Goal: Task Accomplishment & Management: Use online tool/utility

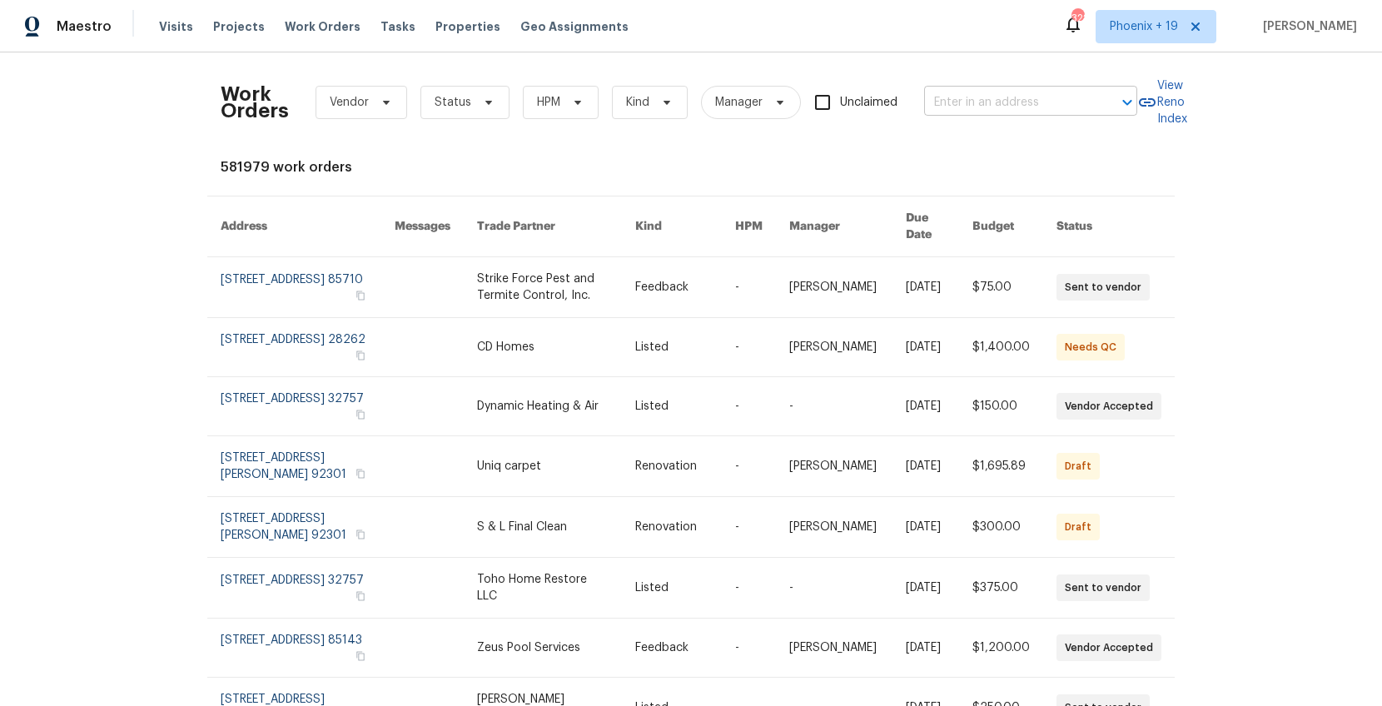
drag, startPoint x: 932, startPoint y: 72, endPoint x: 944, endPoint y: 91, distance: 22.2
click at [932, 72] on div "Work Orders Vendor Status HPM Kind Manager Unclaimed ​" at bounding box center [679, 102] width 917 height 73
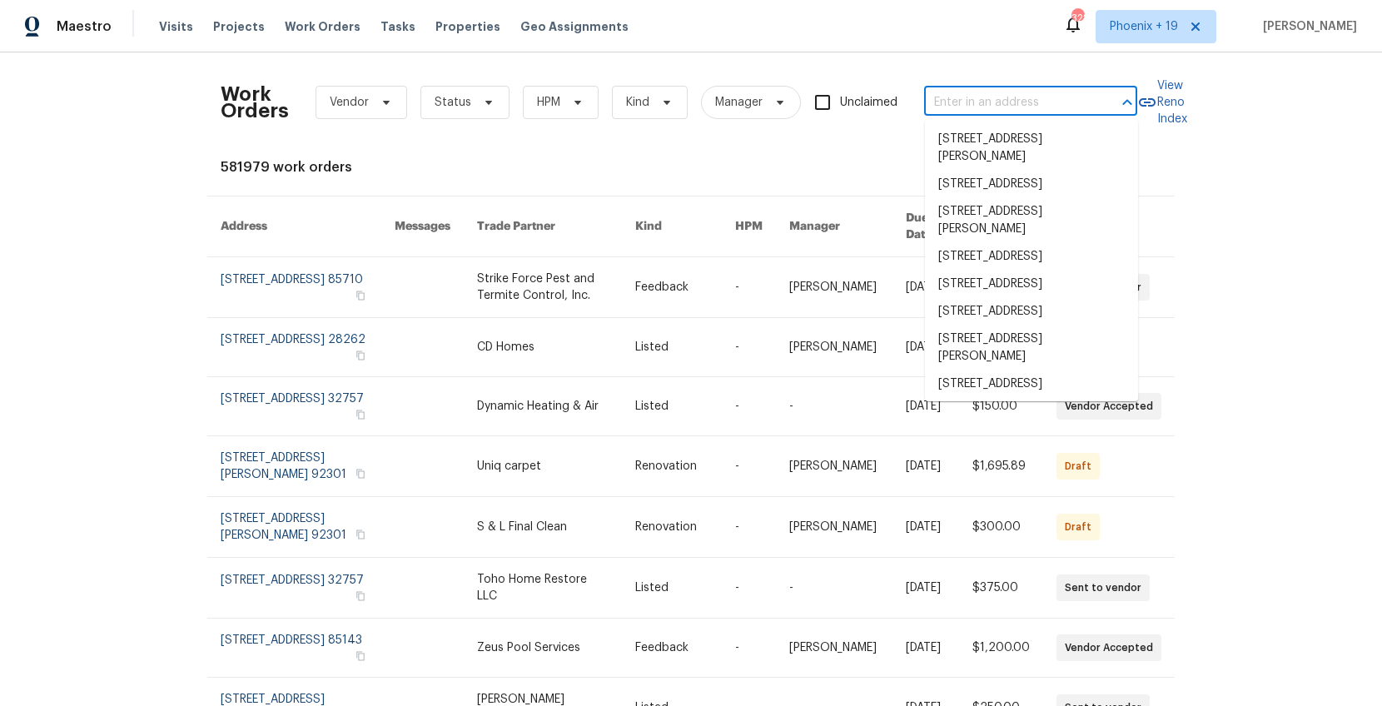
click at [944, 91] on input "text" at bounding box center [1007, 103] width 167 height 26
paste input "[STREET_ADDRESS]"
type input "[STREET_ADDRESS]"
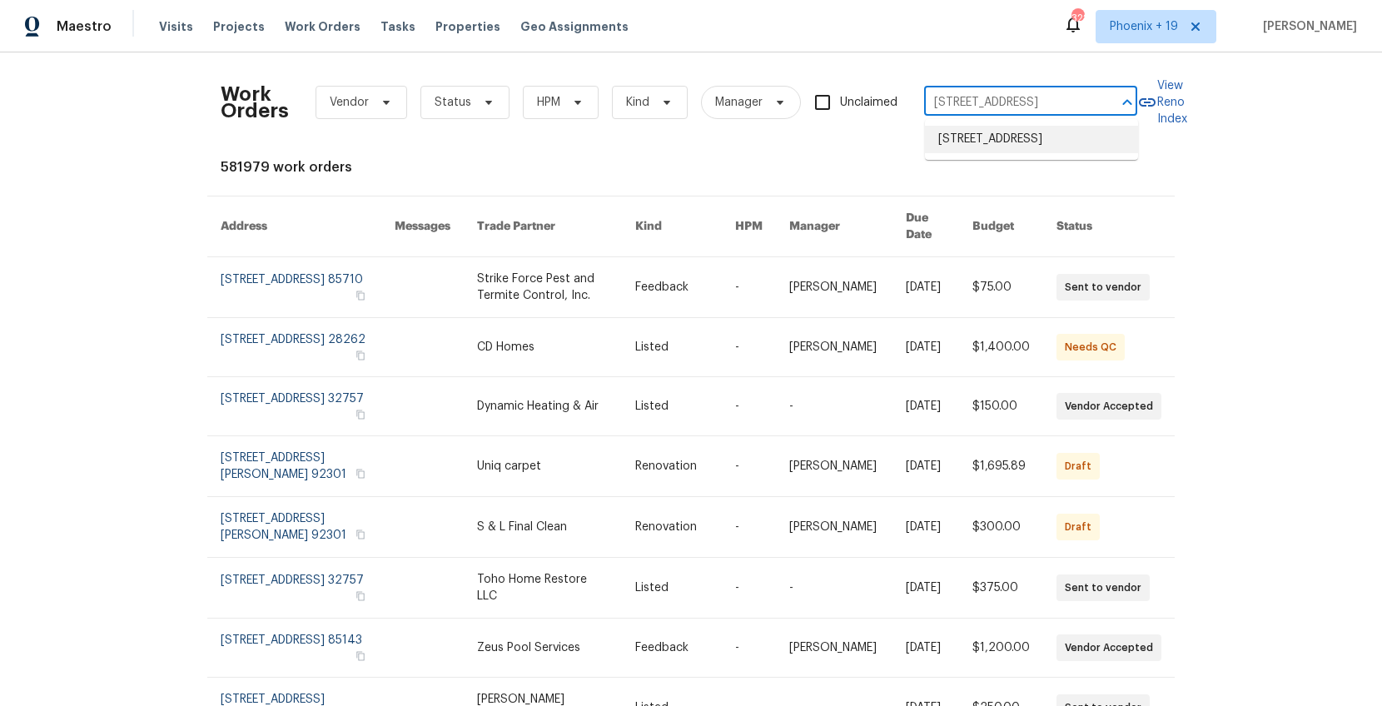
click at [984, 142] on li "[STREET_ADDRESS]" at bounding box center [1031, 139] width 213 height 27
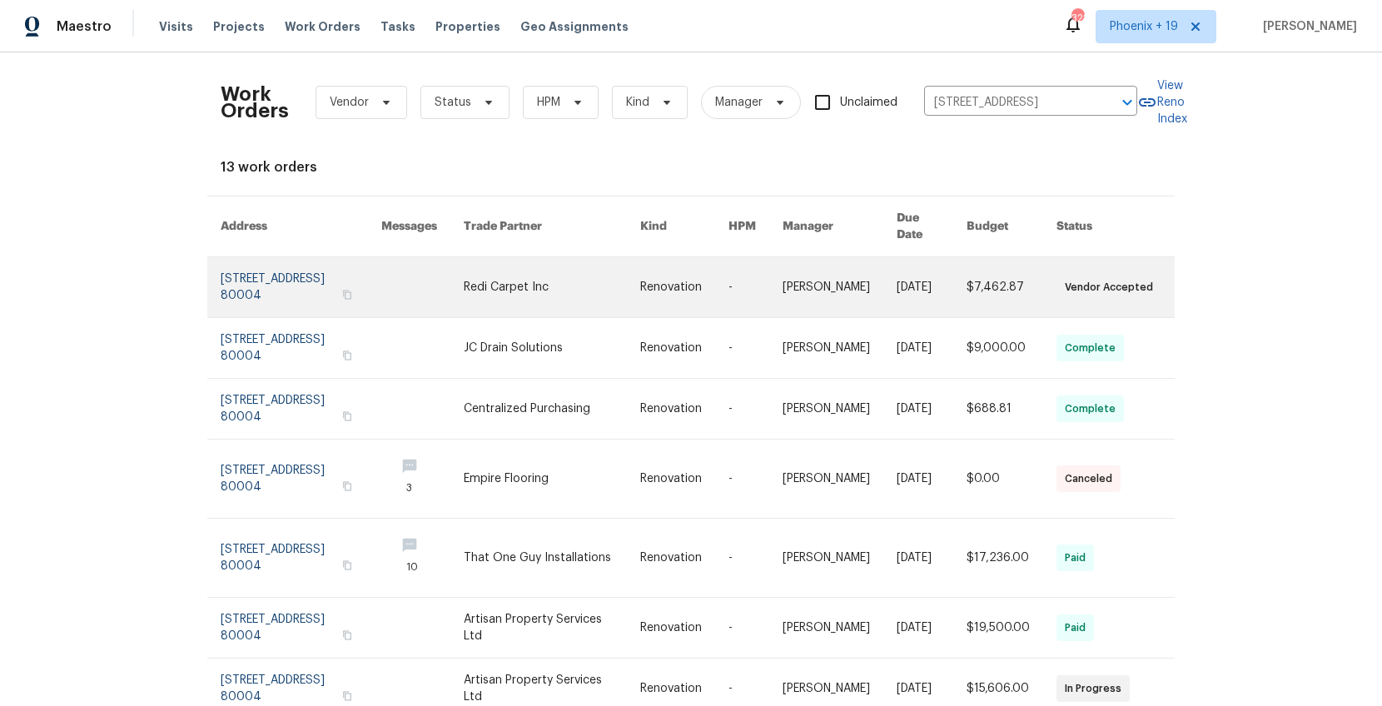
click at [547, 266] on link at bounding box center [552, 287] width 177 height 60
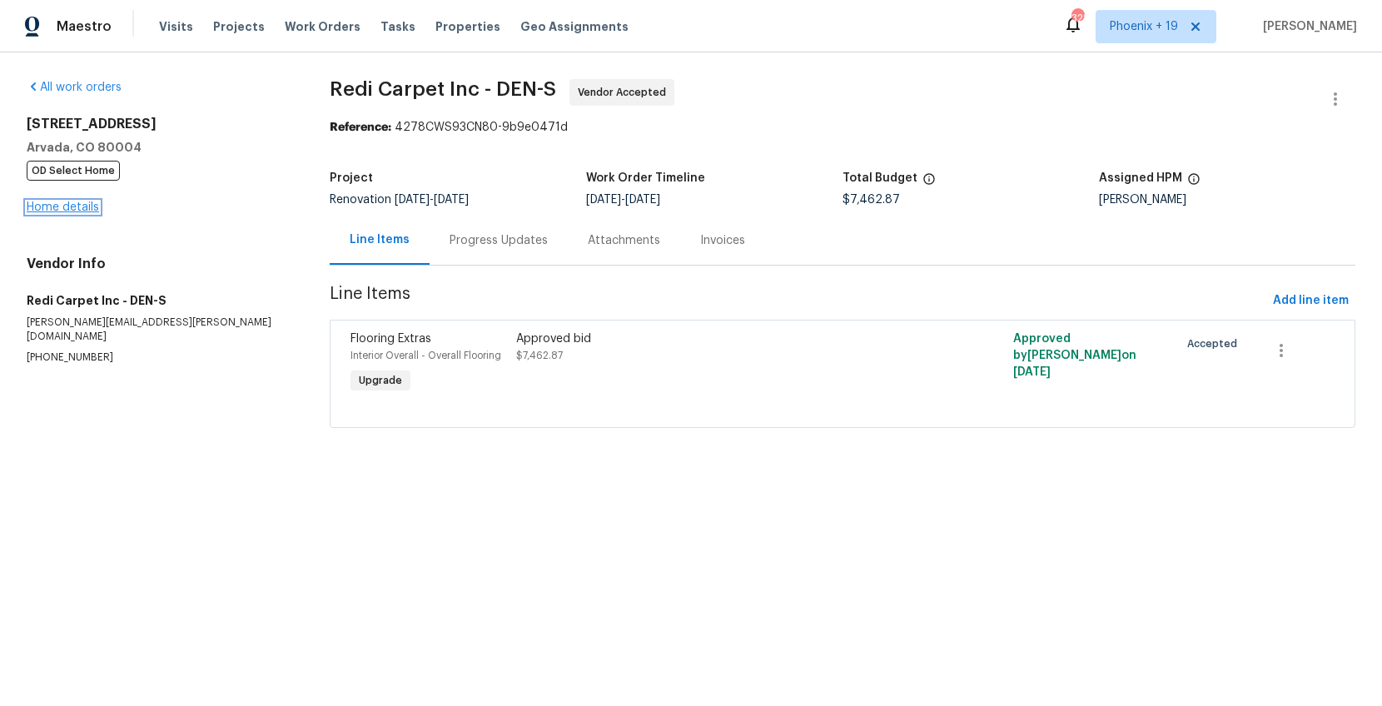
click at [69, 208] on link "Home details" at bounding box center [63, 207] width 72 height 12
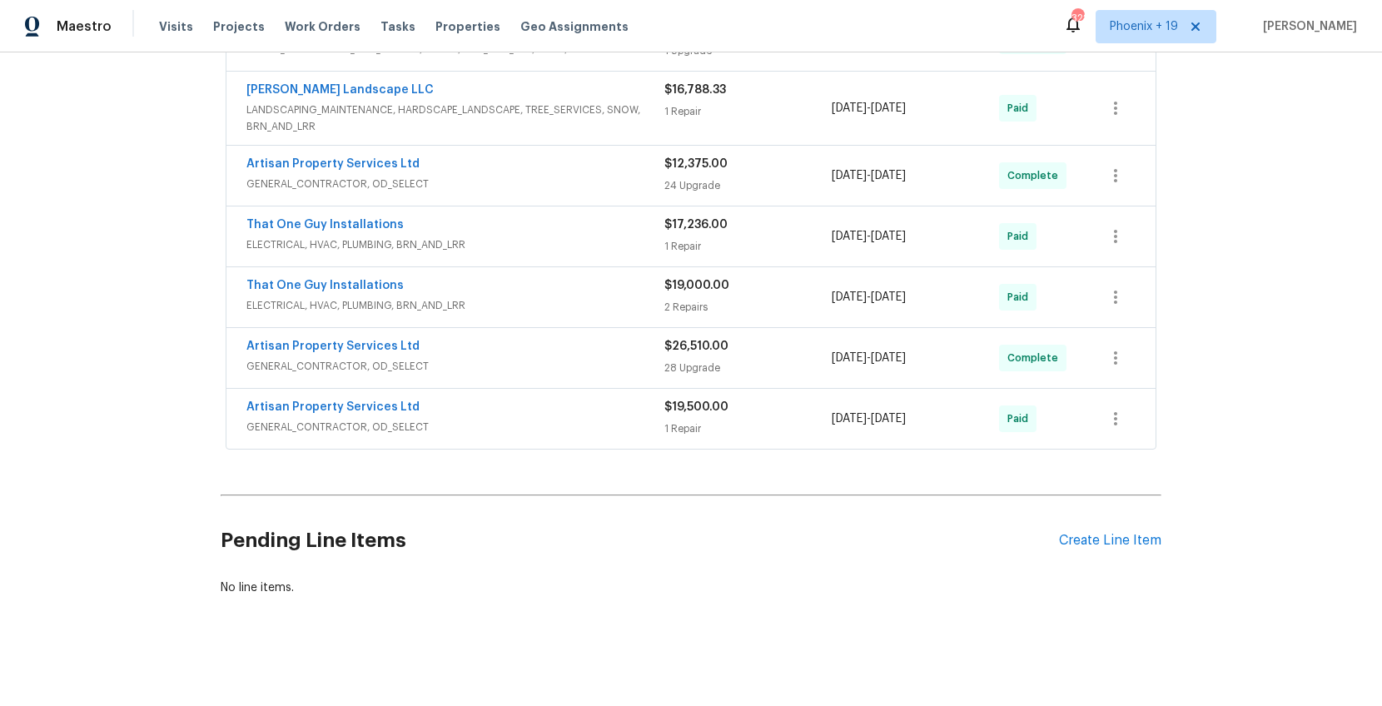
scroll to position [547, 0]
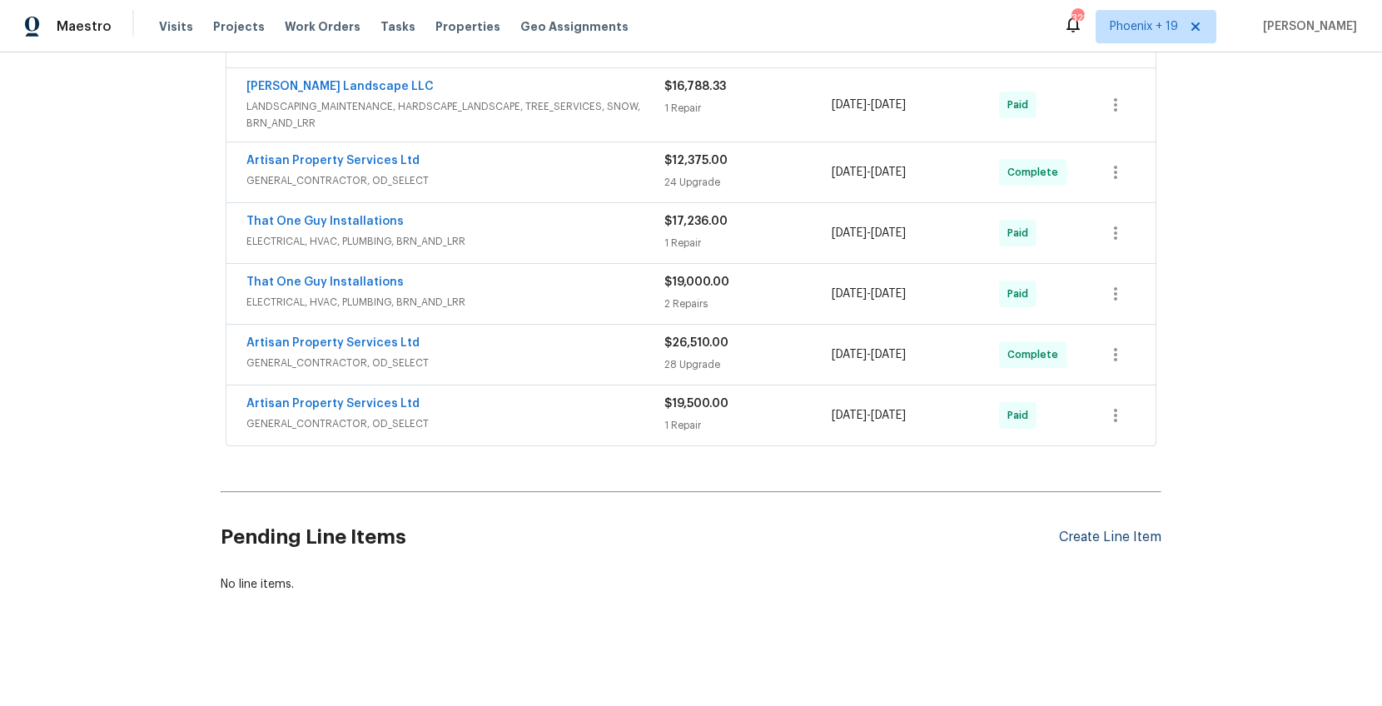
click at [1100, 537] on div "Create Line Item" at bounding box center [1110, 538] width 102 height 16
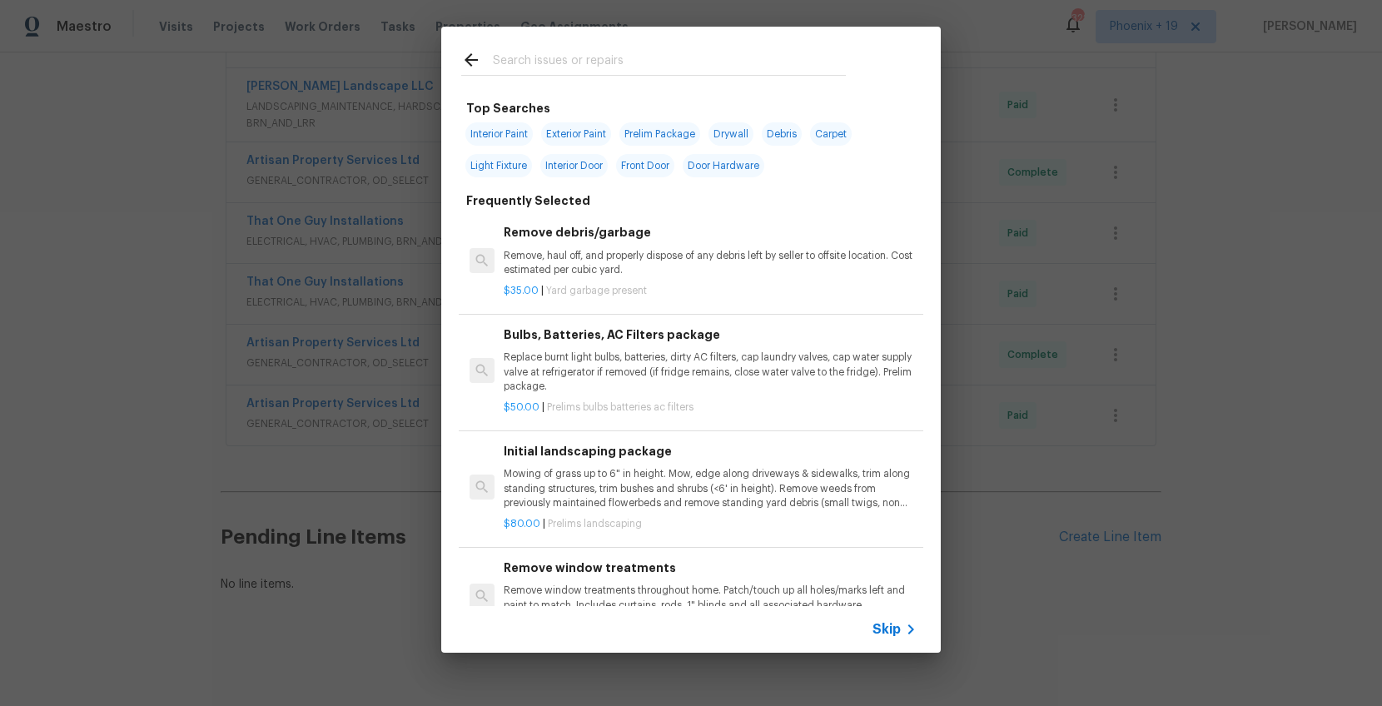
click at [636, 67] on input "text" at bounding box center [669, 62] width 353 height 25
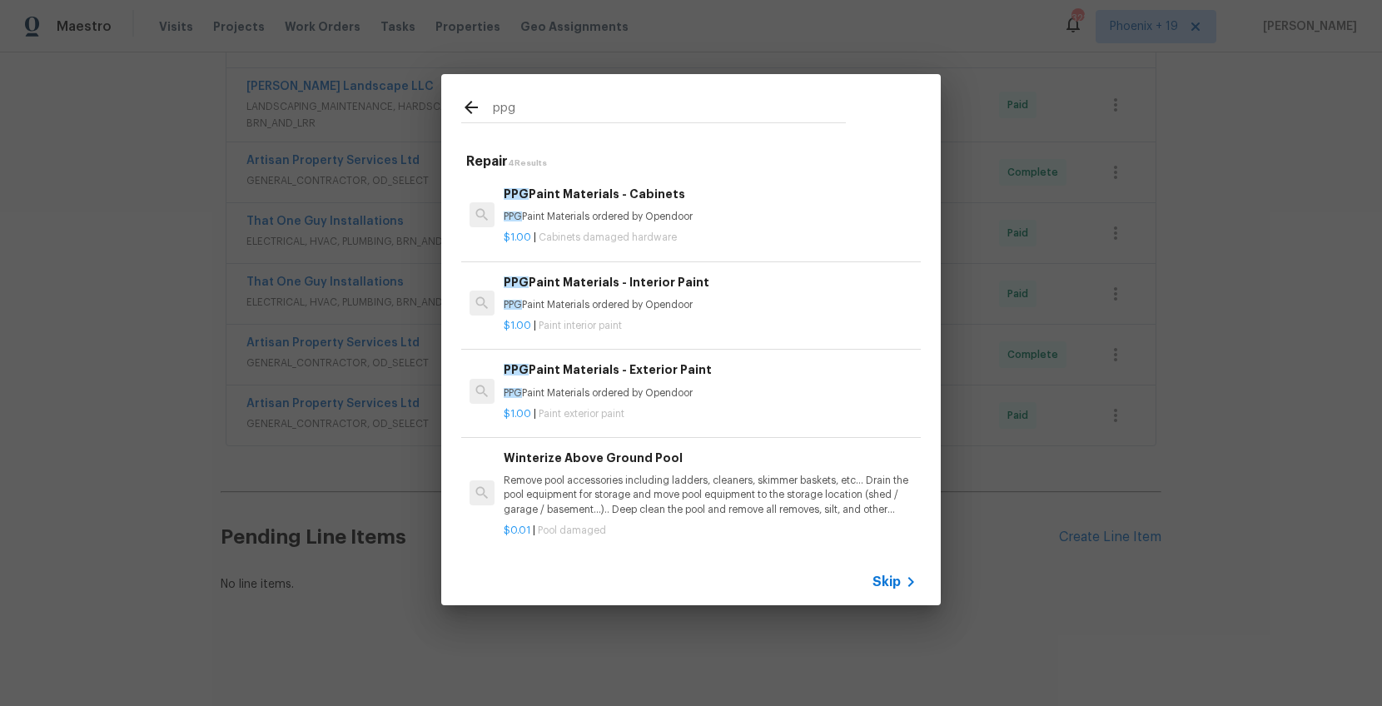
type input "ppg"
click at [703, 326] on p "$1.00 | Paint interior paint" at bounding box center [710, 326] width 413 height 14
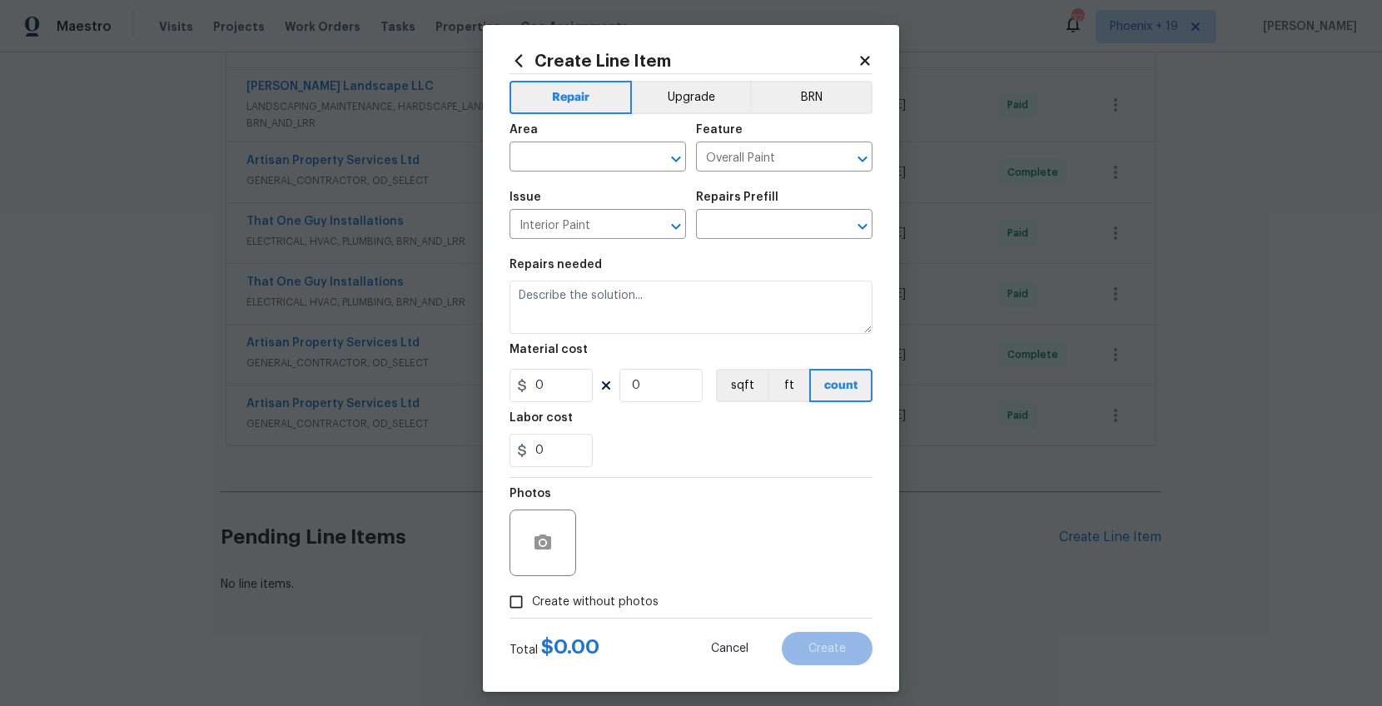
type input "PPG Paint Materials - Interior Paint $1.00"
type textarea "PPG Paint Materials ordered by Opendoor"
type input "1"
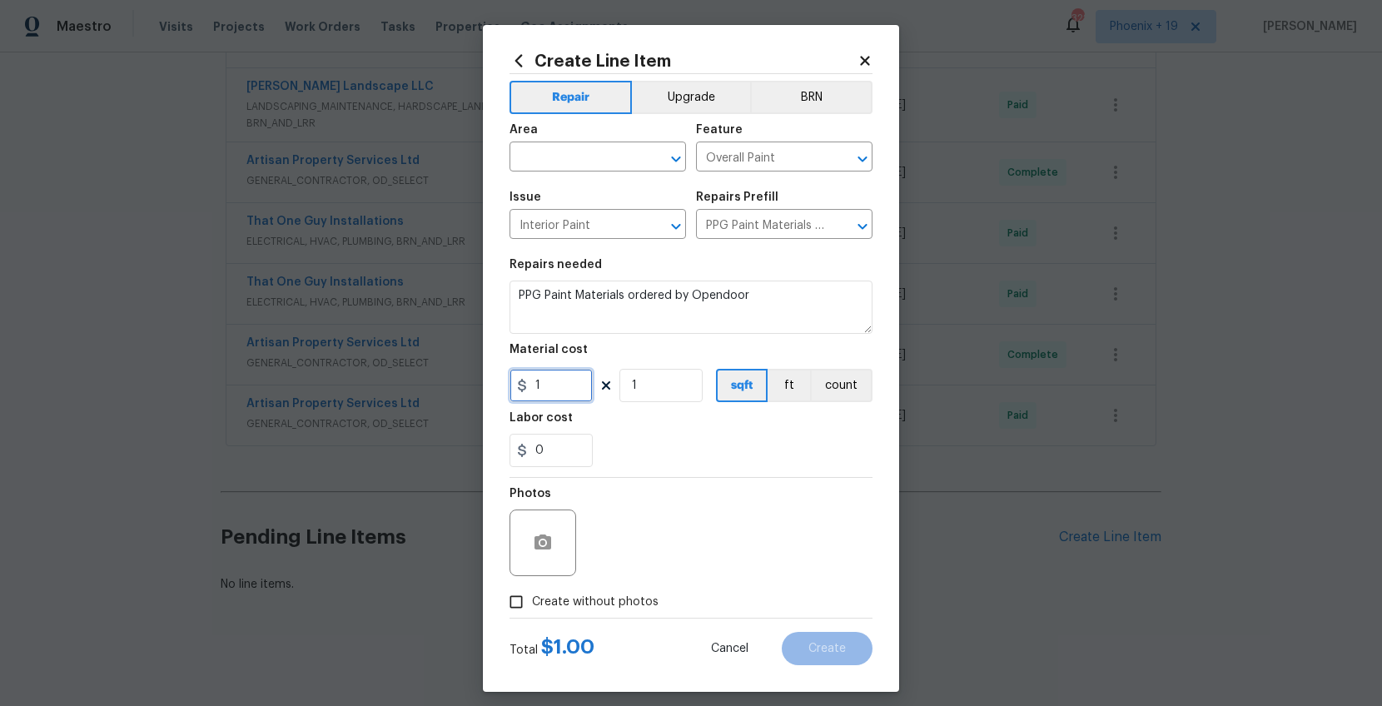
drag, startPoint x: 592, startPoint y: 379, endPoint x: 578, endPoint y: 382, distance: 14.5
click at [587, 379] on input "1" at bounding box center [551, 385] width 83 height 33
drag, startPoint x: 578, startPoint y: 382, endPoint x: 521, endPoint y: 379, distance: 56.7
click at [521, 379] on div "1" at bounding box center [551, 385] width 83 height 33
type input "68.81"
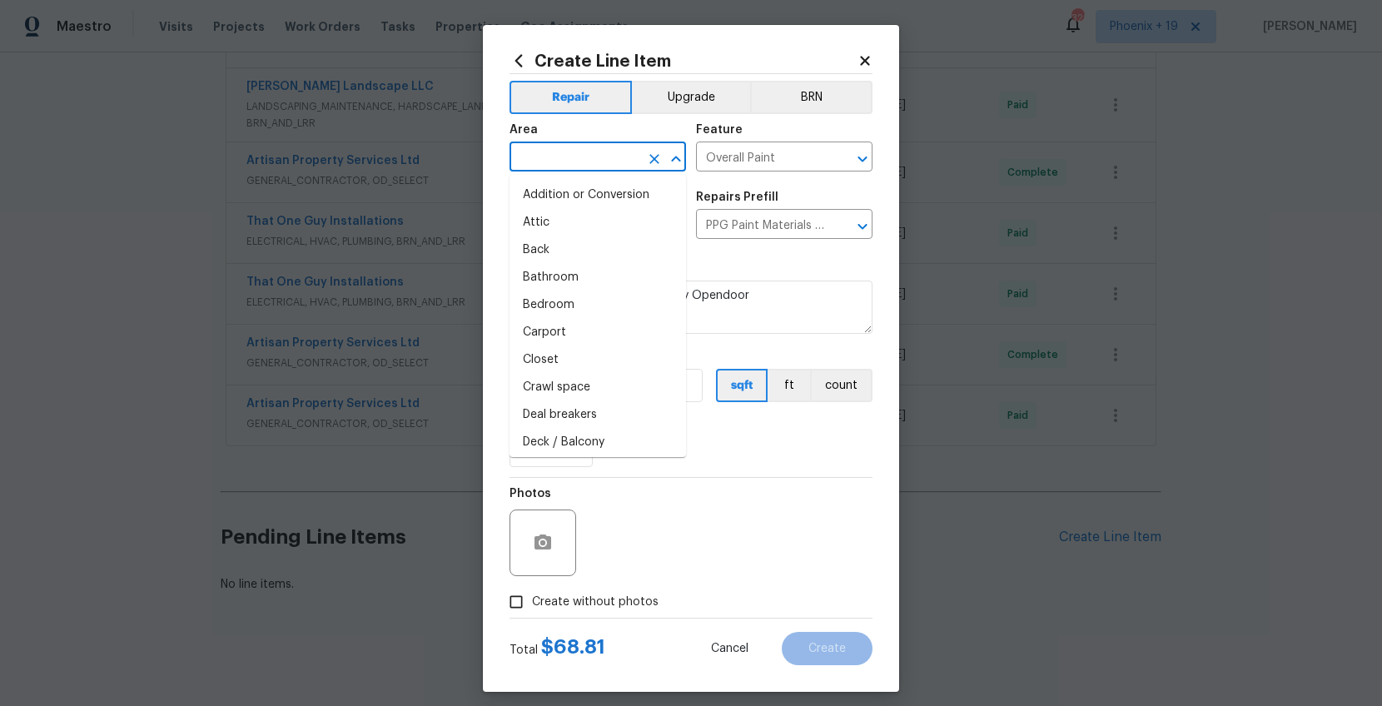
click at [626, 151] on input "text" at bounding box center [575, 159] width 130 height 26
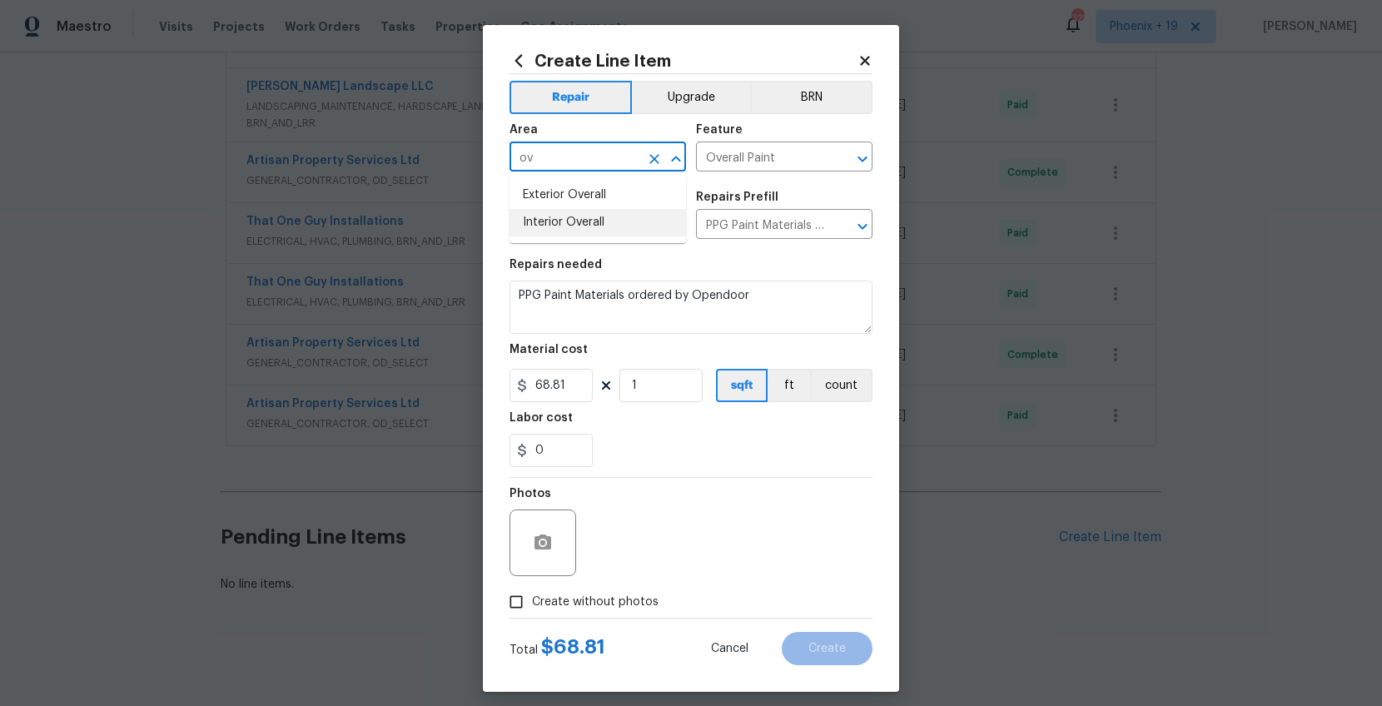
click at [620, 222] on li "Interior Overall" at bounding box center [598, 222] width 177 height 27
type input "Interior Overall"
click at [637, 591] on label "Create without photos" at bounding box center [579, 602] width 158 height 32
click at [532, 591] on input "Create without photos" at bounding box center [516, 602] width 32 height 32
checkbox input "true"
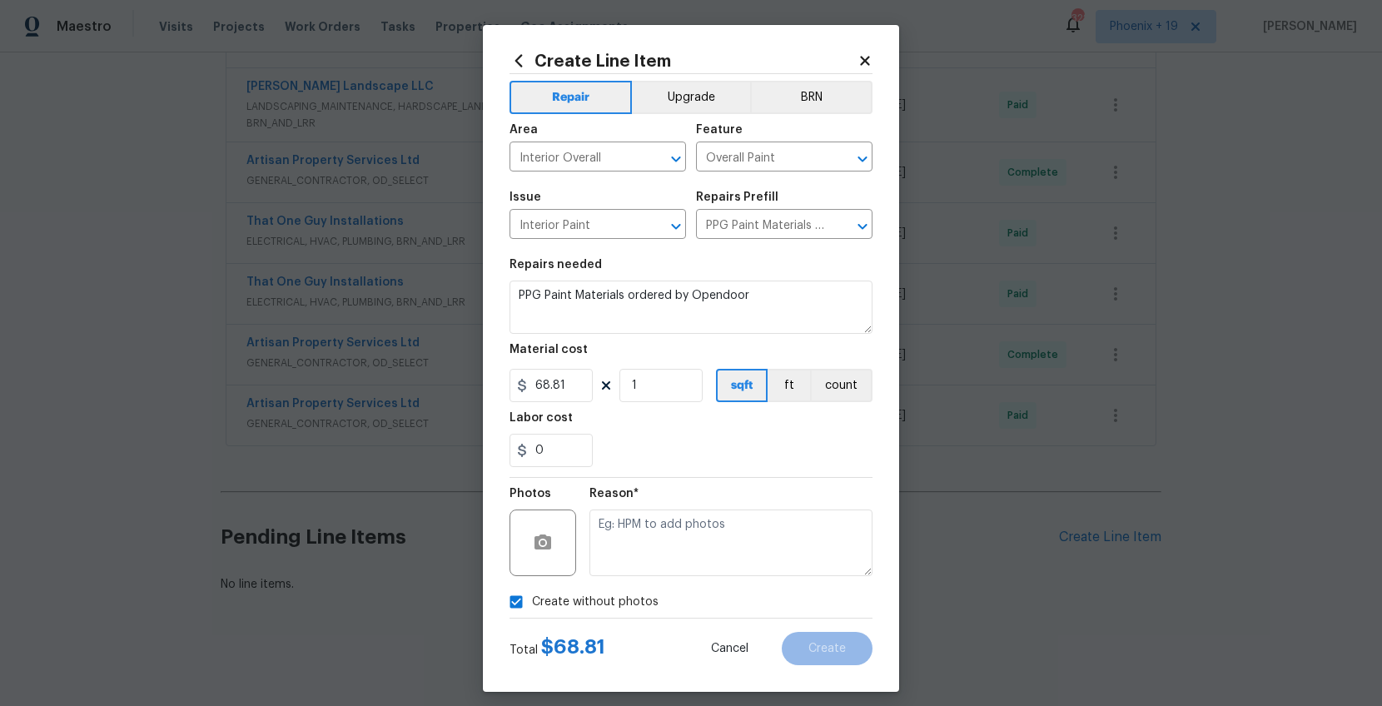
click at [651, 520] on textarea at bounding box center [731, 543] width 283 height 67
type textarea "NA"
click at [863, 648] on button "Create" at bounding box center [827, 648] width 91 height 33
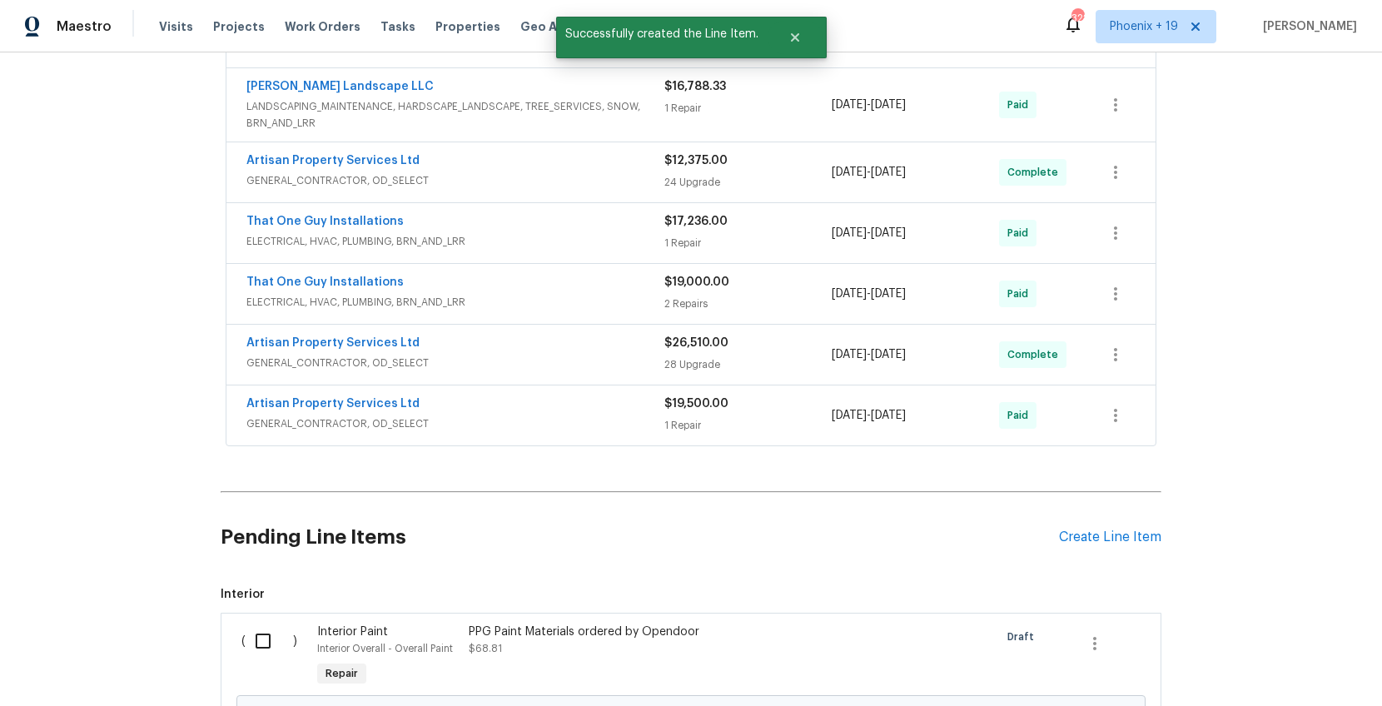
click at [267, 657] on input "checkbox" at bounding box center [269, 641] width 47 height 35
checkbox input "true"
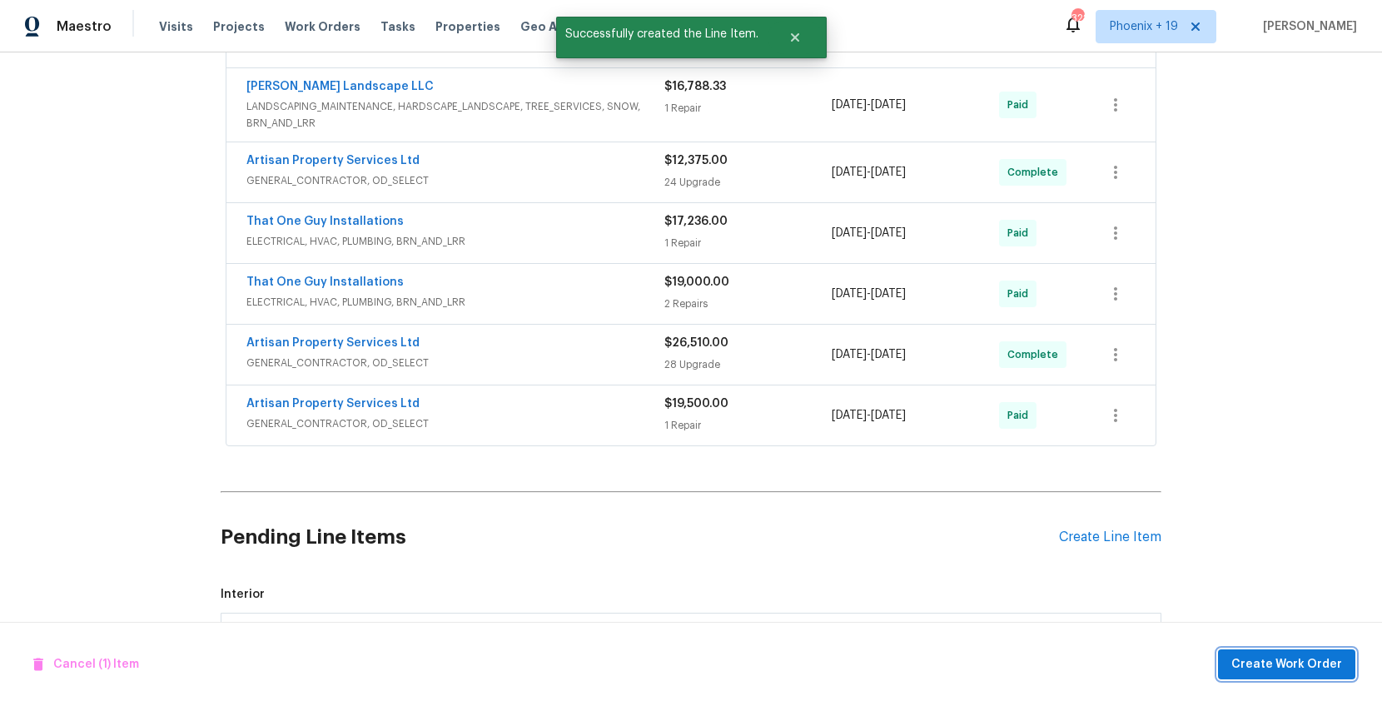
click at [1249, 660] on span "Create Work Order" at bounding box center [1286, 664] width 111 height 21
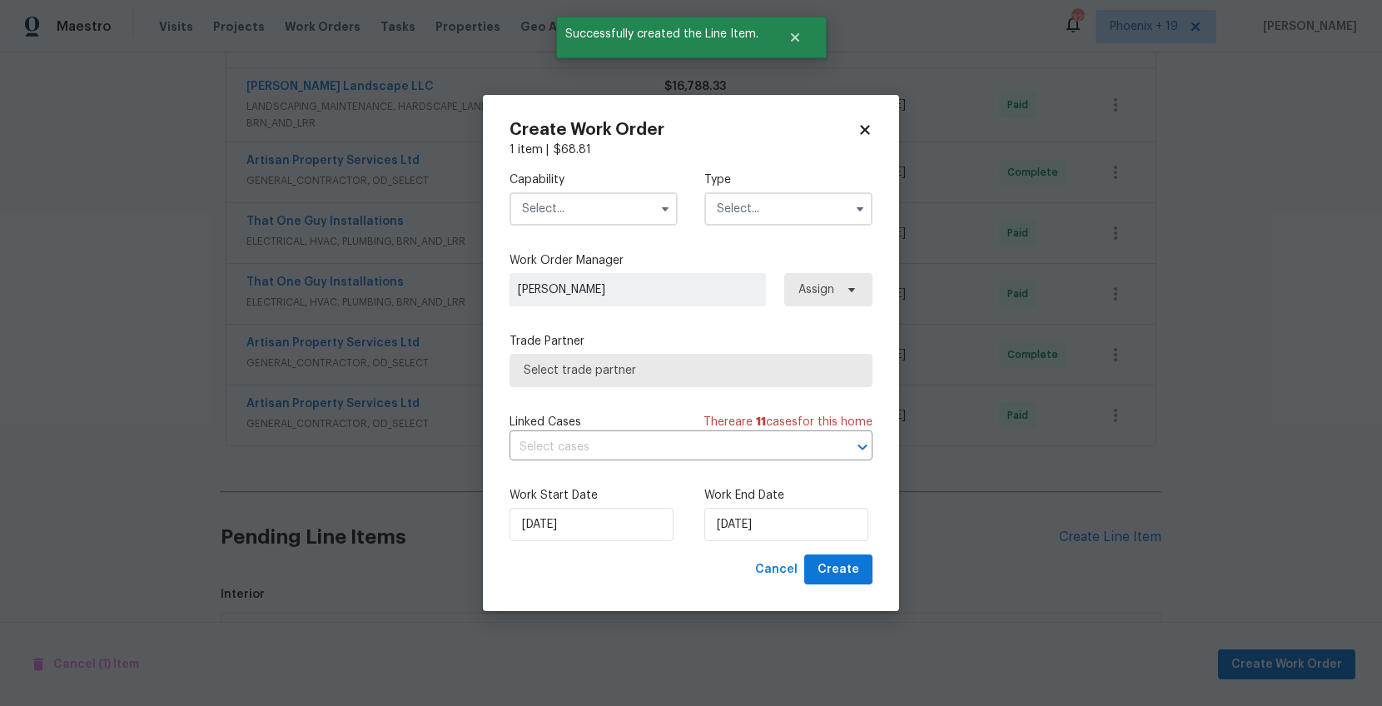
click at [585, 212] on input "text" at bounding box center [594, 208] width 168 height 33
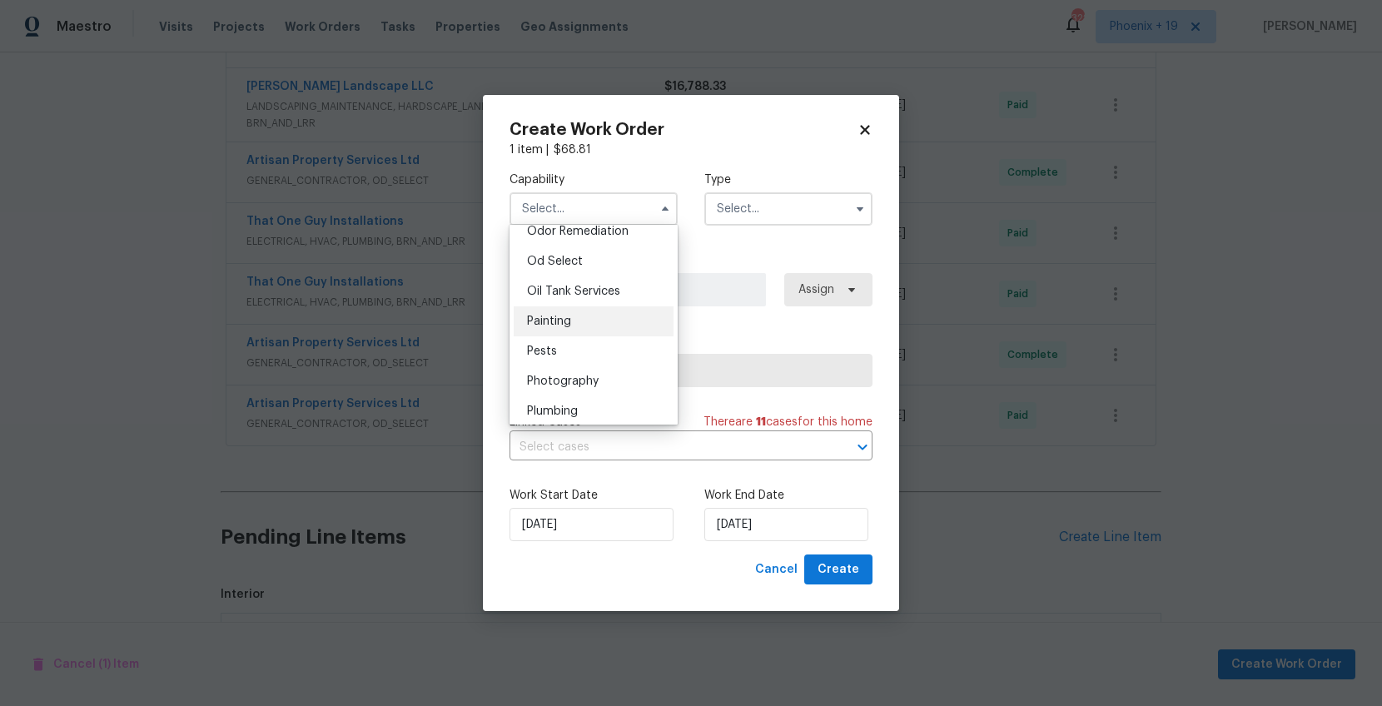
scroll to position [1323, 0]
click at [572, 321] on div "Painting" at bounding box center [594, 320] width 160 height 30
type input "Painting"
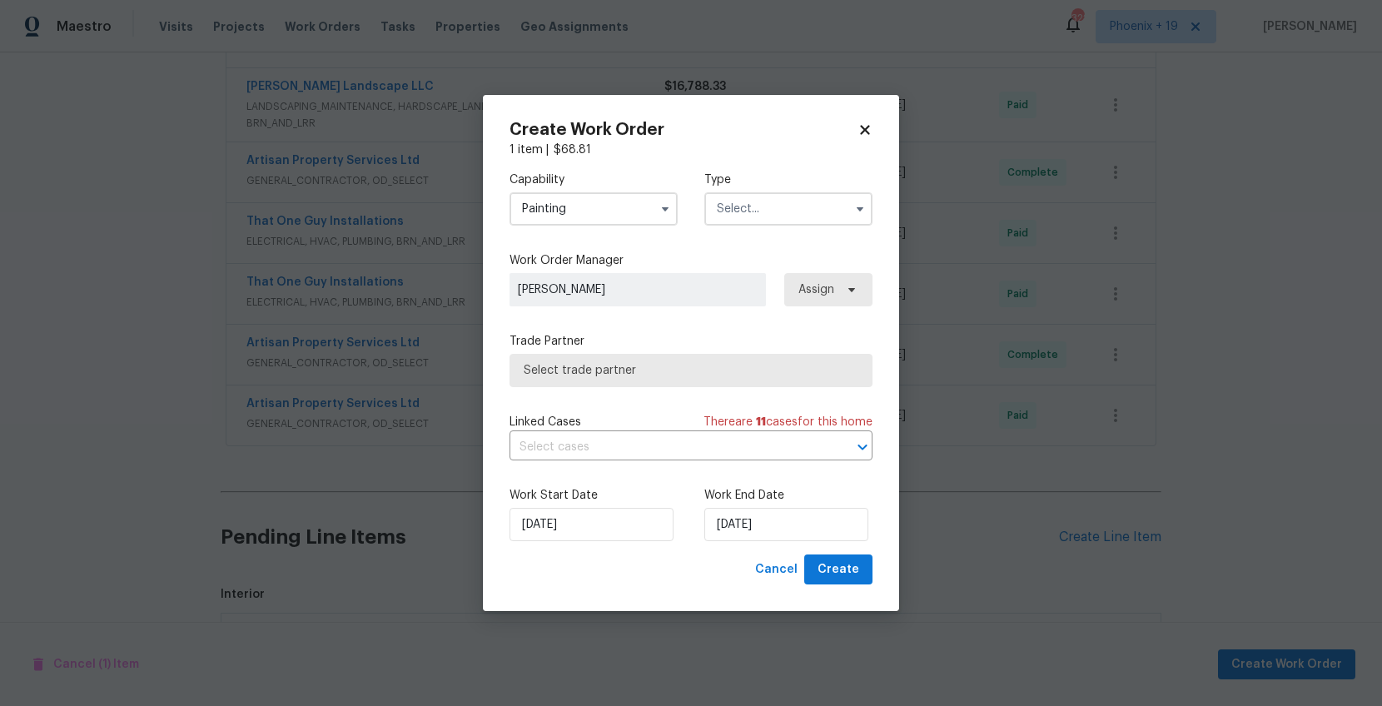
click at [764, 213] on input "text" at bounding box center [788, 208] width 168 height 33
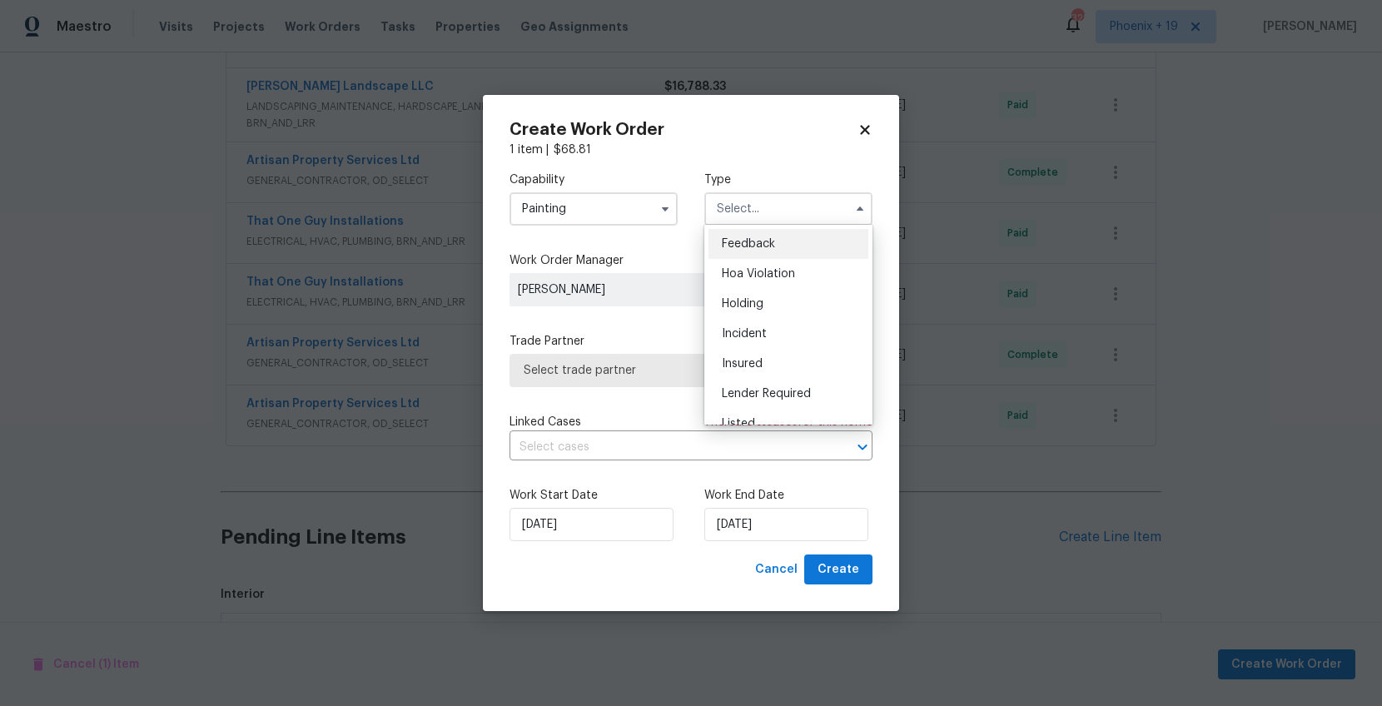
scroll to position [378, 0]
click at [773, 298] on div "Renovation" at bounding box center [789, 286] width 160 height 30
type input "Renovation"
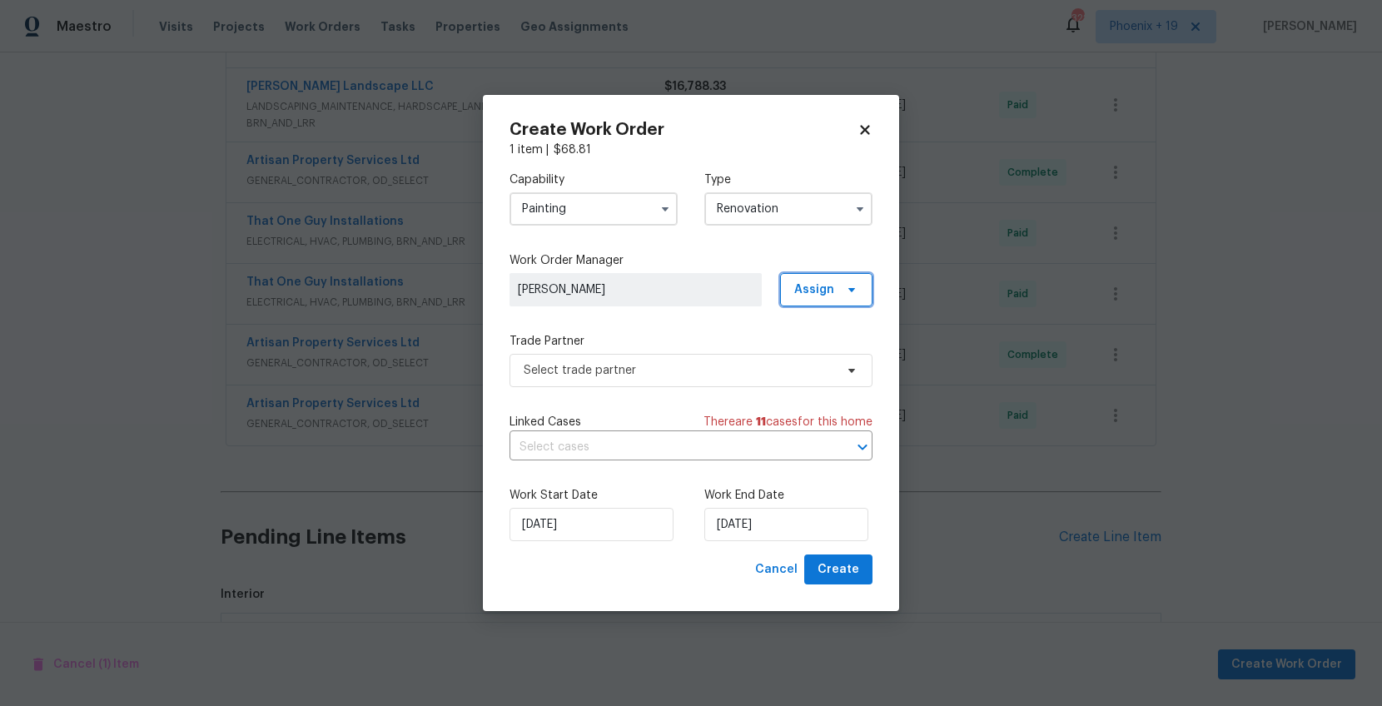
click at [804, 289] on span "Assign" at bounding box center [814, 289] width 40 height 17
click at [803, 363] on div "Assign to me" at bounding box center [829, 359] width 72 height 17
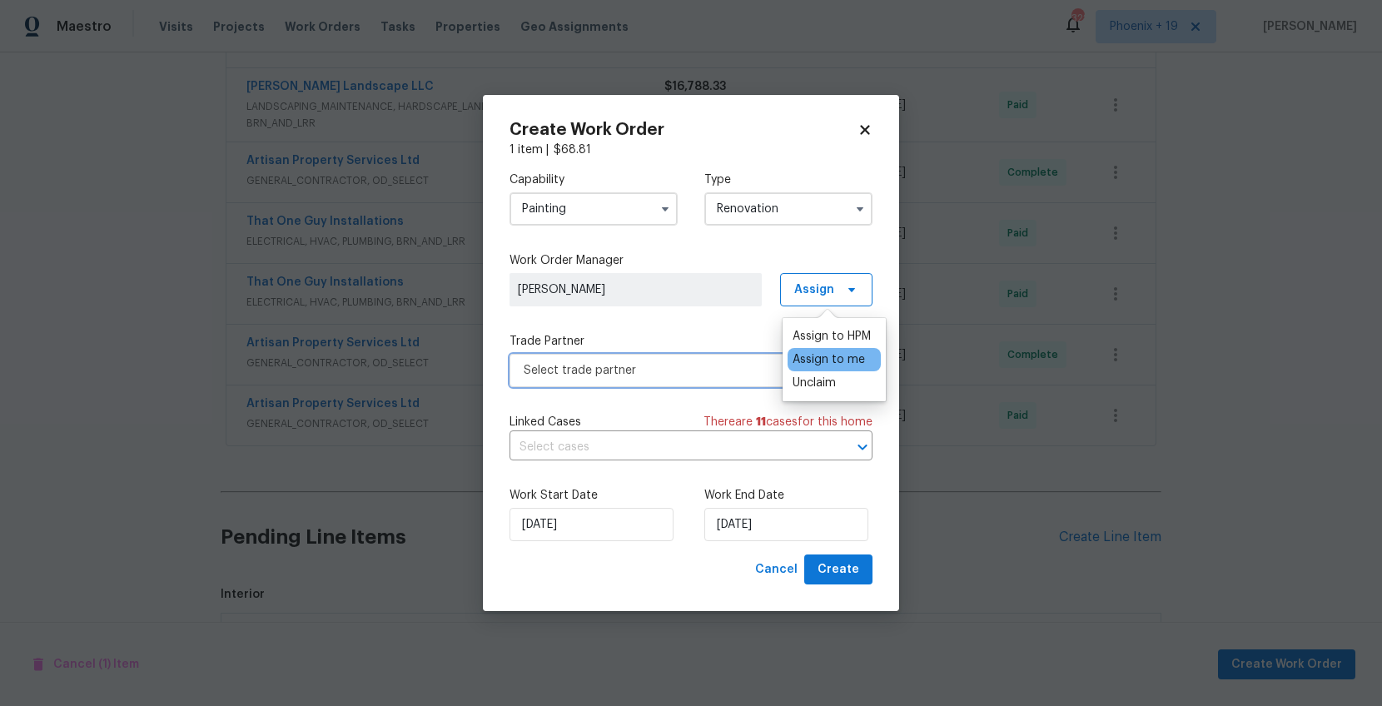
click at [709, 375] on span "Select trade partner" at bounding box center [679, 370] width 311 height 17
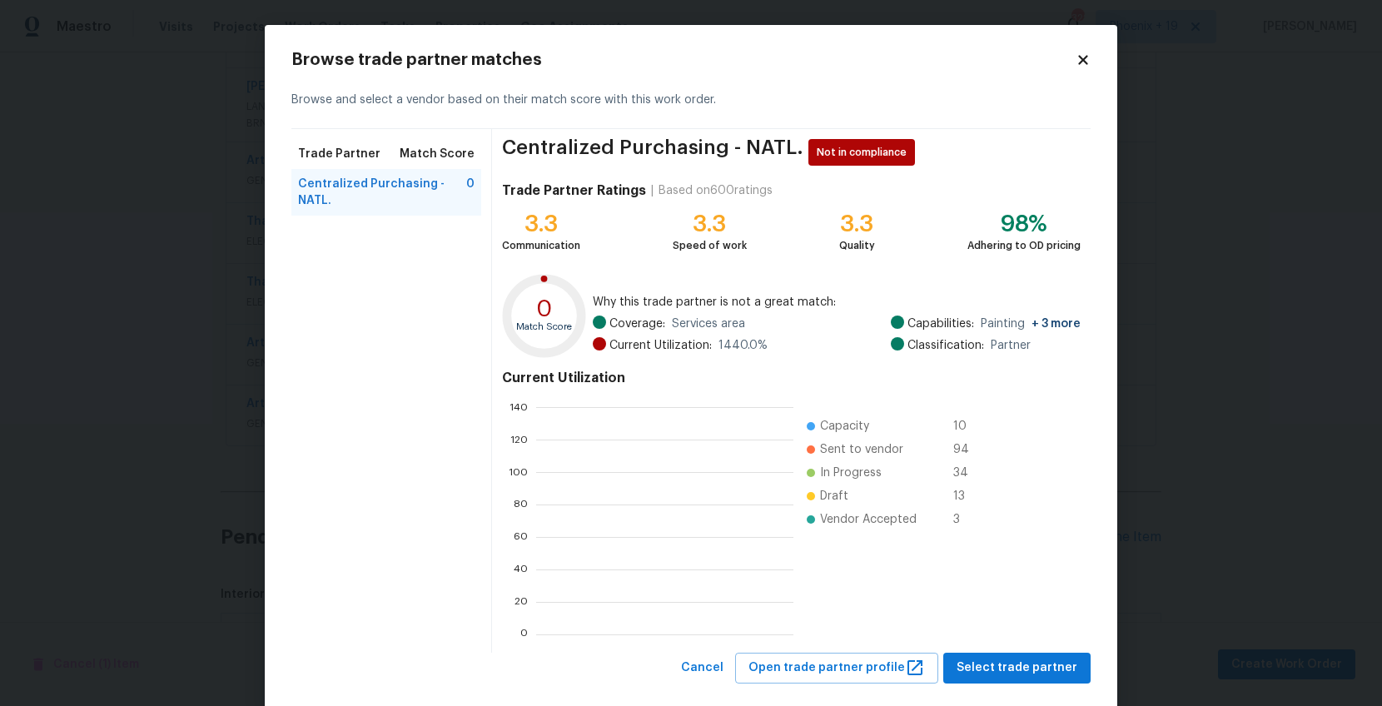
scroll to position [233, 257]
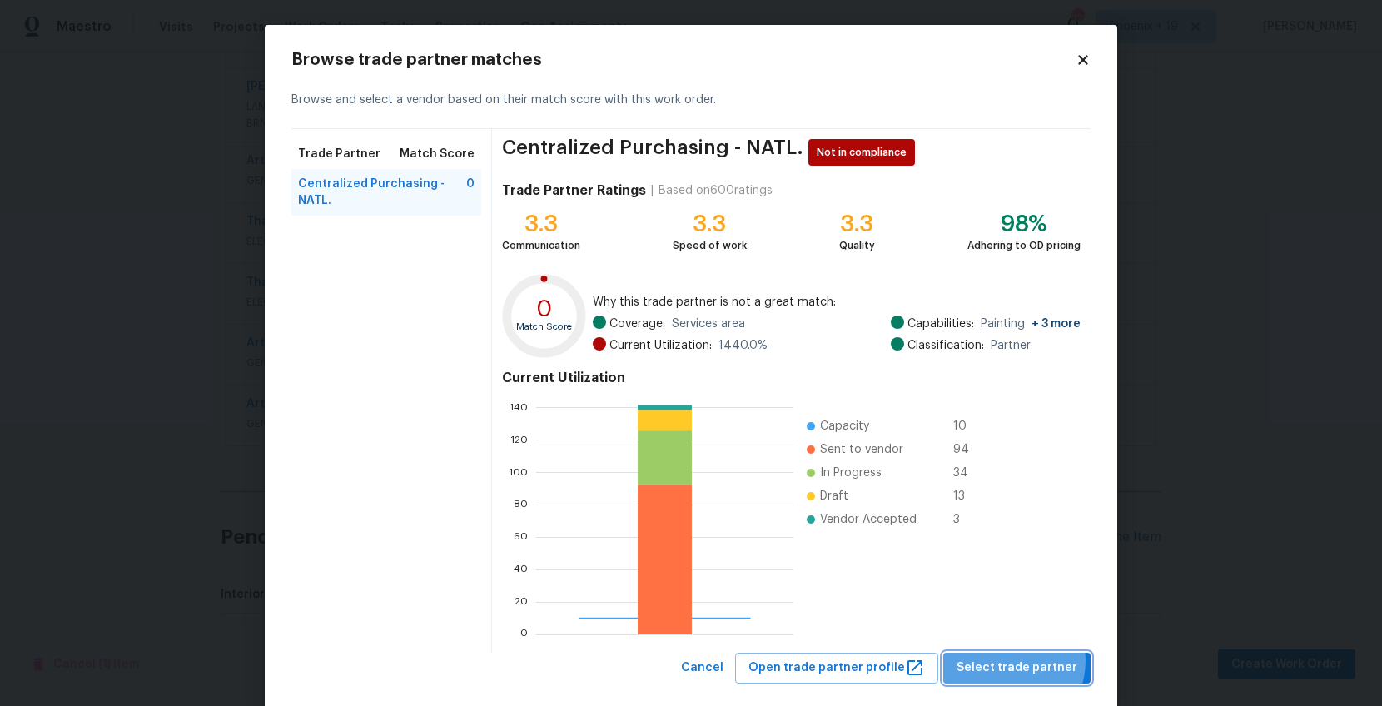
drag, startPoint x: 1015, startPoint y: 661, endPoint x: 995, endPoint y: 652, distance: 22.0
click at [1015, 661] on span "Select trade partner" at bounding box center [1017, 668] width 121 height 21
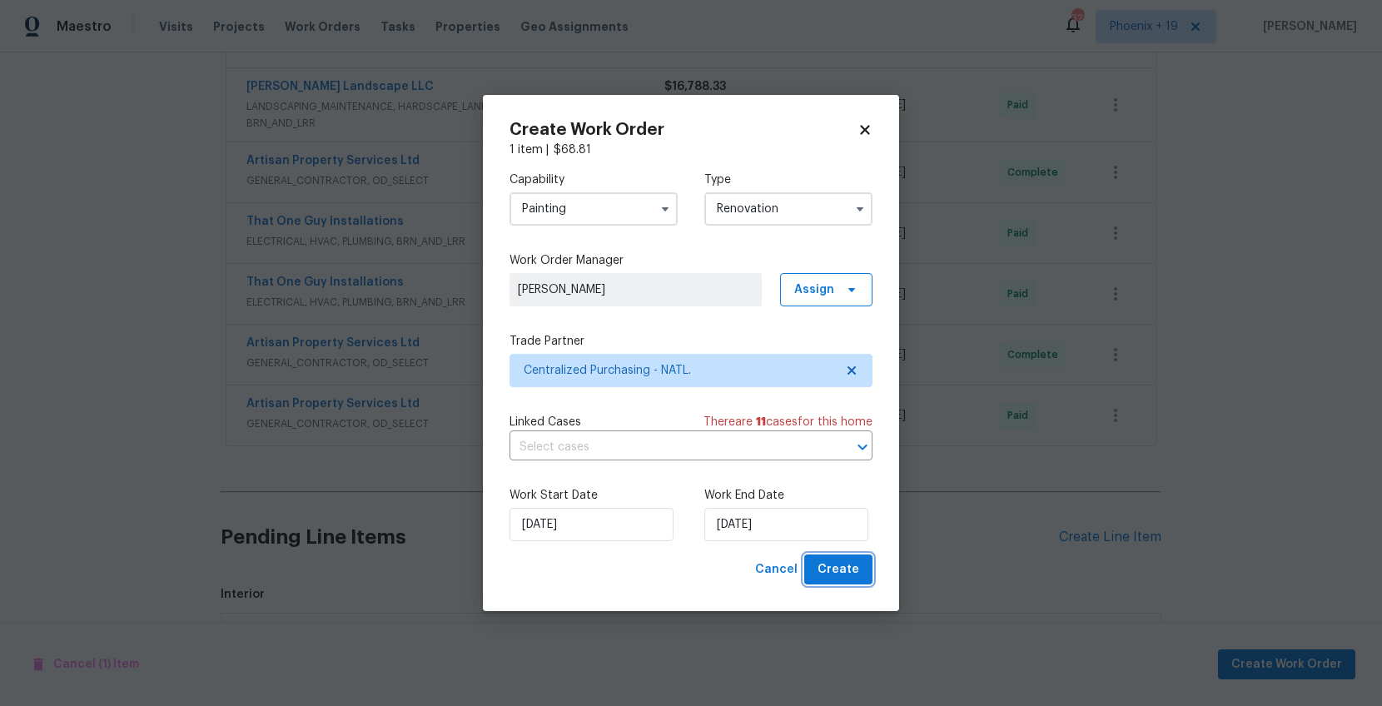
click at [852, 566] on span "Create" at bounding box center [839, 570] width 42 height 21
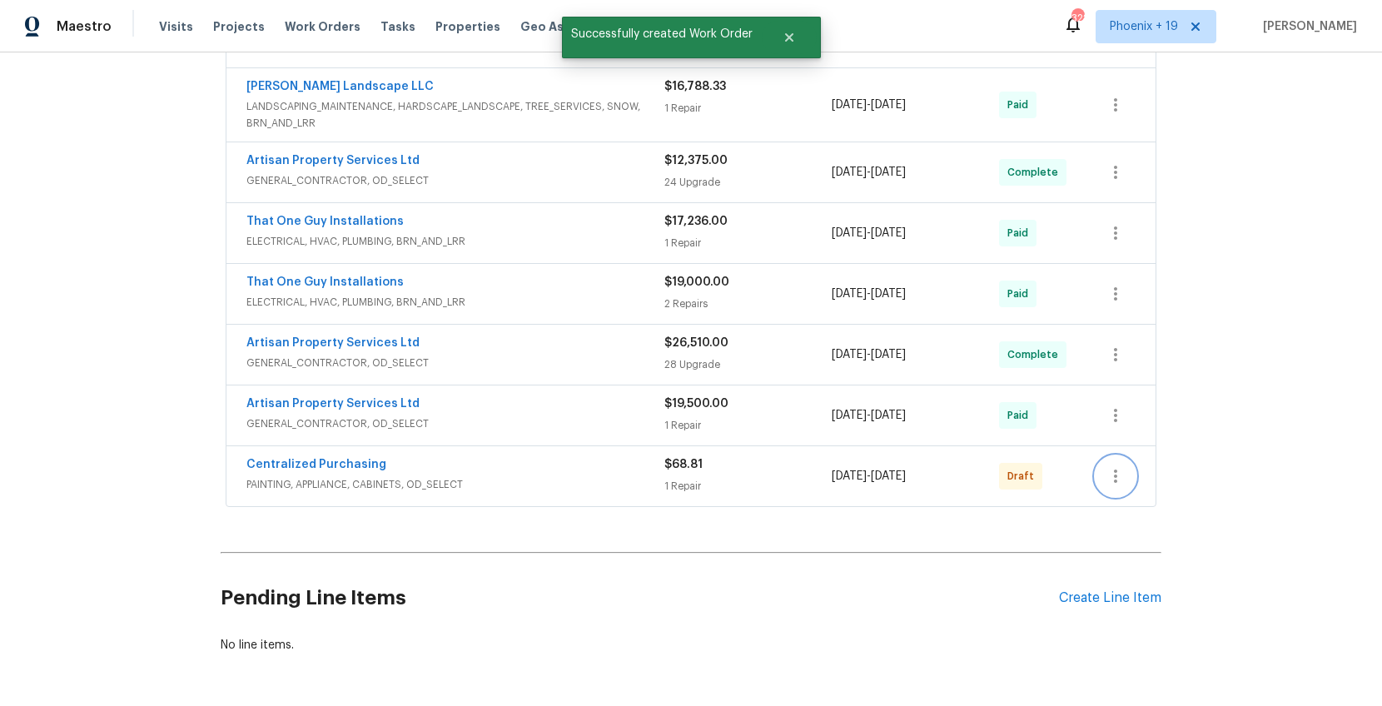
click at [1119, 480] on icon "button" at bounding box center [1116, 476] width 20 height 20
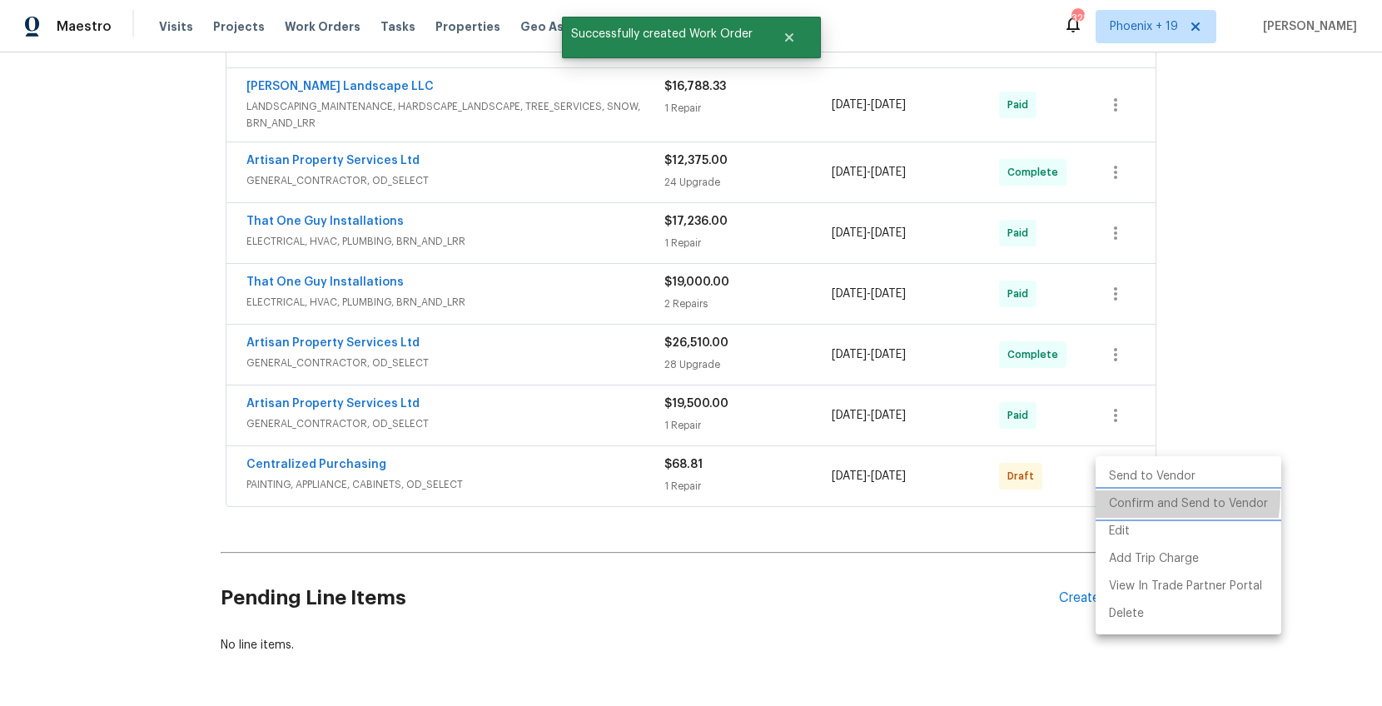
click at [1128, 494] on li "Confirm and Send to Vendor" at bounding box center [1189, 503] width 186 height 27
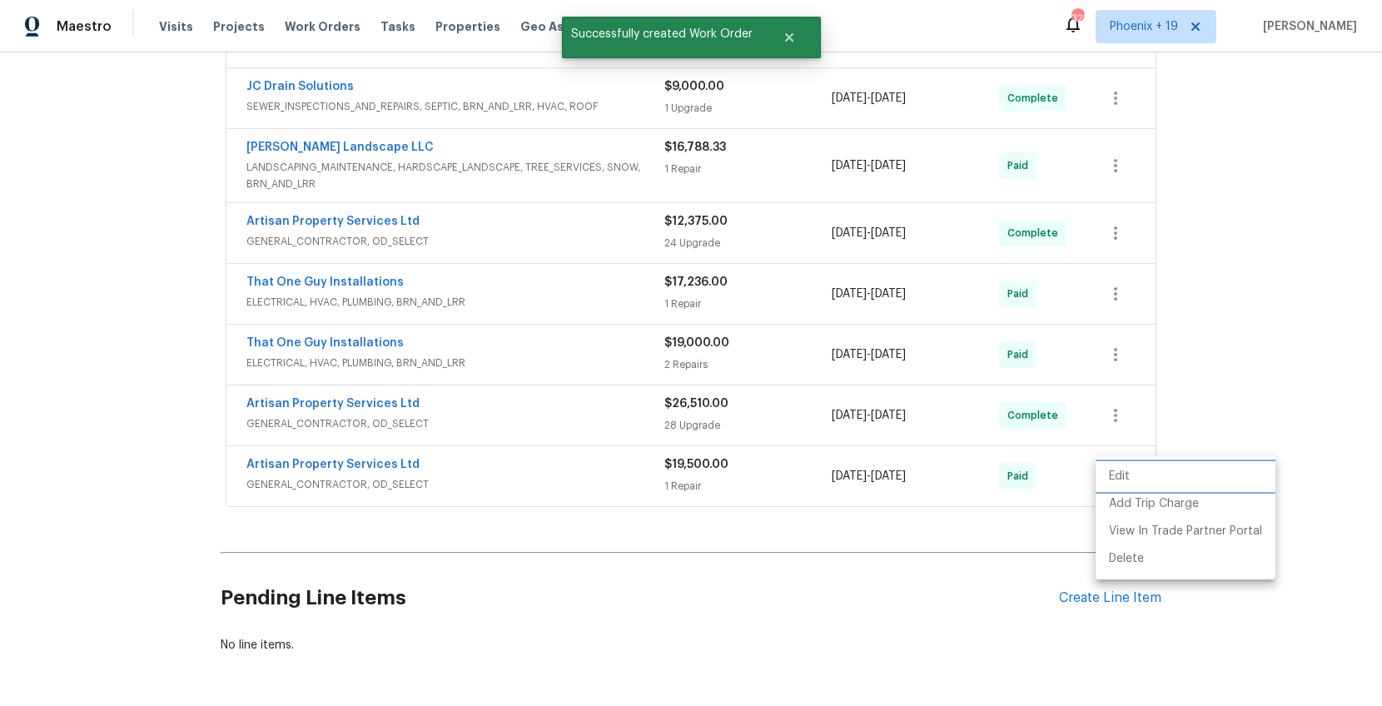
scroll to position [47, 0]
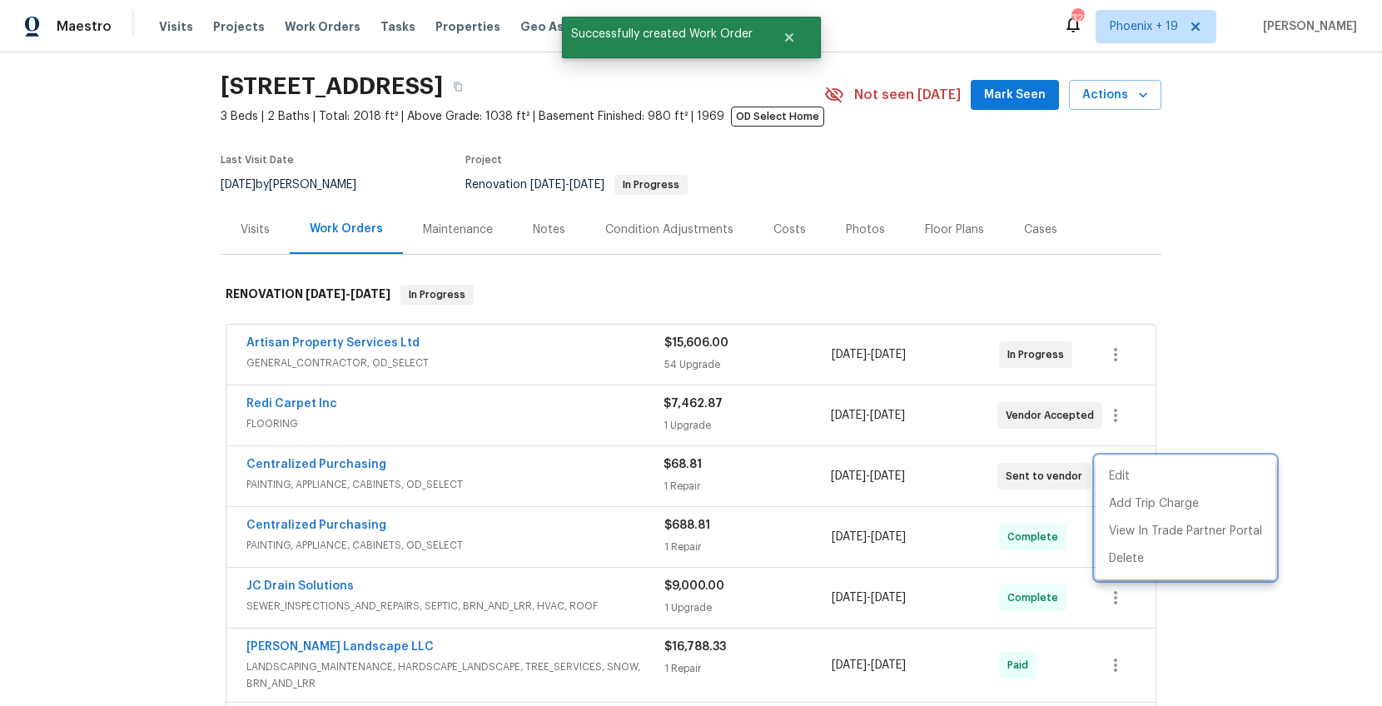
click at [310, 478] on div at bounding box center [691, 353] width 1382 height 706
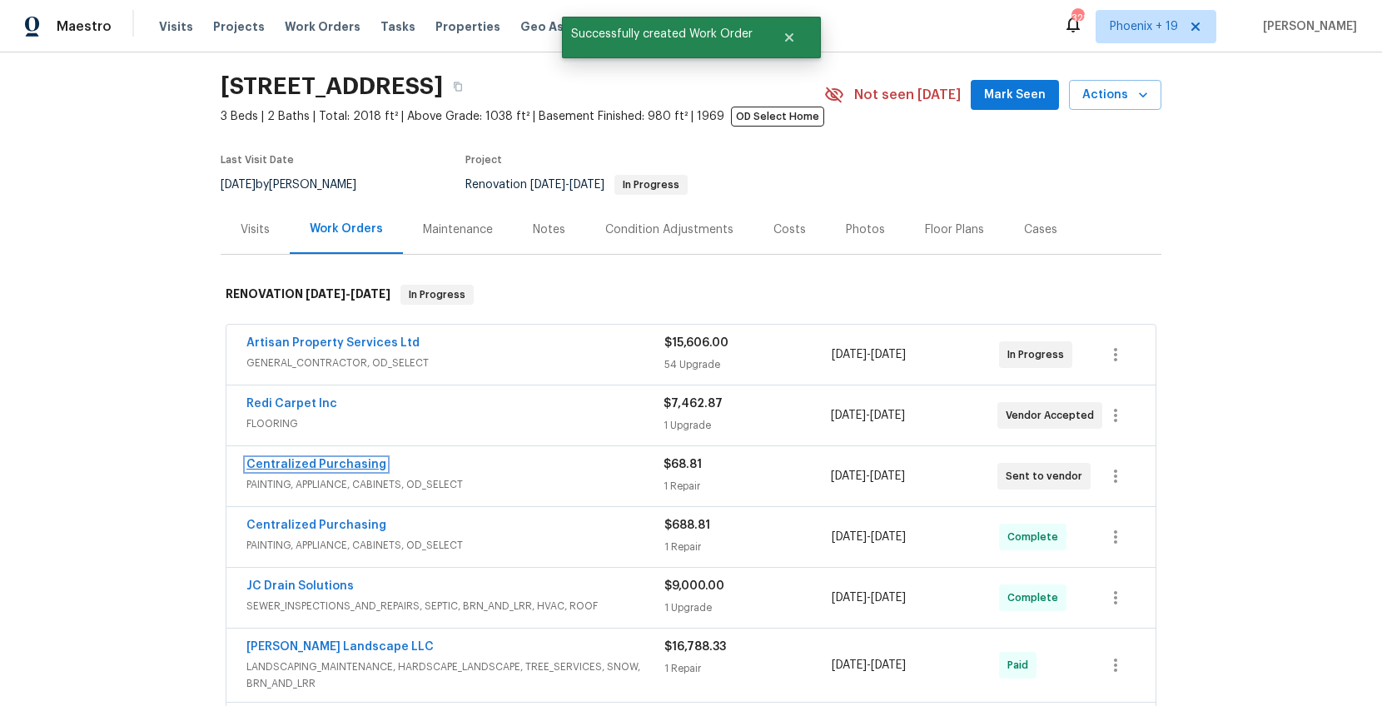
click at [305, 467] on link "Centralized Purchasing" at bounding box center [316, 465] width 140 height 12
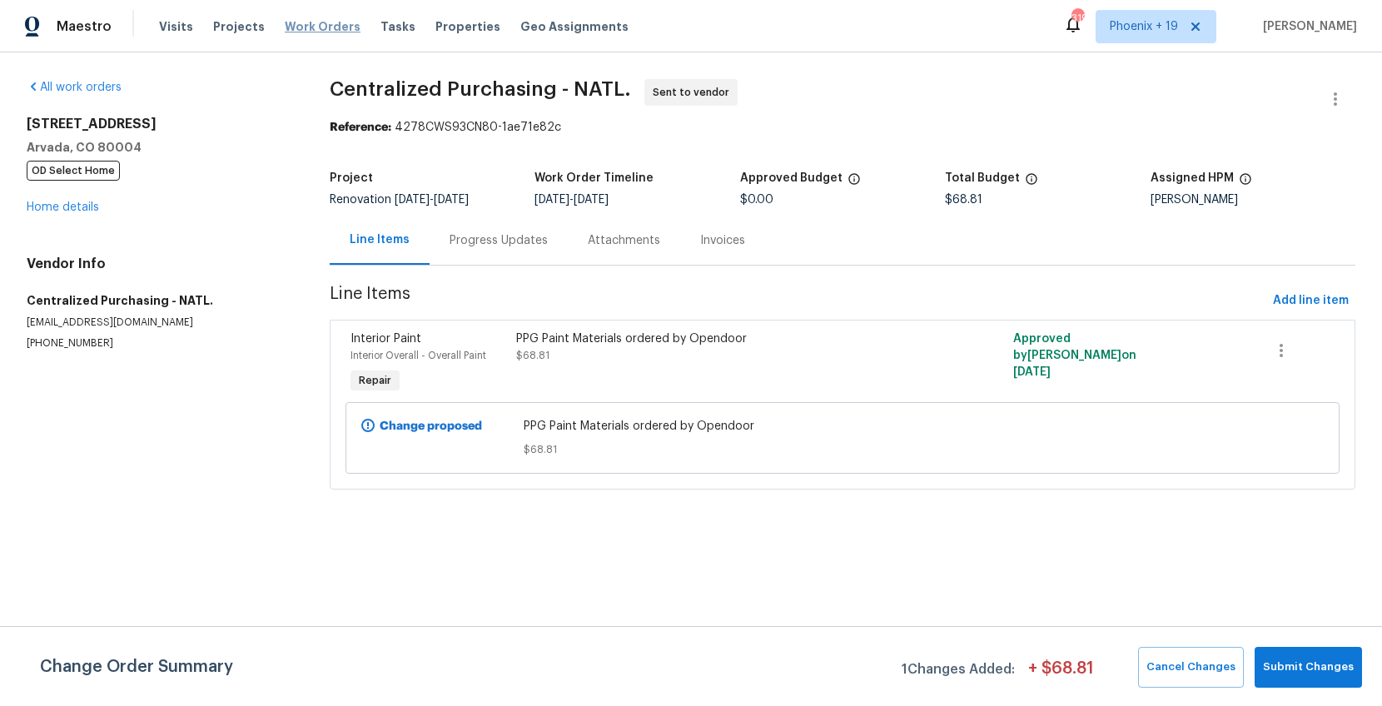
drag, startPoint x: 311, startPoint y: 37, endPoint x: 322, endPoint y: 30, distance: 12.7
click at [311, 37] on div "Visits Projects Work Orders Tasks Properties Geo Assignments" at bounding box center [404, 26] width 490 height 33
click at [326, 29] on span "Work Orders" at bounding box center [323, 26] width 76 height 17
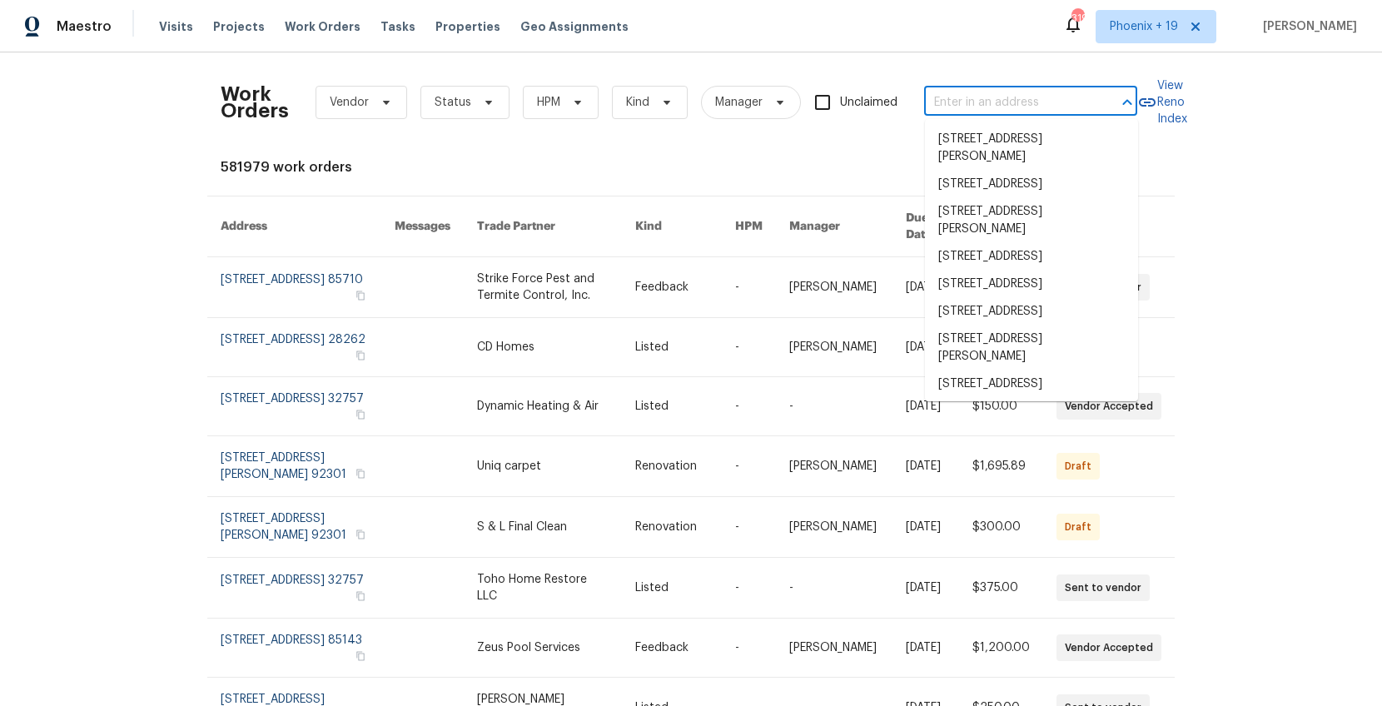
click at [939, 112] on input "text" at bounding box center [1007, 103] width 167 height 26
paste input "[STREET_ADDRESS]"
type input "[STREET_ADDRESS]"
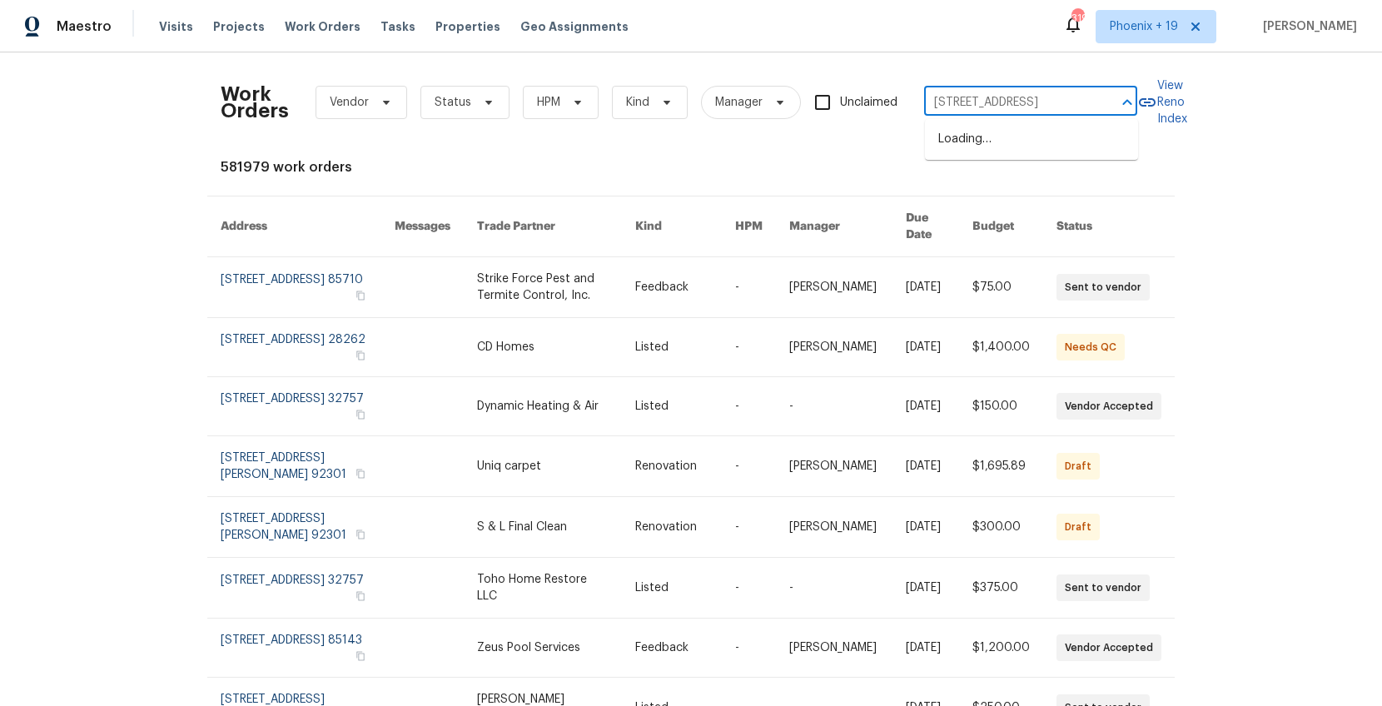
scroll to position [0, 65]
click at [1027, 147] on li "[STREET_ADDRESS]" at bounding box center [1031, 139] width 213 height 27
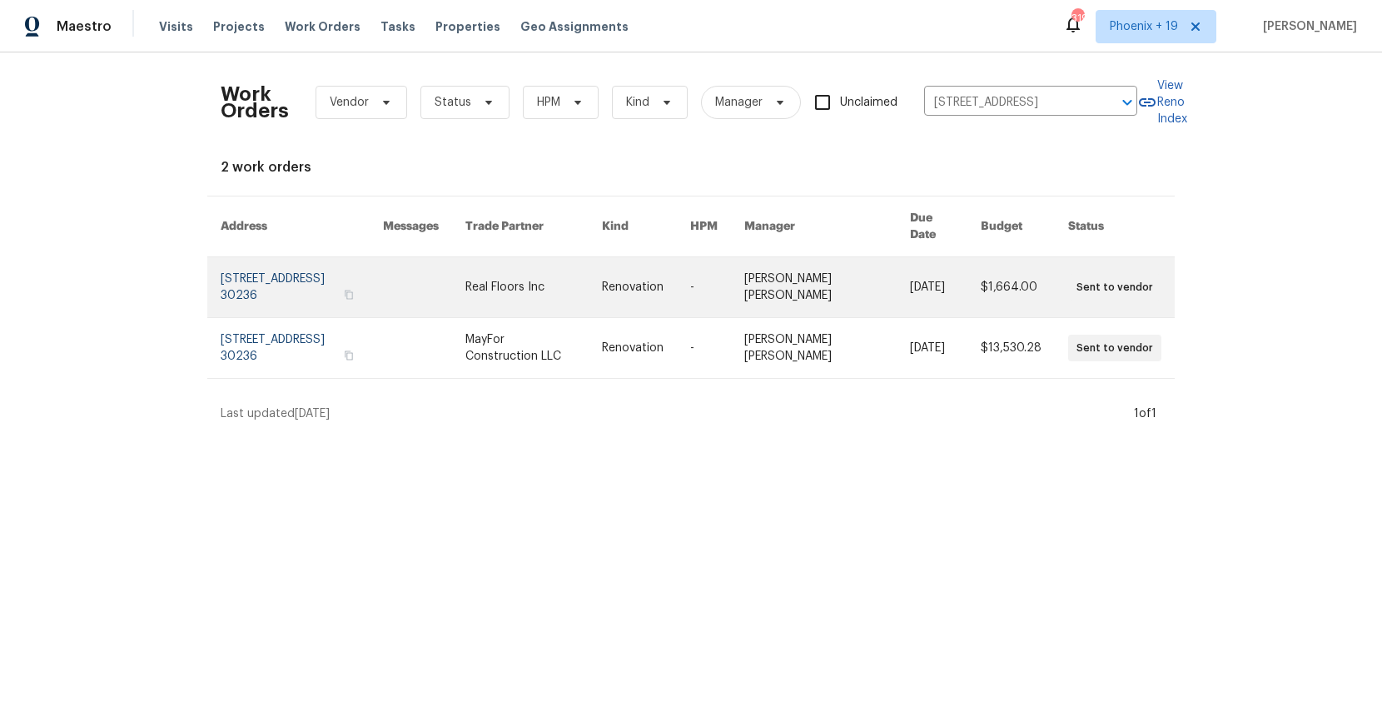
click at [514, 290] on link at bounding box center [533, 287] width 137 height 60
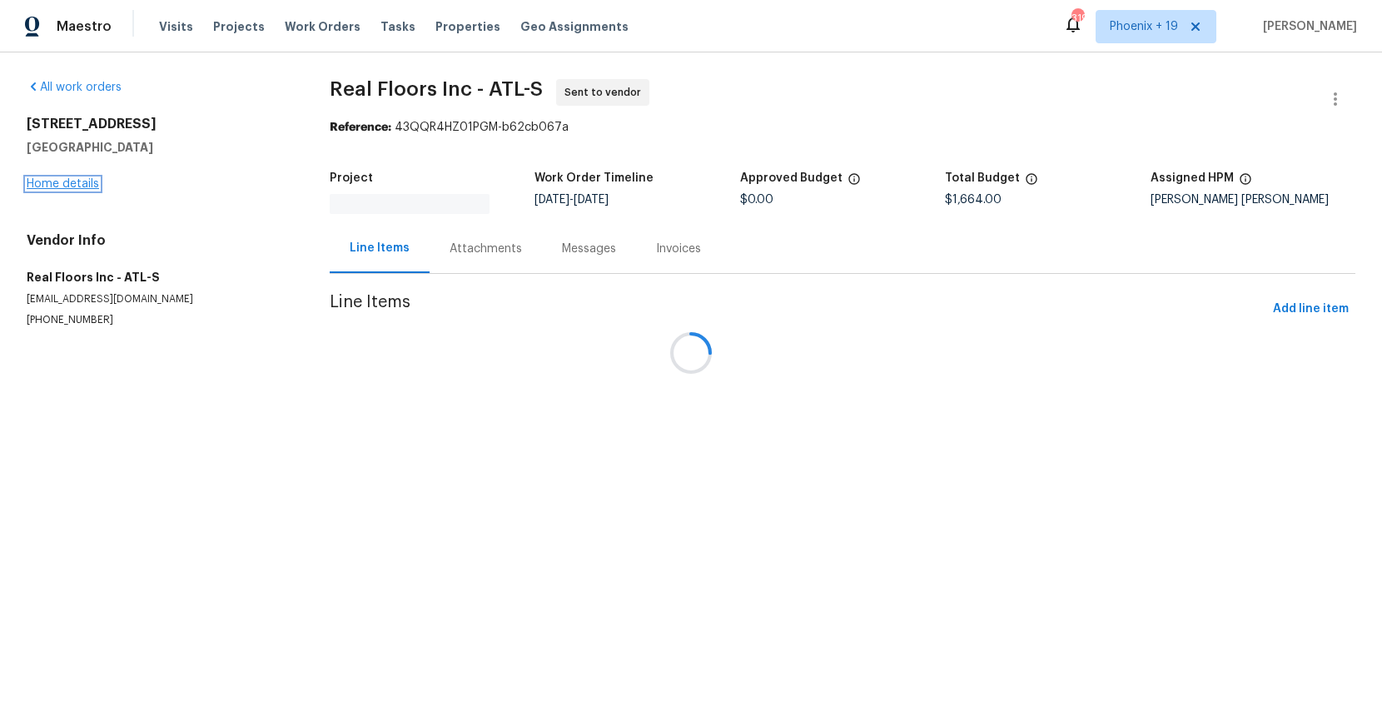
click at [91, 187] on link "Home details" at bounding box center [63, 184] width 72 height 12
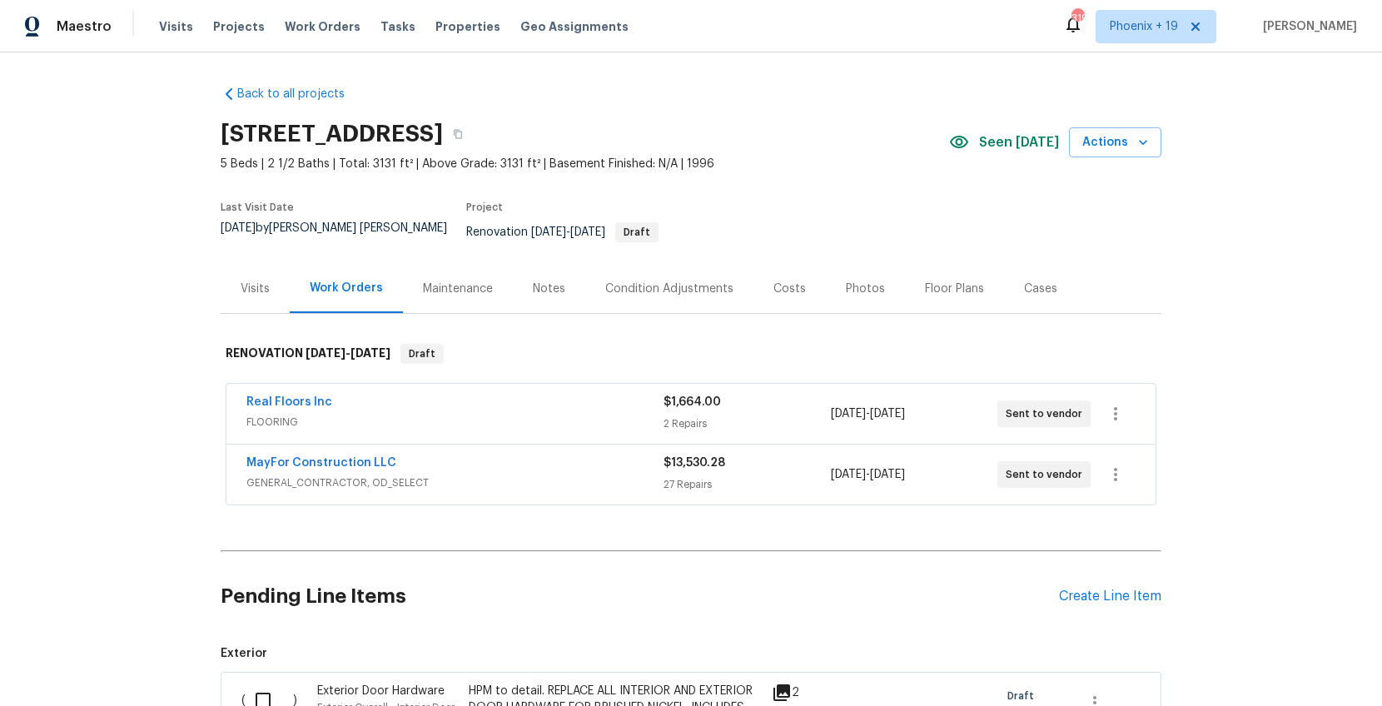
scroll to position [118, 0]
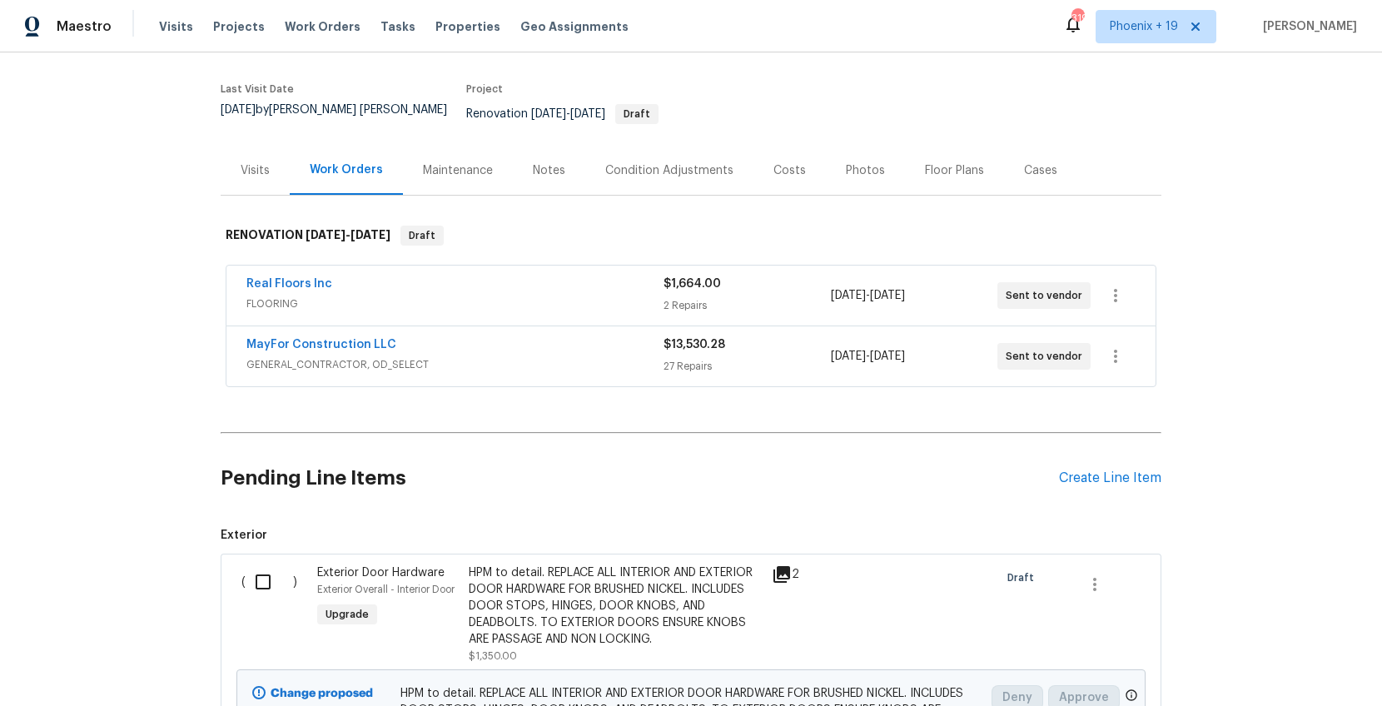
click at [1072, 455] on div "Pending Line Items Create Line Item" at bounding box center [691, 478] width 941 height 77
click at [1067, 470] on div "Create Line Item" at bounding box center [1110, 478] width 102 height 16
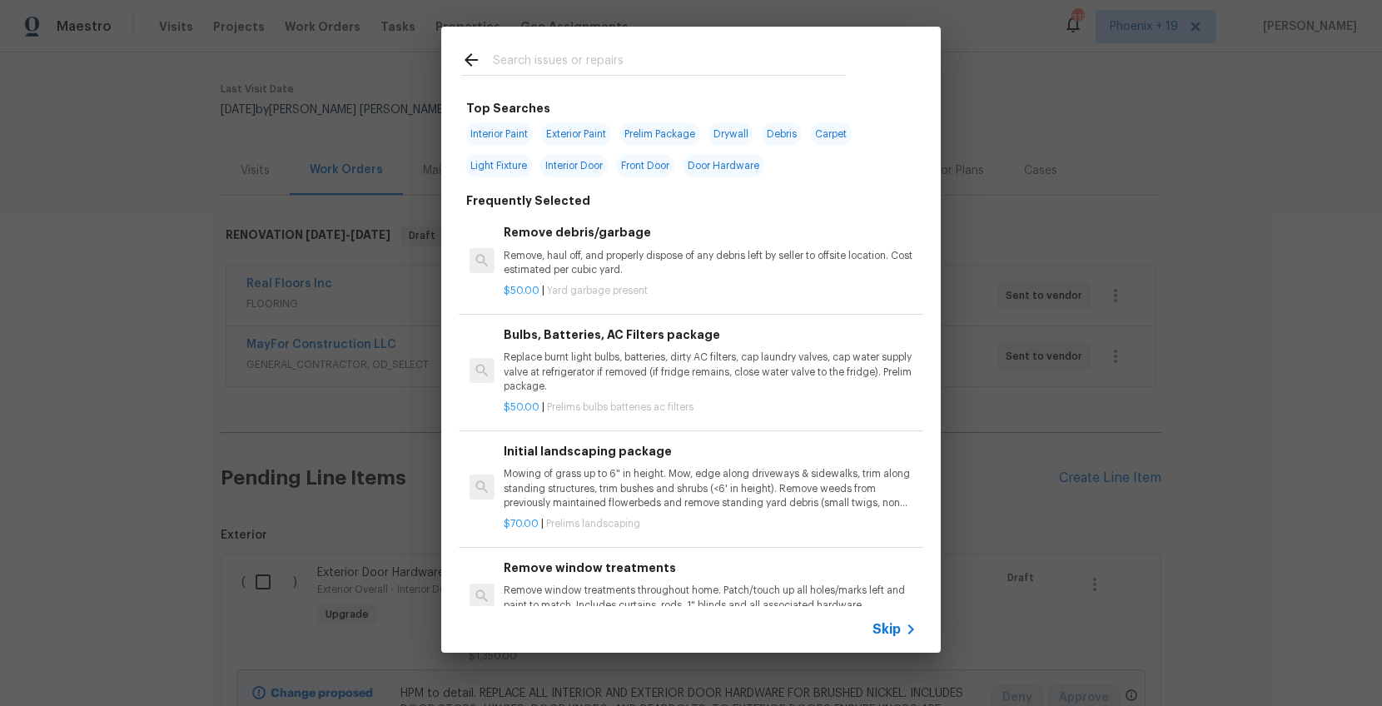
click at [615, 50] on input "text" at bounding box center [669, 62] width 353 height 25
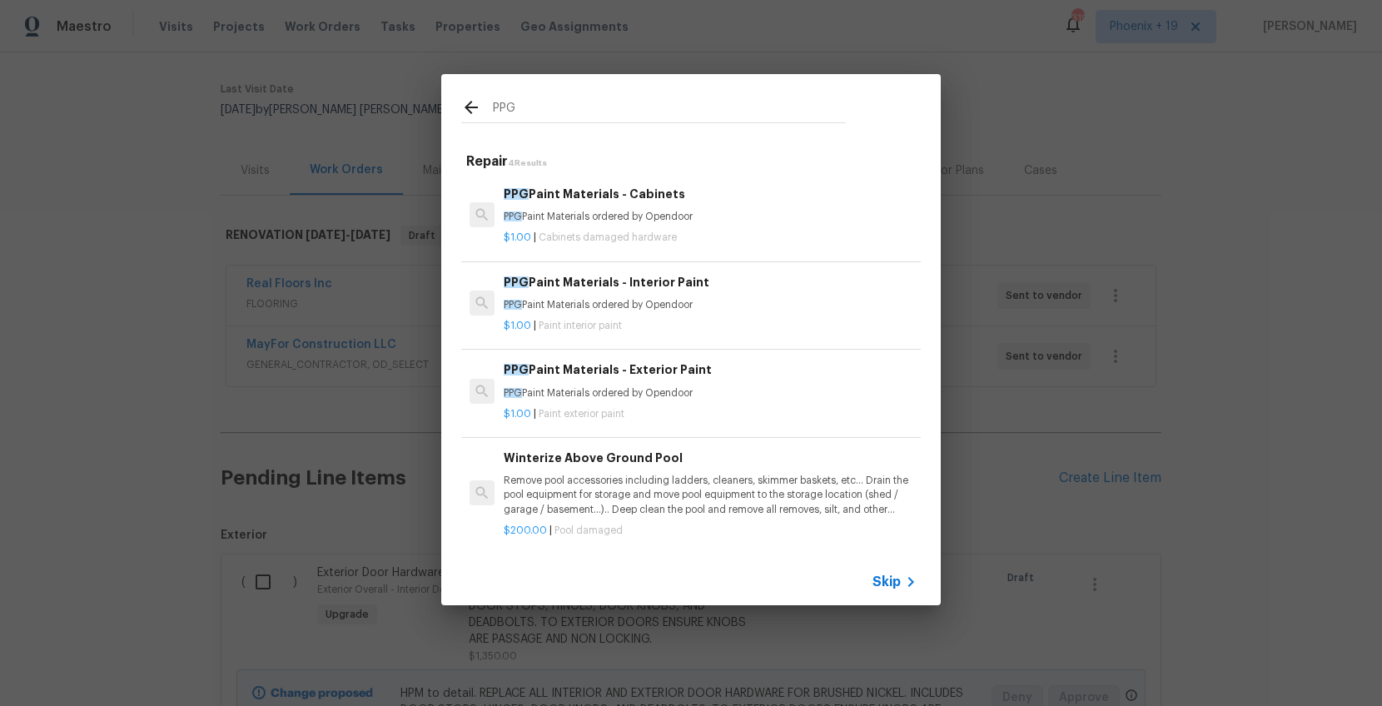
type input "PPG"
click at [743, 276] on h6 "PPG Paint Materials - Interior Paint" at bounding box center [710, 282] width 413 height 18
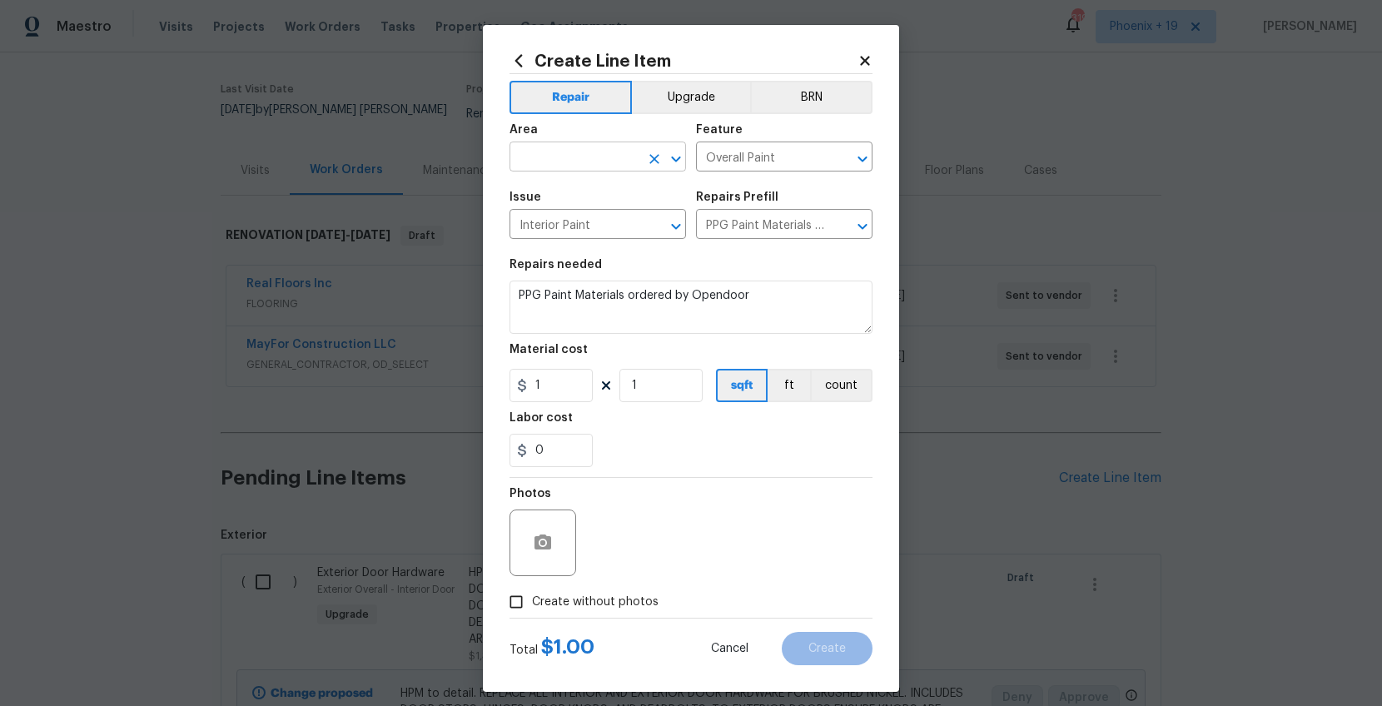
click at [585, 160] on input "text" at bounding box center [575, 159] width 130 height 26
click at [601, 216] on li "Interior Overall" at bounding box center [598, 222] width 177 height 27
type input "Interior Overall"
click at [580, 393] on input "1" at bounding box center [551, 385] width 83 height 33
type input "1480.21"
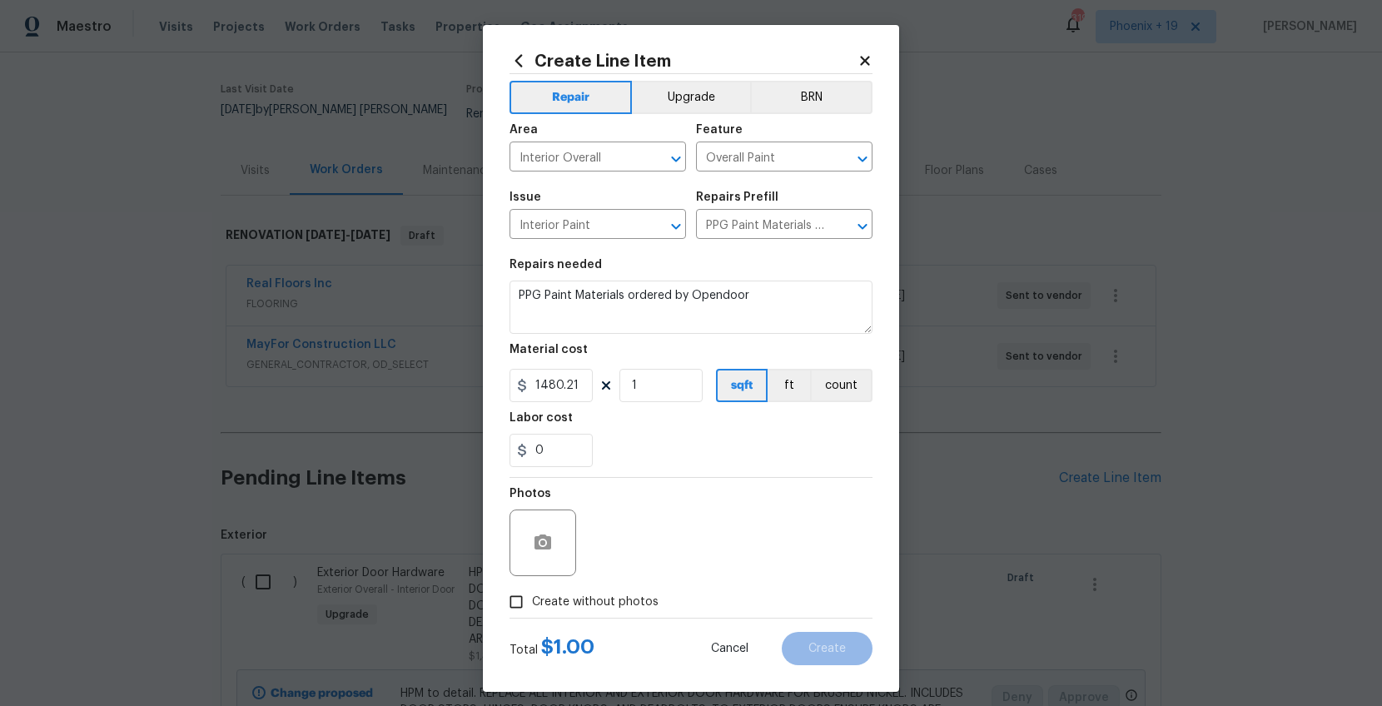
click at [609, 597] on span "Create without photos" at bounding box center [595, 602] width 127 height 17
click at [532, 597] on input "Create without photos" at bounding box center [516, 602] width 32 height 32
checkbox input "true"
click at [624, 578] on div "Reason*" at bounding box center [731, 532] width 283 height 108
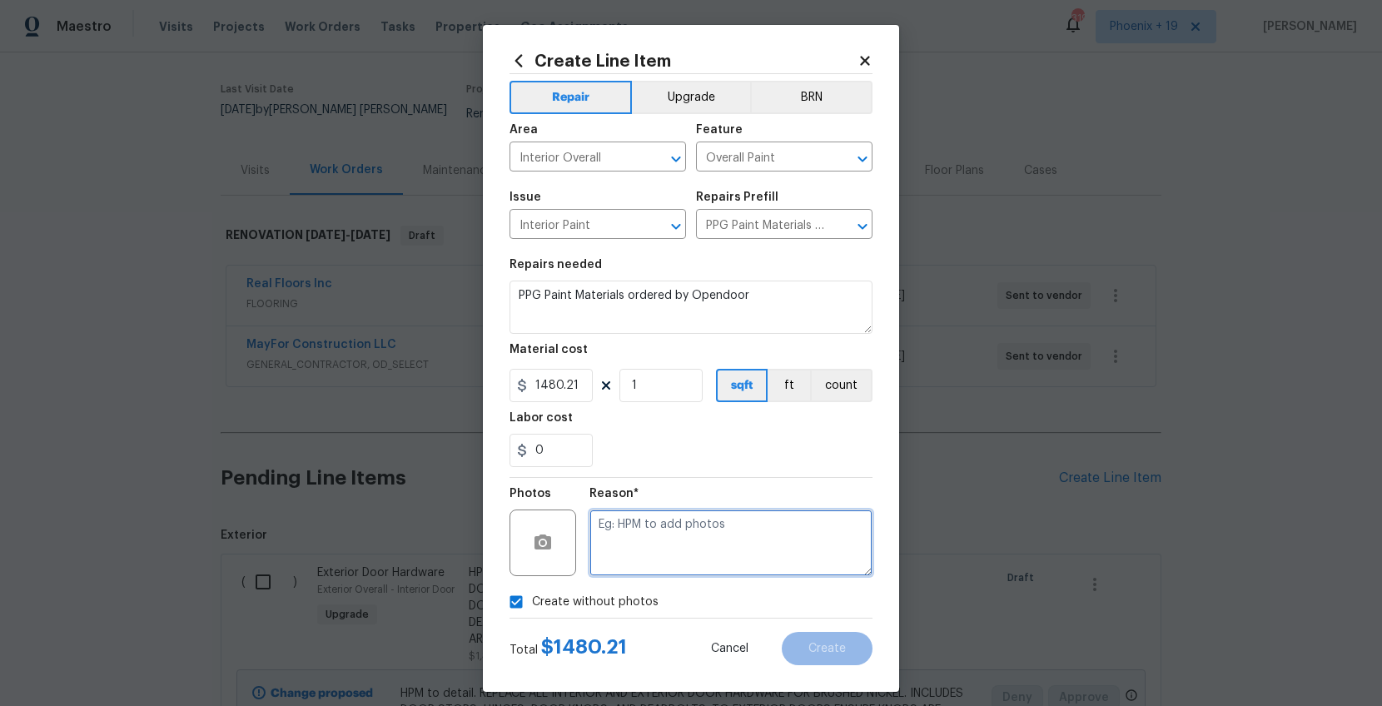
click at [624, 570] on textarea at bounding box center [731, 543] width 283 height 67
type textarea "na"
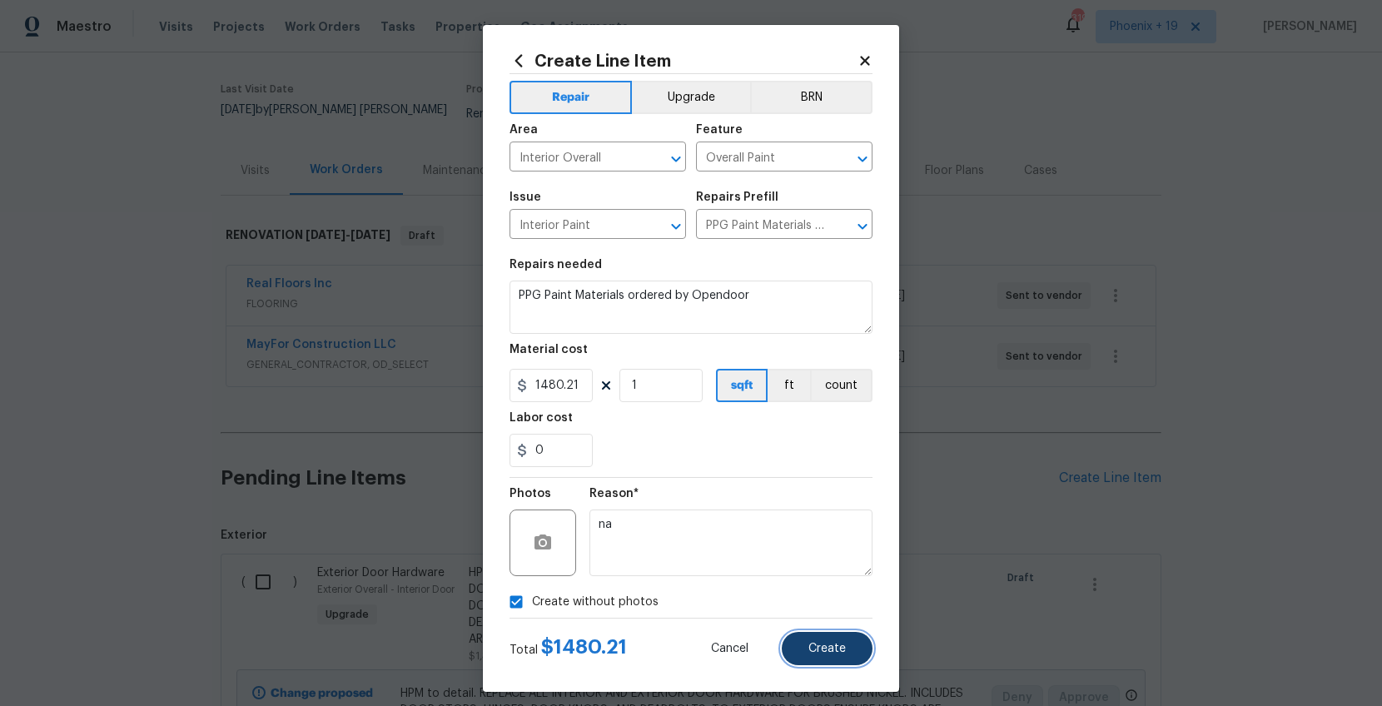
click at [818, 644] on span "Create" at bounding box center [826, 649] width 37 height 12
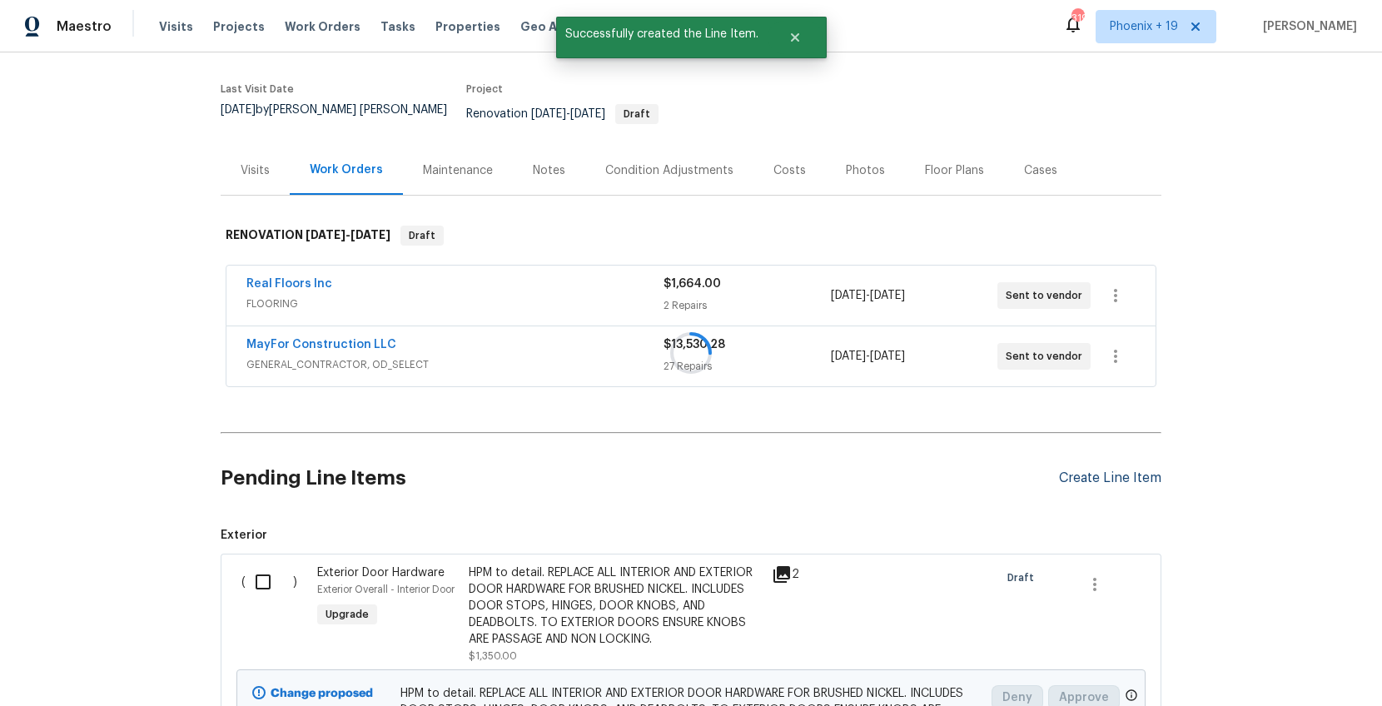
click at [1075, 470] on div "Create Line Item" at bounding box center [1110, 478] width 102 height 16
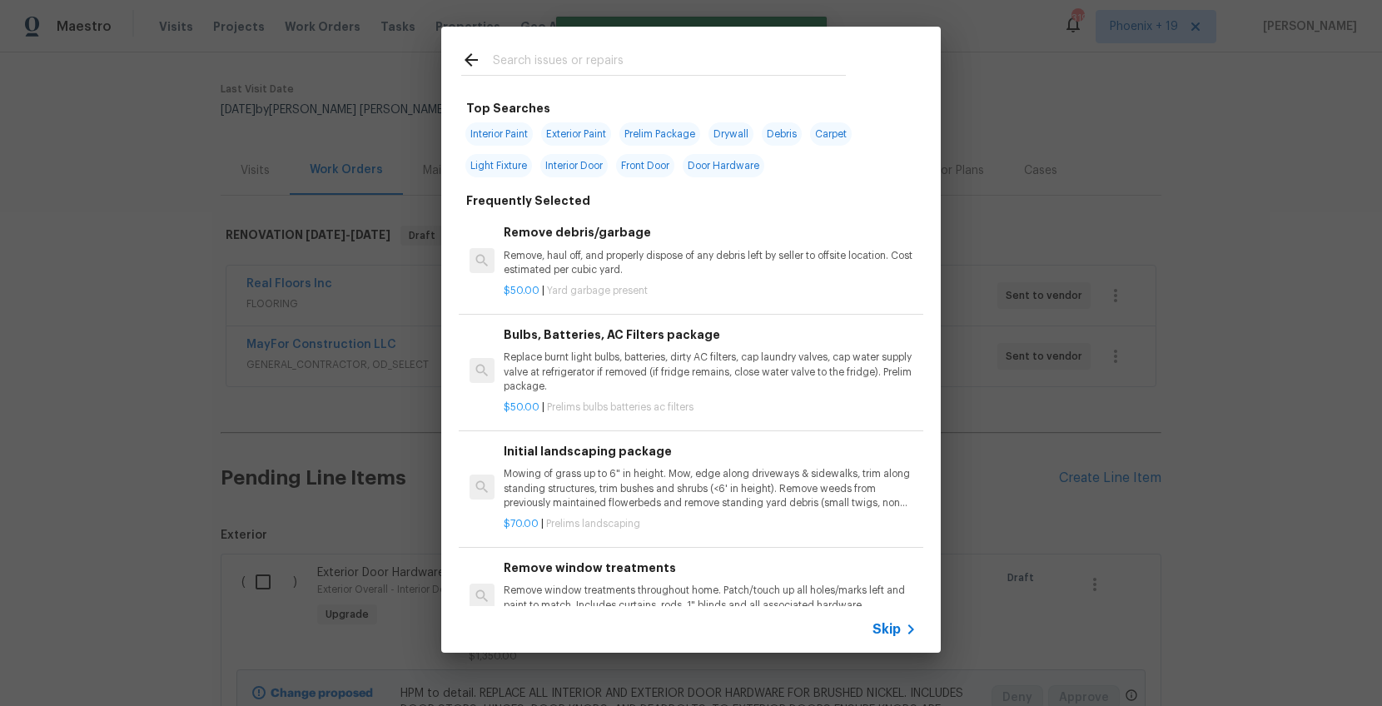
click at [570, 60] on input "text" at bounding box center [669, 62] width 353 height 25
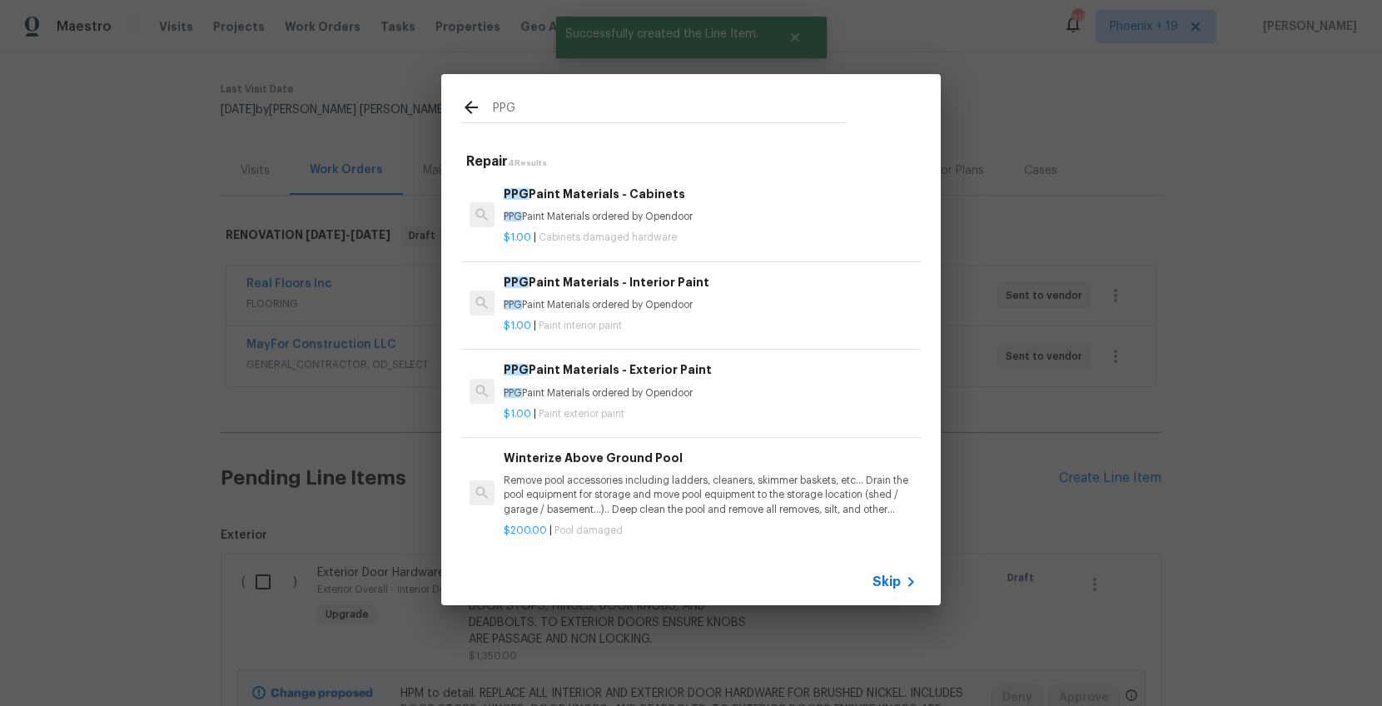
type input "PPG"
click at [720, 229] on div "$1.00 | Cabinets damaged hardware" at bounding box center [710, 234] width 413 height 21
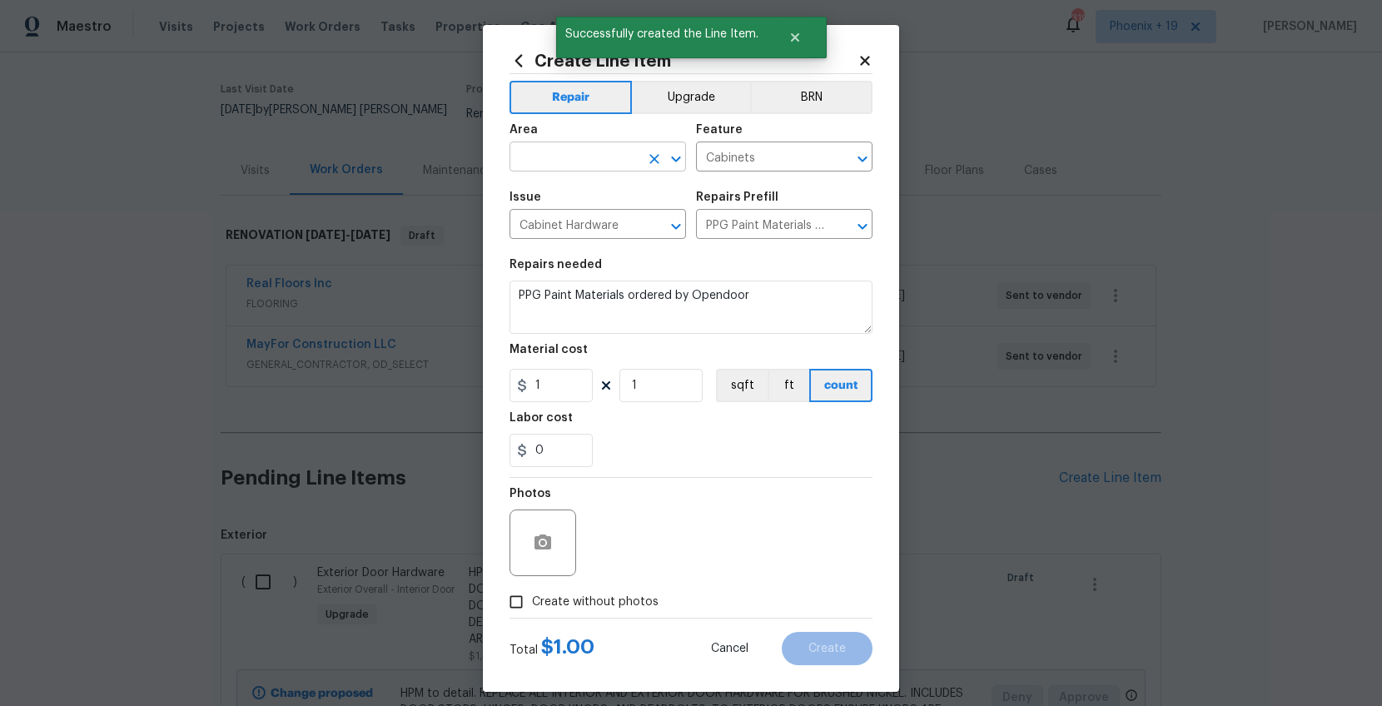
drag, startPoint x: 593, startPoint y: 173, endPoint x: 587, endPoint y: 157, distance: 16.9
click at [590, 168] on span "Area ​" at bounding box center [598, 147] width 177 height 67
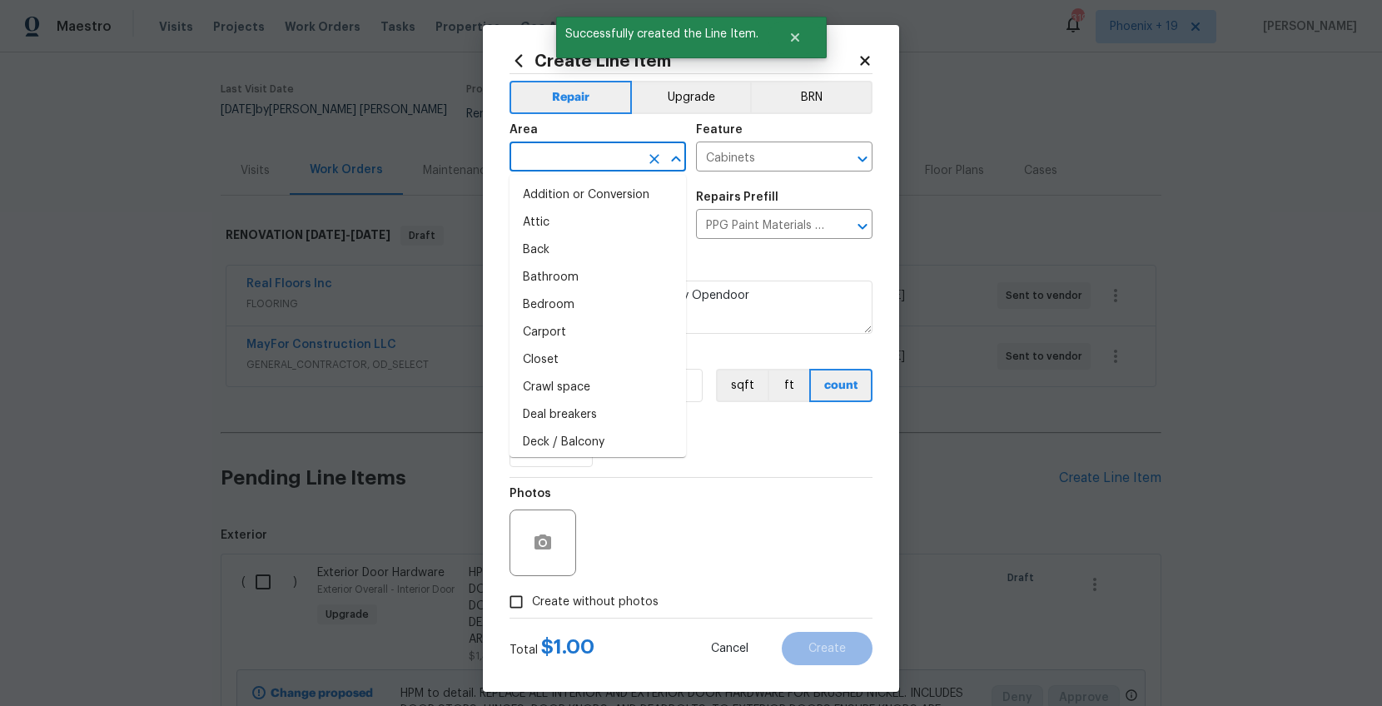
click at [587, 157] on input "text" at bounding box center [575, 159] width 130 height 26
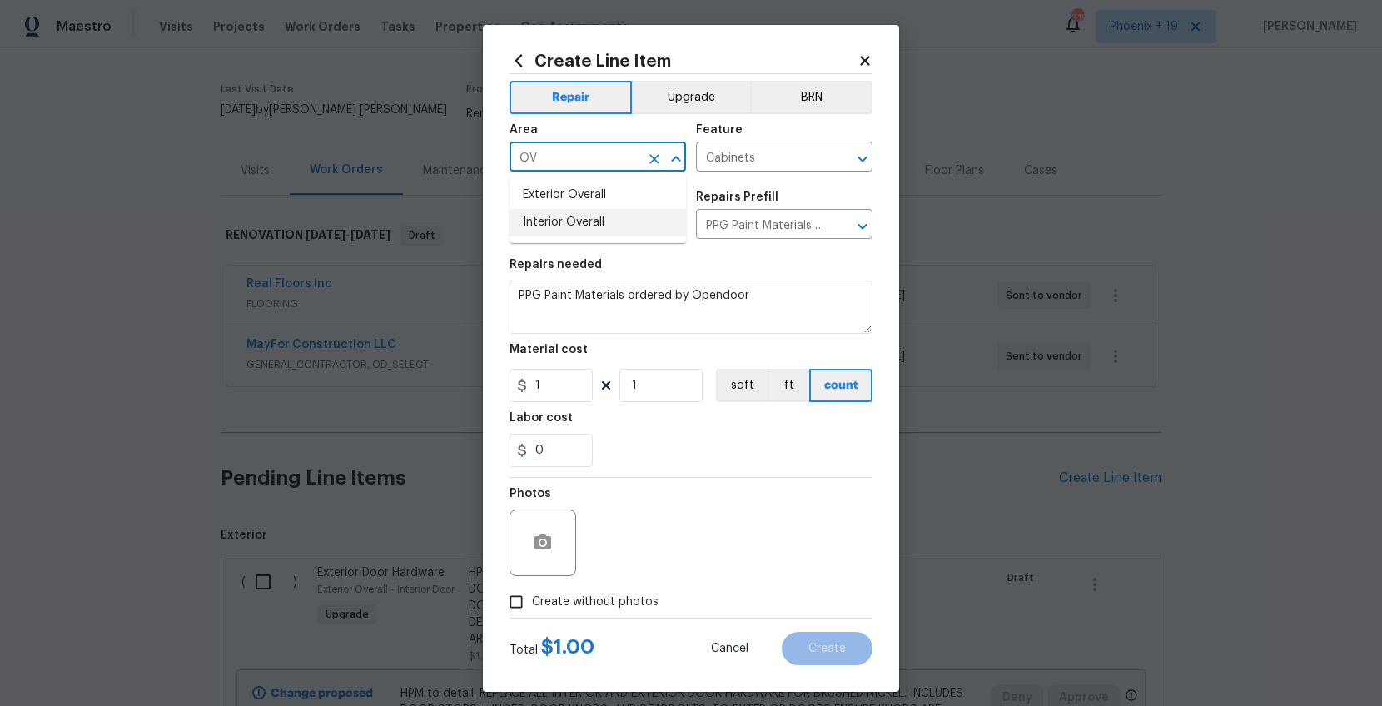
click at [595, 215] on li "Interior Overall" at bounding box center [598, 222] width 177 height 27
type input "Interior Overall"
click at [568, 387] on input "1" at bounding box center [551, 385] width 83 height 33
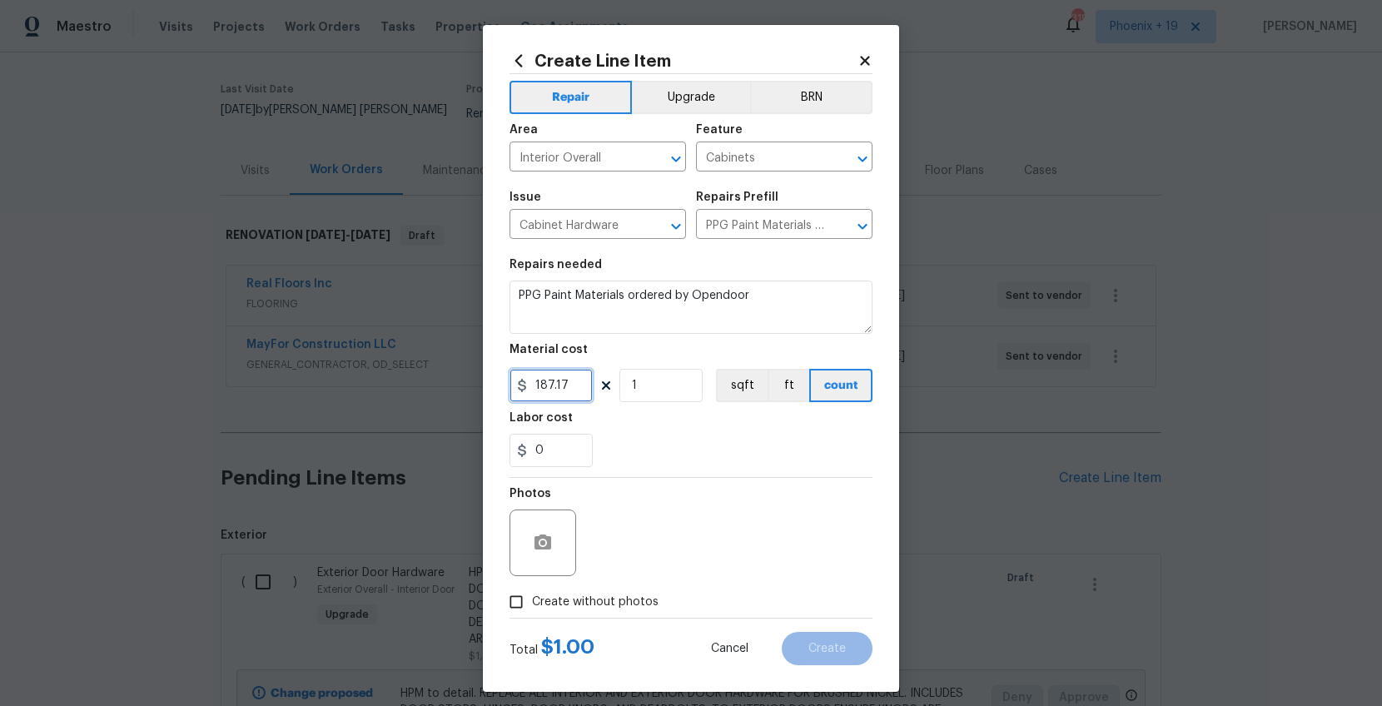
type input "187.17"
drag, startPoint x: 643, startPoint y: 608, endPoint x: 649, endPoint y: 587, distance: 21.6
click at [643, 608] on span "Create without photos" at bounding box center [595, 602] width 127 height 17
click at [532, 608] on input "Create without photos" at bounding box center [516, 602] width 32 height 32
checkbox input "true"
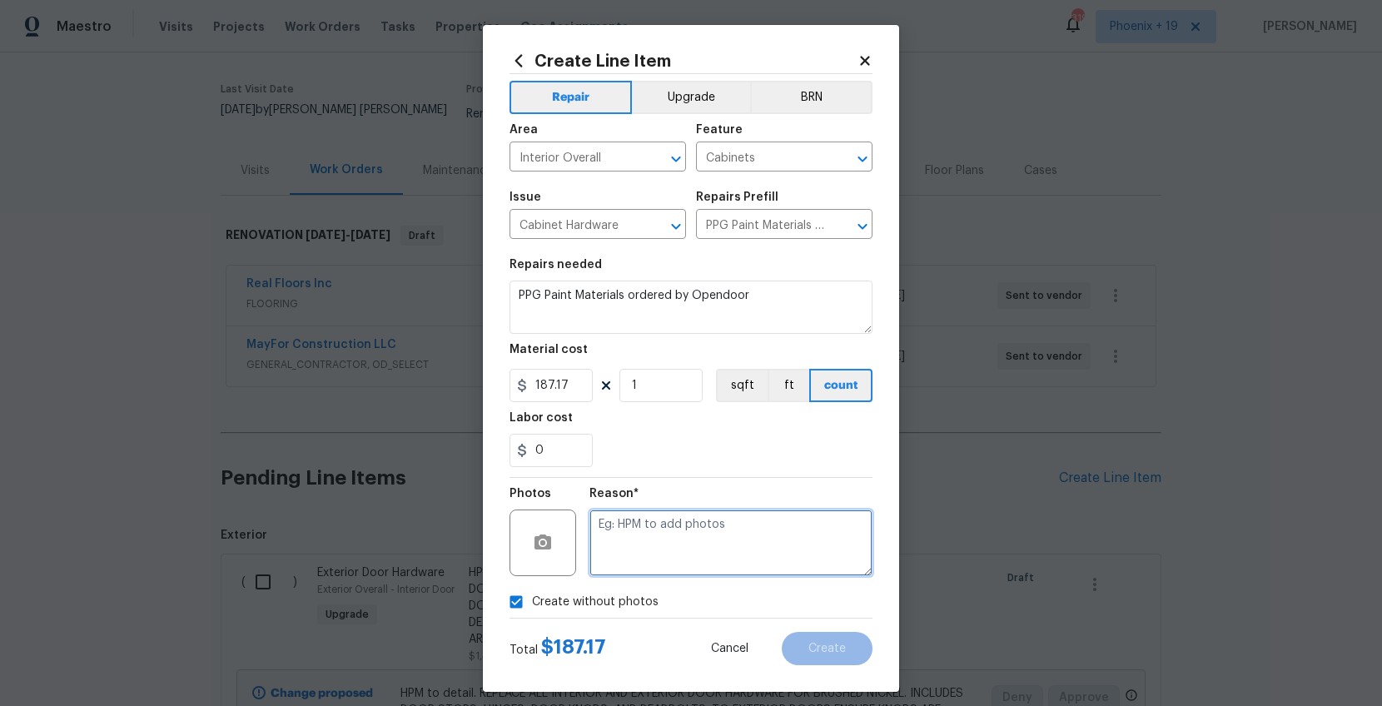
click at [653, 554] on textarea at bounding box center [731, 543] width 283 height 67
type textarea "NA"
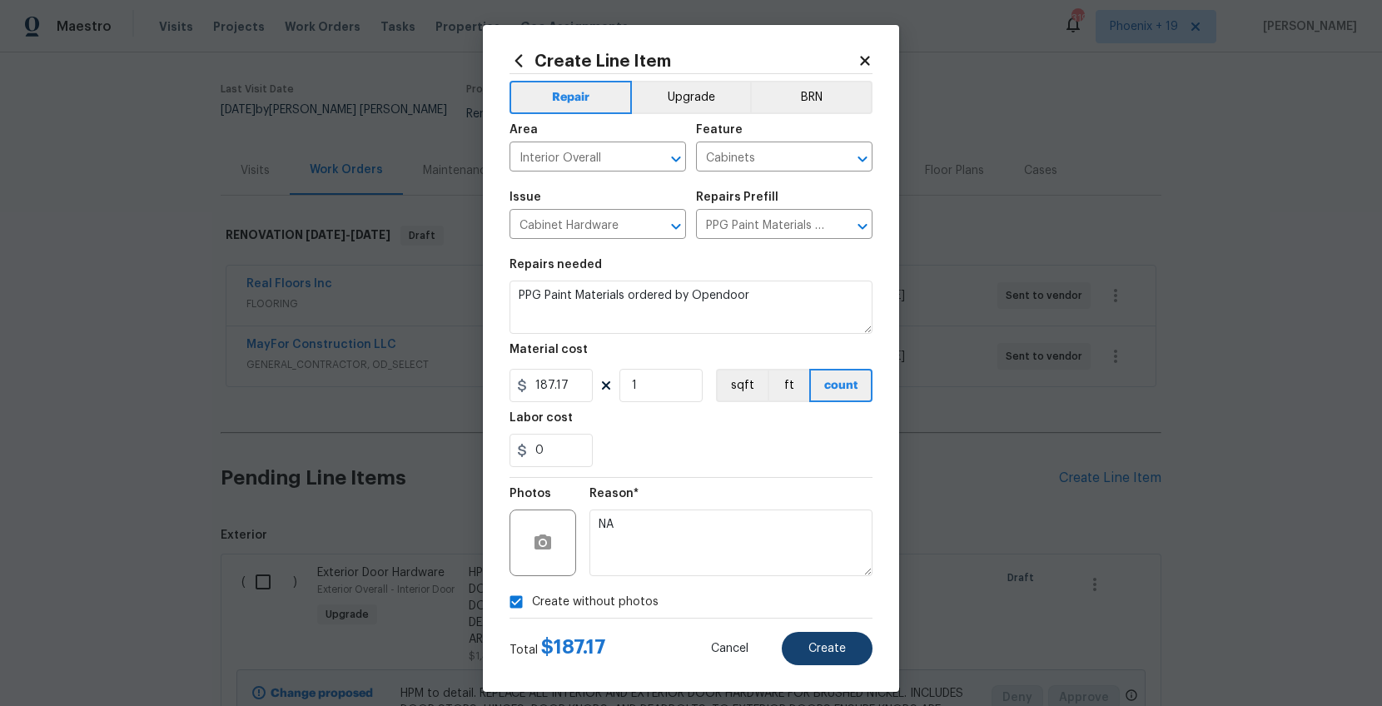
drag, startPoint x: 837, startPoint y: 622, endPoint x: 837, endPoint y: 634, distance: 12.5
click at [836, 623] on div "Total $ 187.17 Cancel Create" at bounding box center [691, 642] width 363 height 47
click at [837, 635] on button "Create" at bounding box center [827, 648] width 91 height 33
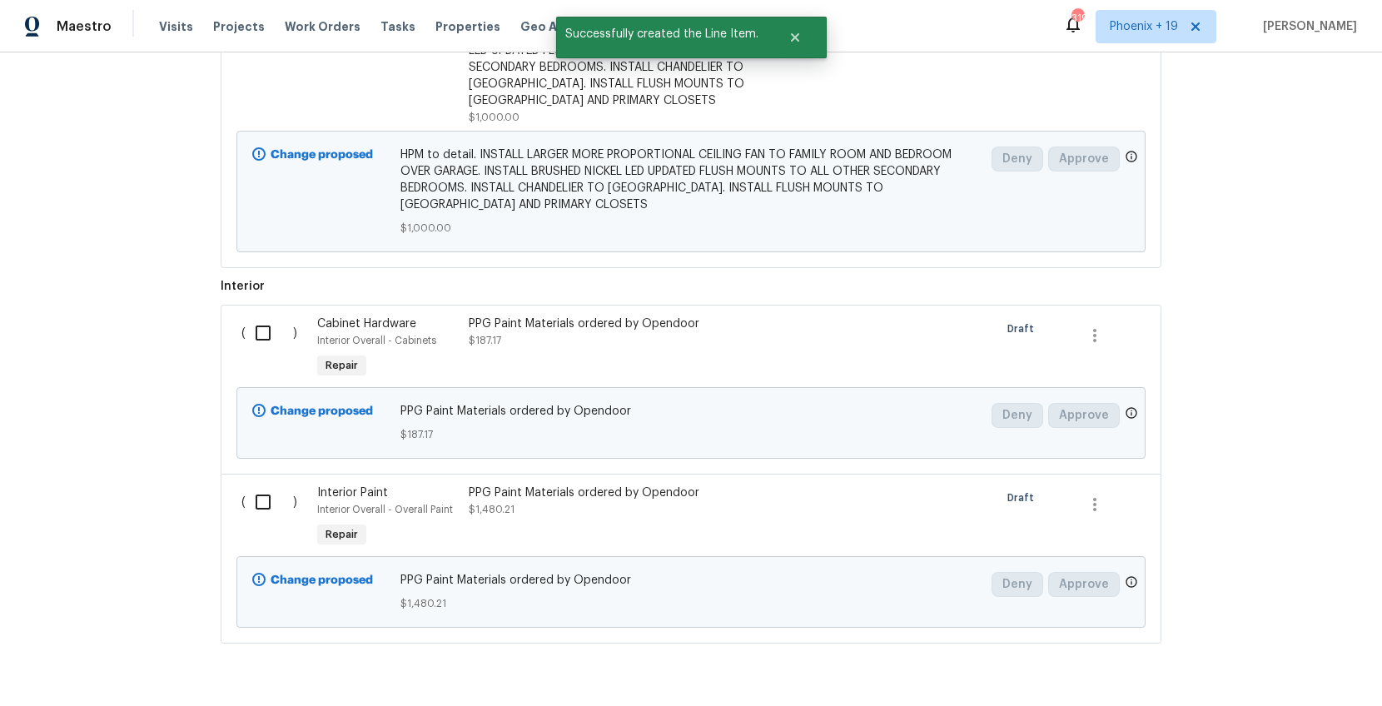
scroll to position [941, 0]
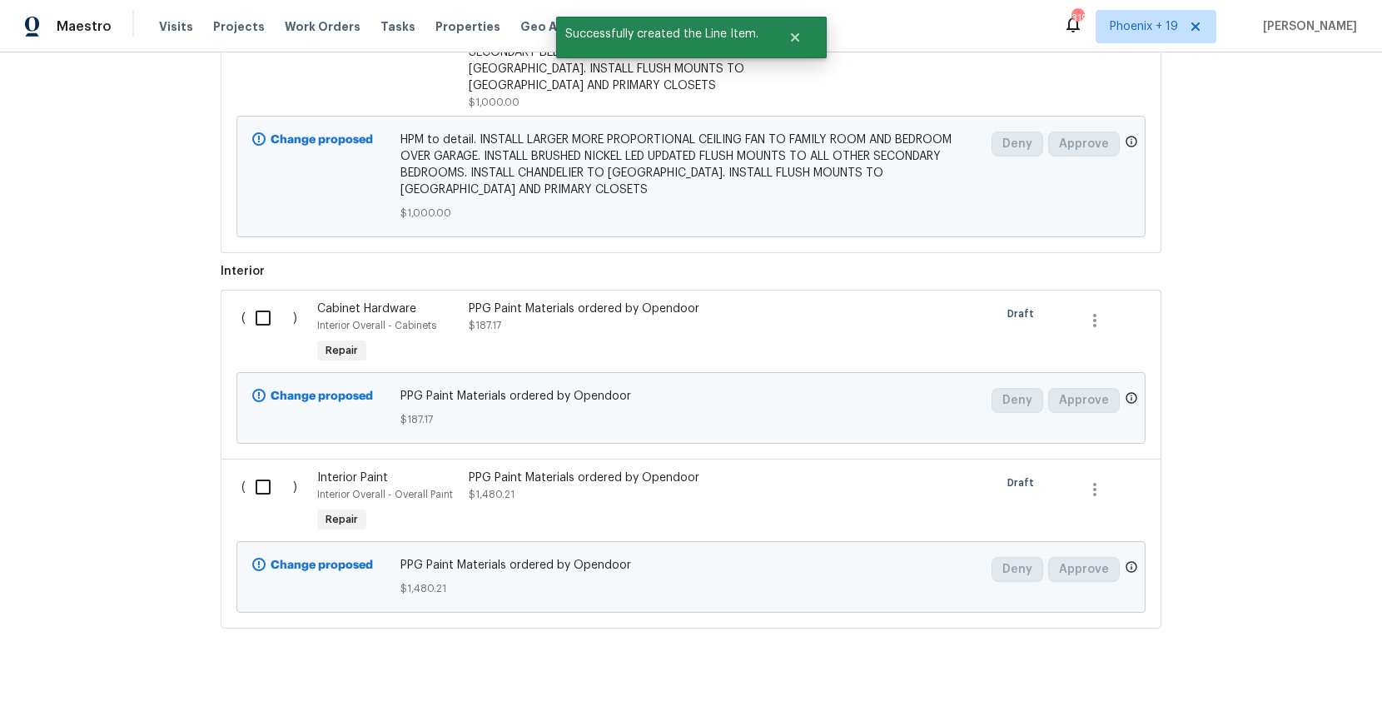
click at [288, 318] on input "checkbox" at bounding box center [269, 318] width 47 height 35
checkbox input "true"
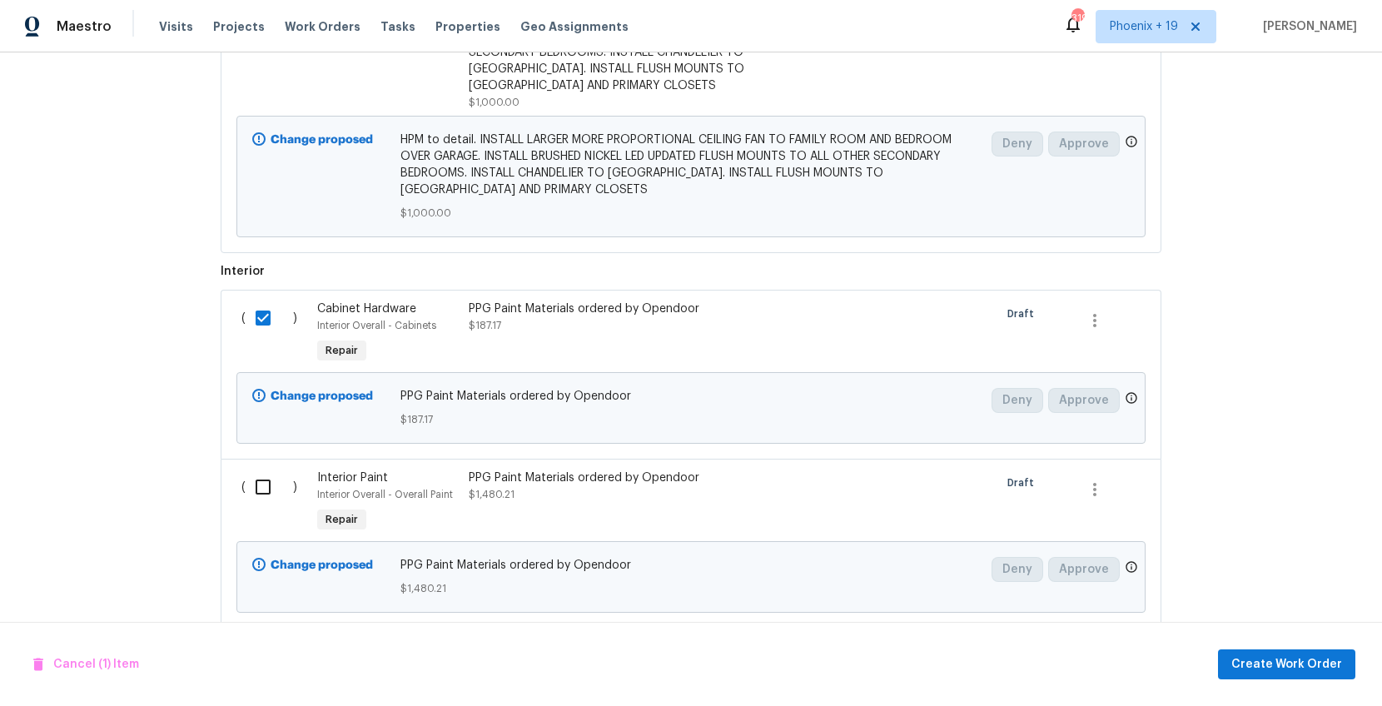
click at [269, 465] on div "( )" at bounding box center [274, 503] width 76 height 77
click at [268, 470] on input "checkbox" at bounding box center [269, 487] width 47 height 35
checkbox input "true"
click at [1285, 664] on span "Create Work Order" at bounding box center [1286, 664] width 111 height 21
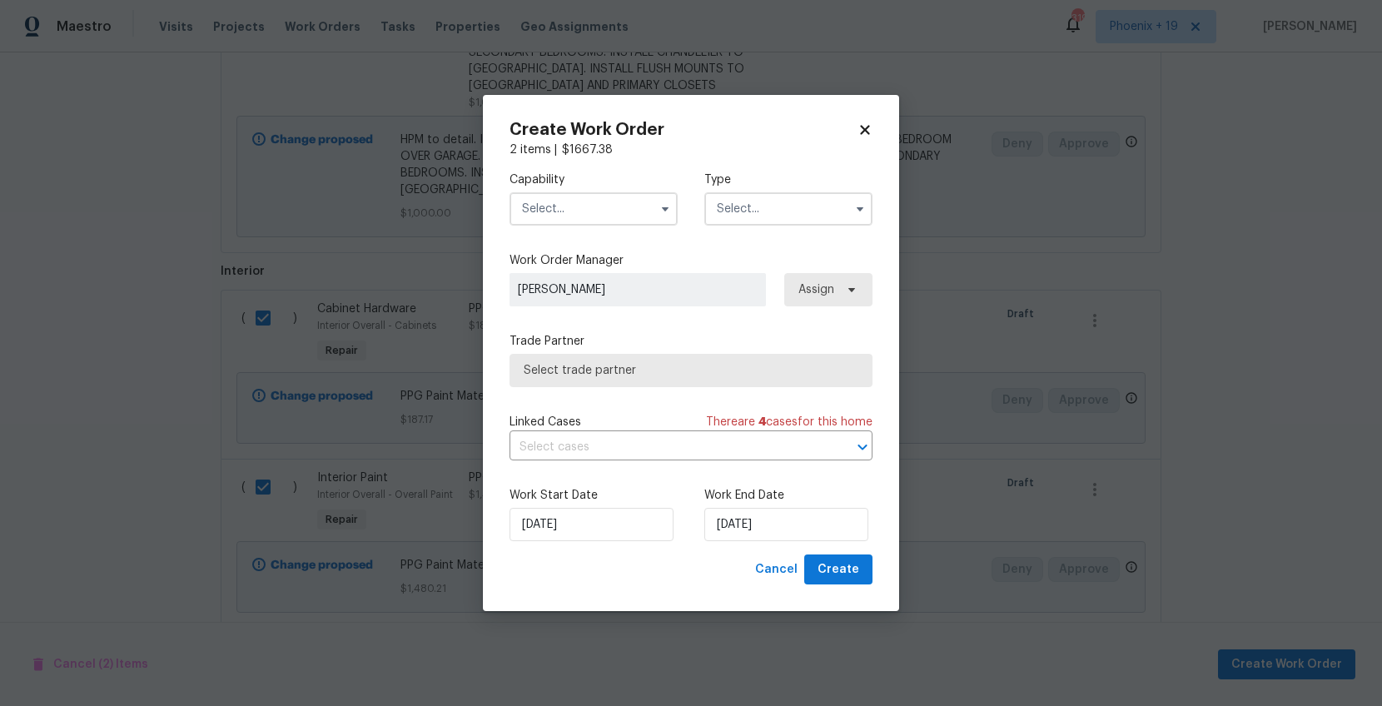
drag, startPoint x: 536, startPoint y: 194, endPoint x: 538, endPoint y: 219, distance: 25.0
click at [537, 195] on input "text" at bounding box center [594, 208] width 168 height 33
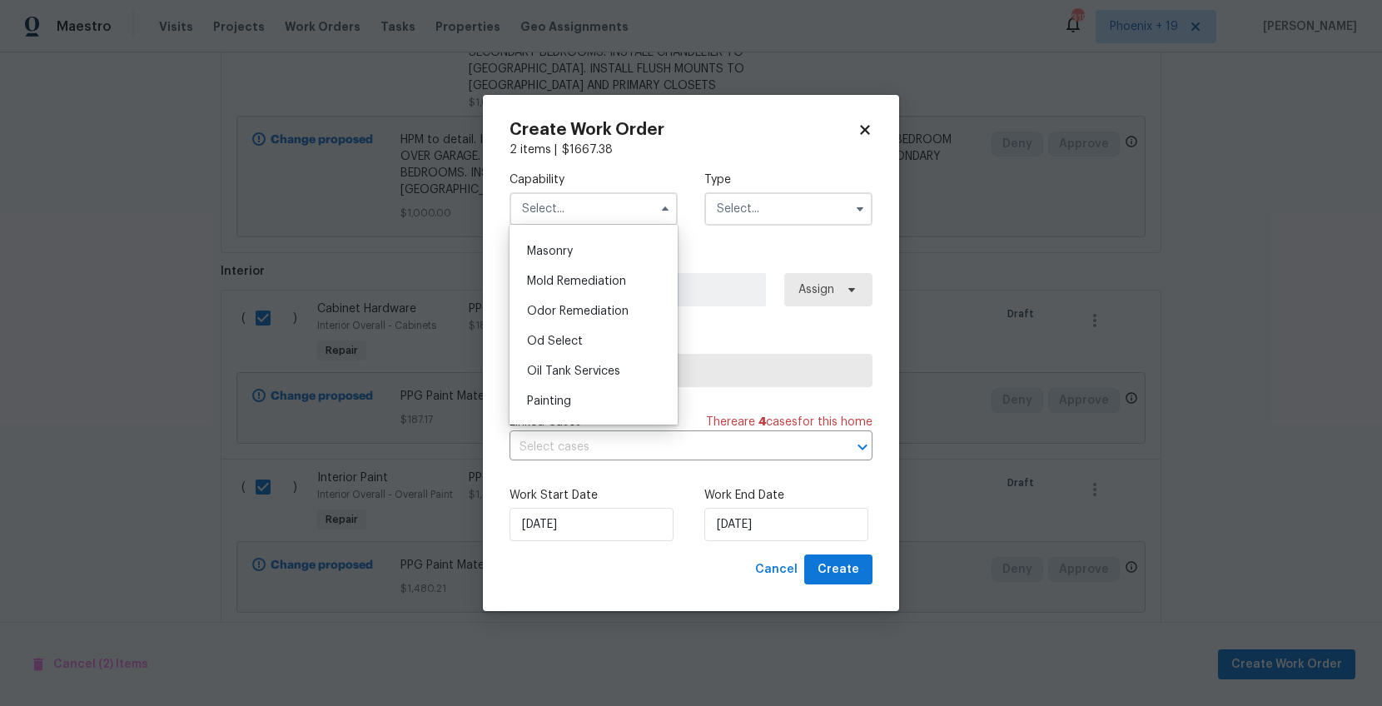
scroll to position [1279, 0]
click at [571, 353] on div "Painting" at bounding box center [594, 364] width 160 height 30
type input "Painting"
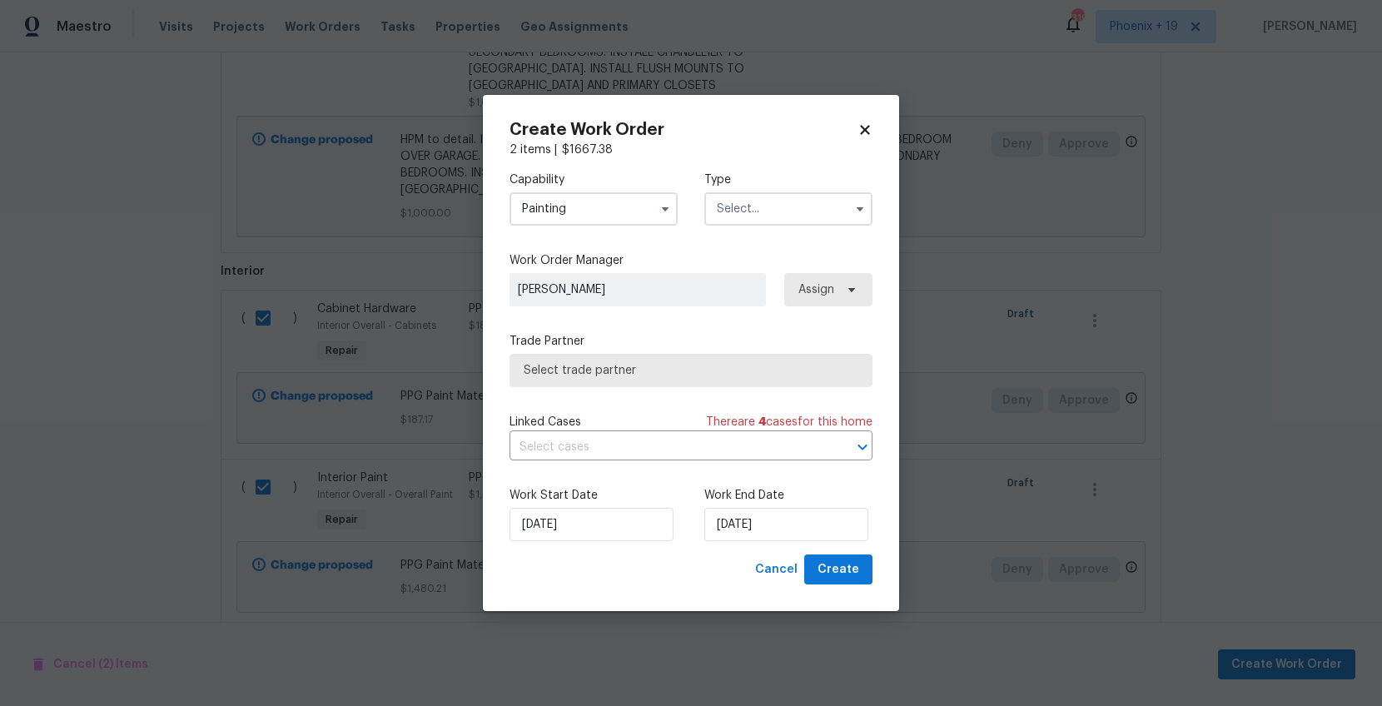
drag, startPoint x: 773, startPoint y: 198, endPoint x: 771, endPoint y: 215, distance: 16.7
click at [774, 201] on input "text" at bounding box center [788, 208] width 168 height 33
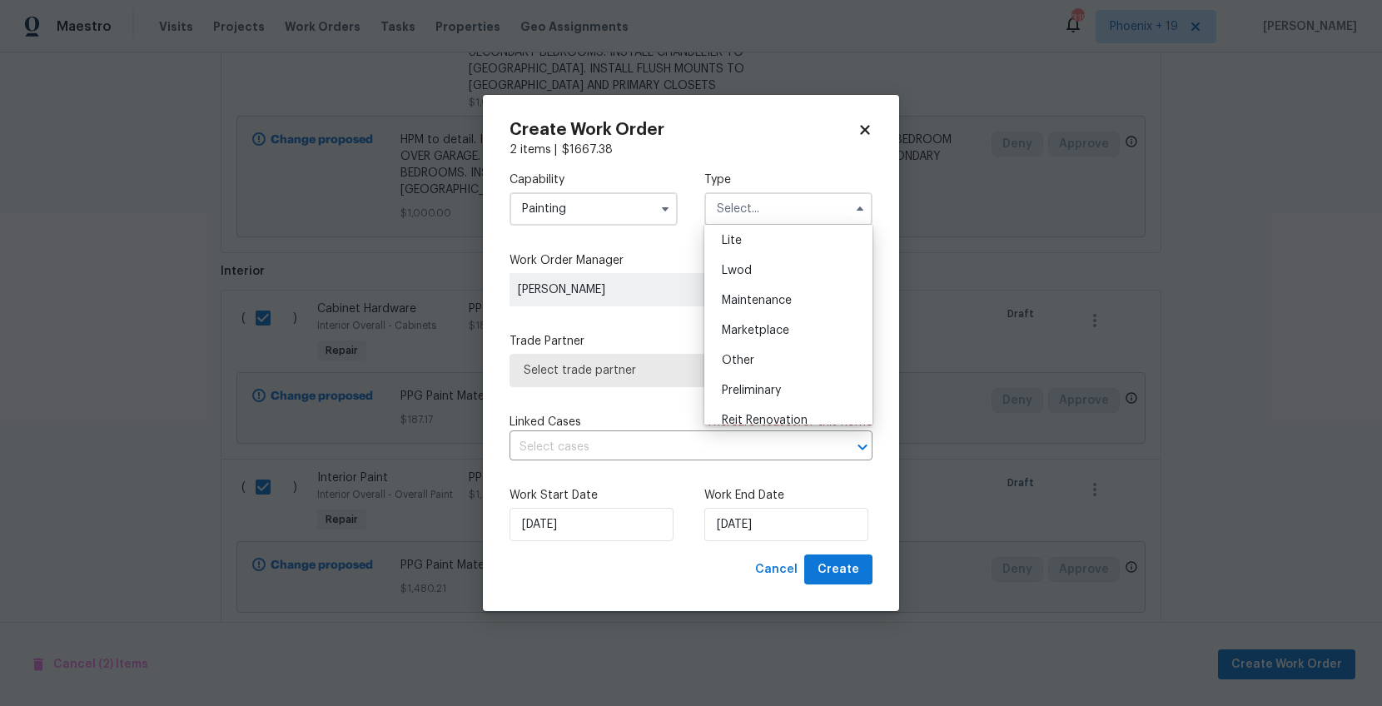
scroll to position [378, 0]
click at [778, 273] on div "Renovation" at bounding box center [789, 286] width 160 height 30
type input "Renovation"
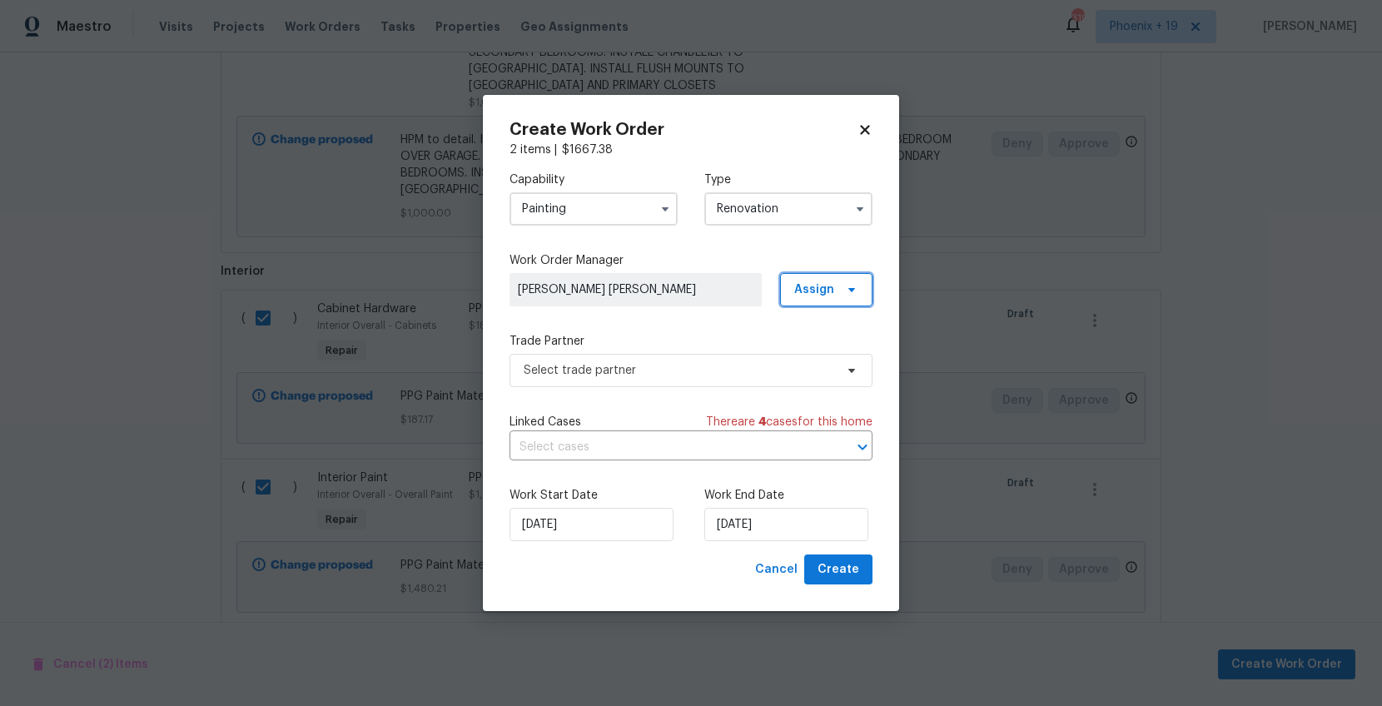
click at [848, 283] on icon at bounding box center [851, 289] width 13 height 13
click at [840, 356] on div "Assign to me" at bounding box center [829, 359] width 72 height 17
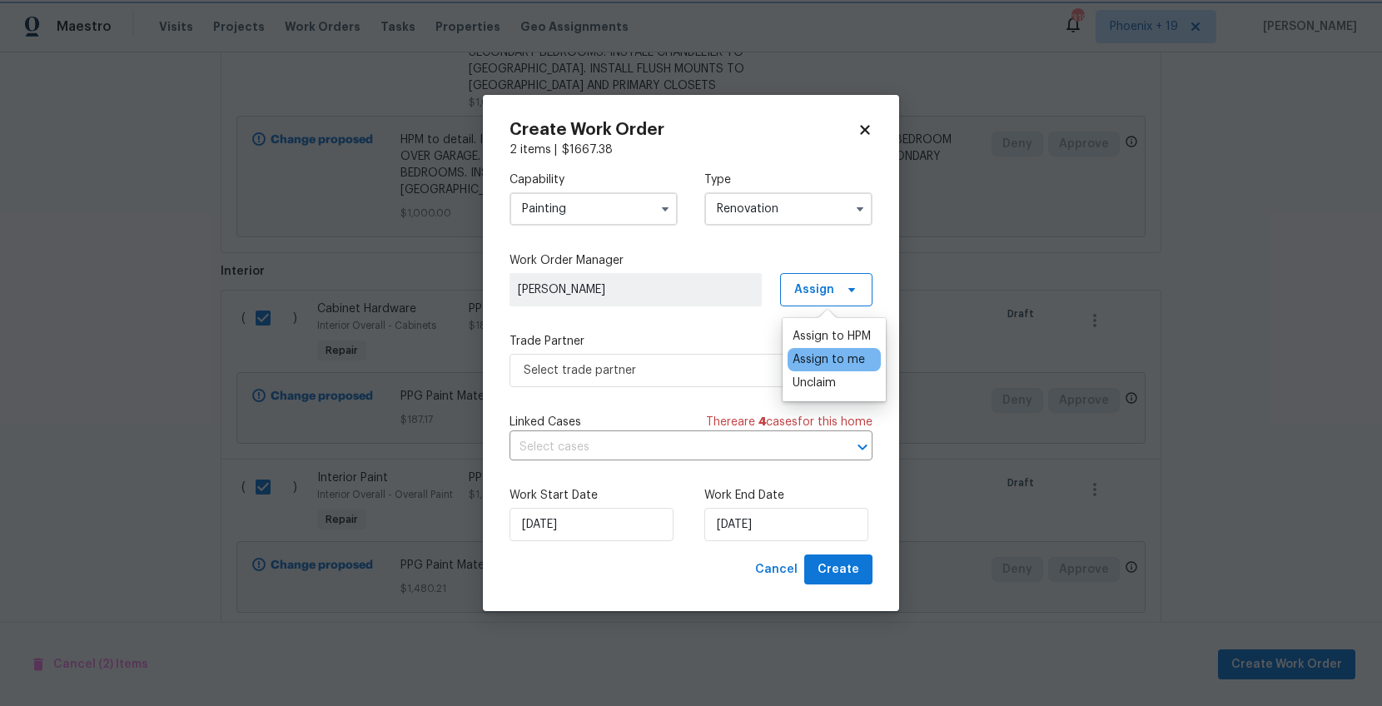
drag, startPoint x: 713, startPoint y: 345, endPoint x: 708, endPoint y: 380, distance: 35.3
click at [713, 345] on label "Trade Partner" at bounding box center [691, 341] width 363 height 17
click at [704, 379] on span "Select trade partner" at bounding box center [691, 370] width 363 height 33
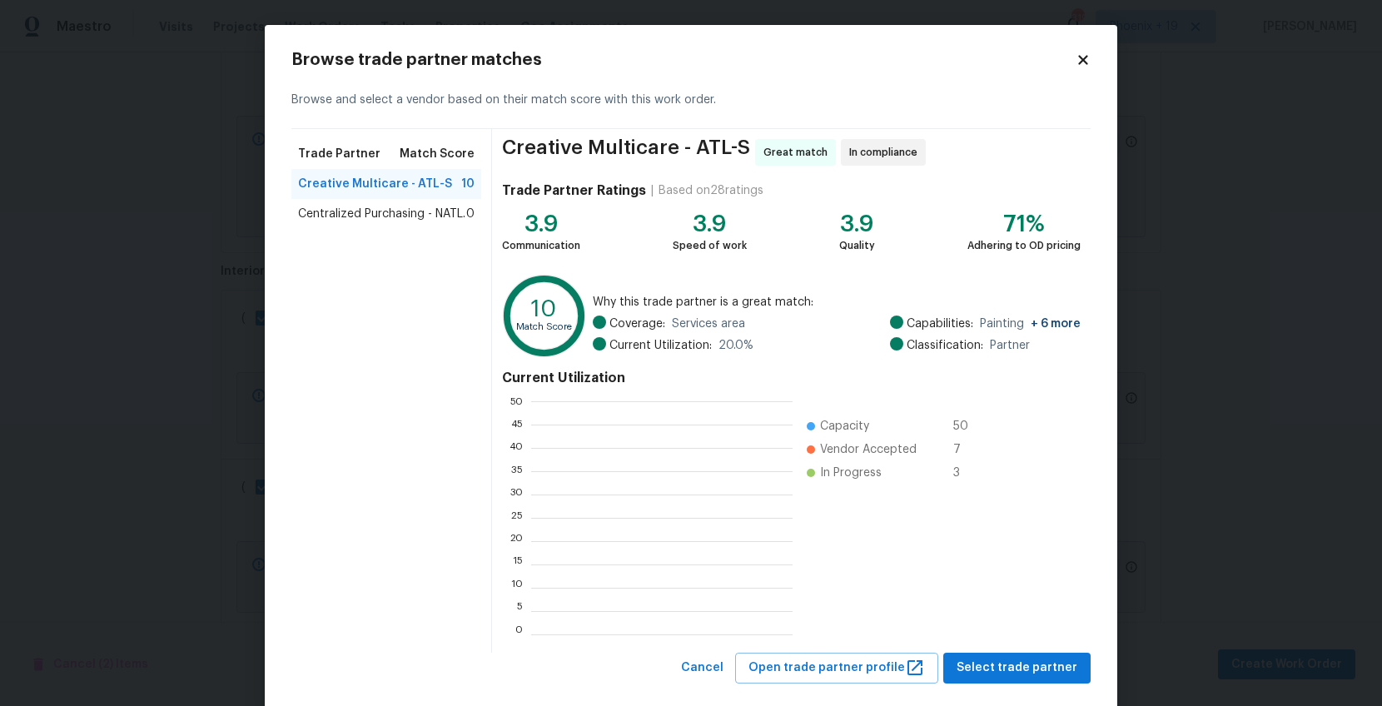
scroll to position [2, 2]
click at [431, 201] on div "Centralized Purchasing - NATL. 0" at bounding box center [386, 214] width 190 height 30
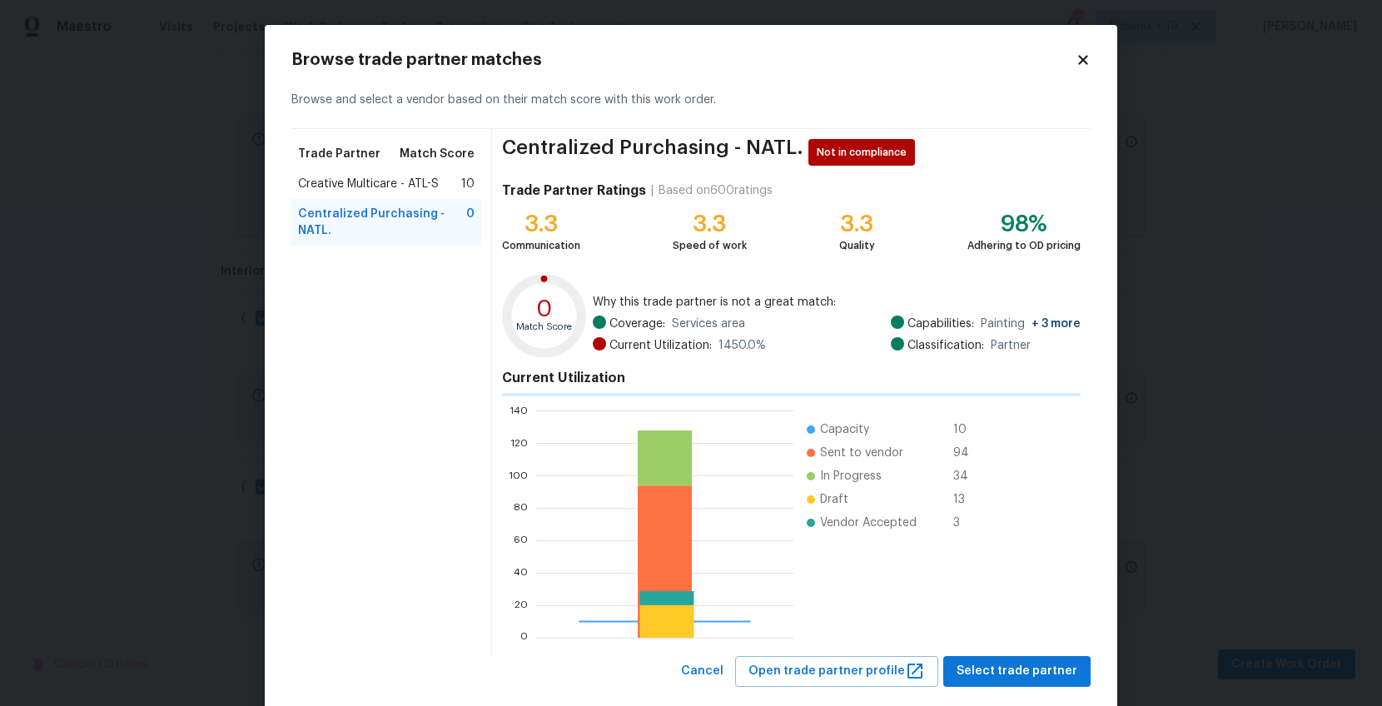
scroll to position [233, 257]
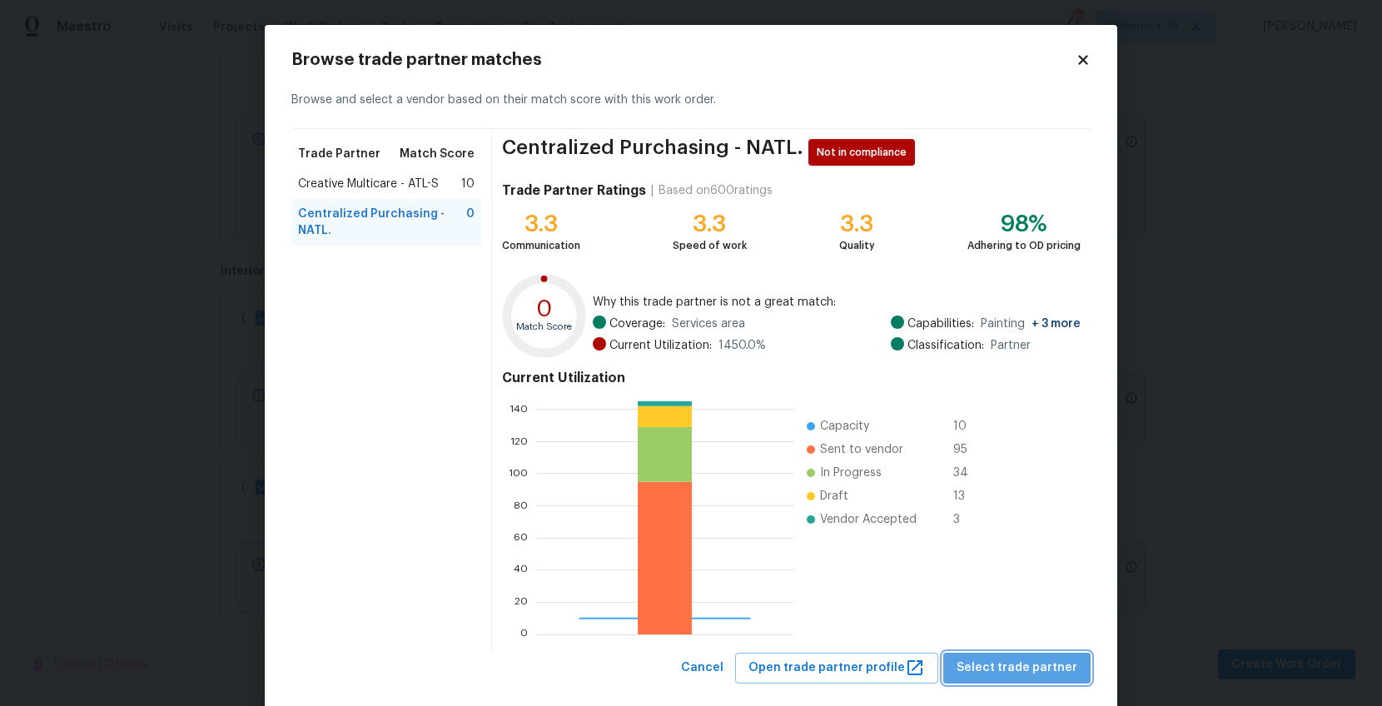
click at [1065, 661] on span "Select trade partner" at bounding box center [1017, 668] width 121 height 21
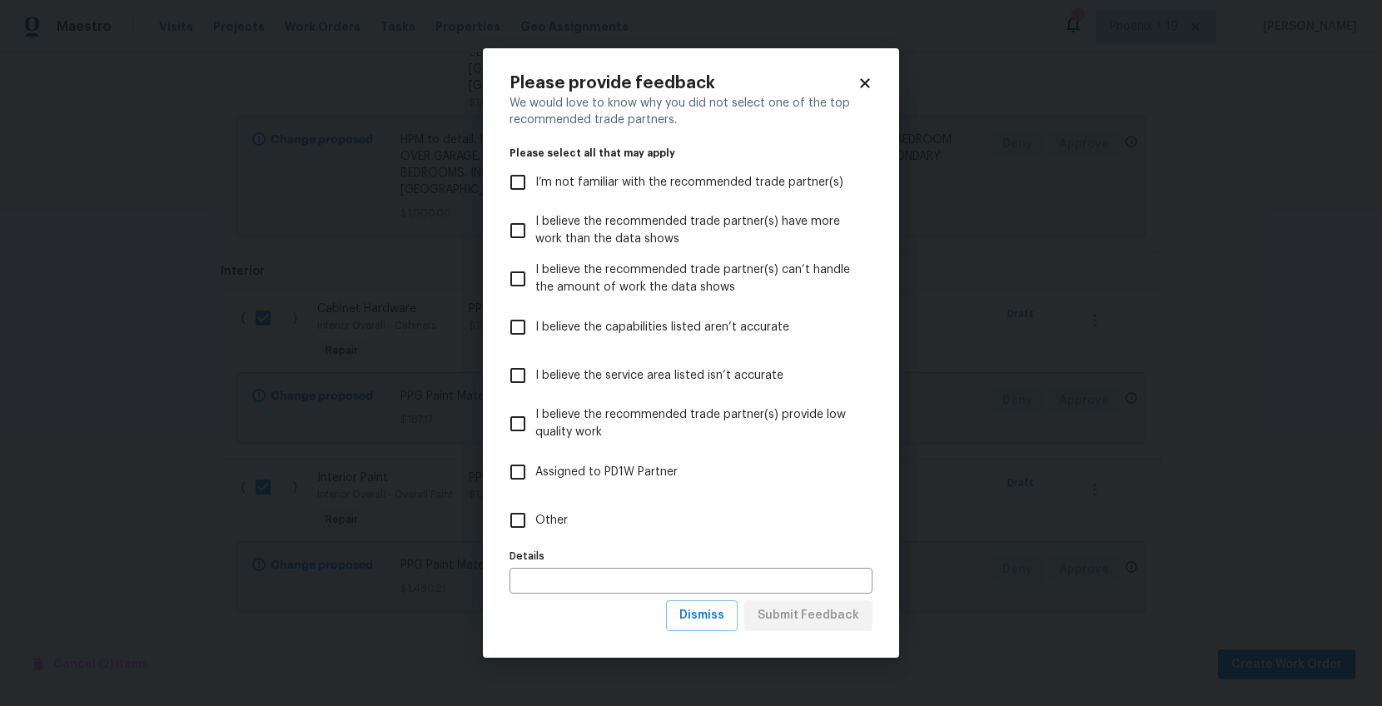
click at [687, 541] on label "Other" at bounding box center [679, 520] width 359 height 48
click at [535, 538] on input "Other" at bounding box center [517, 520] width 35 height 35
checkbox input "true"
click at [766, 624] on span "Submit Feedback" at bounding box center [809, 615] width 102 height 21
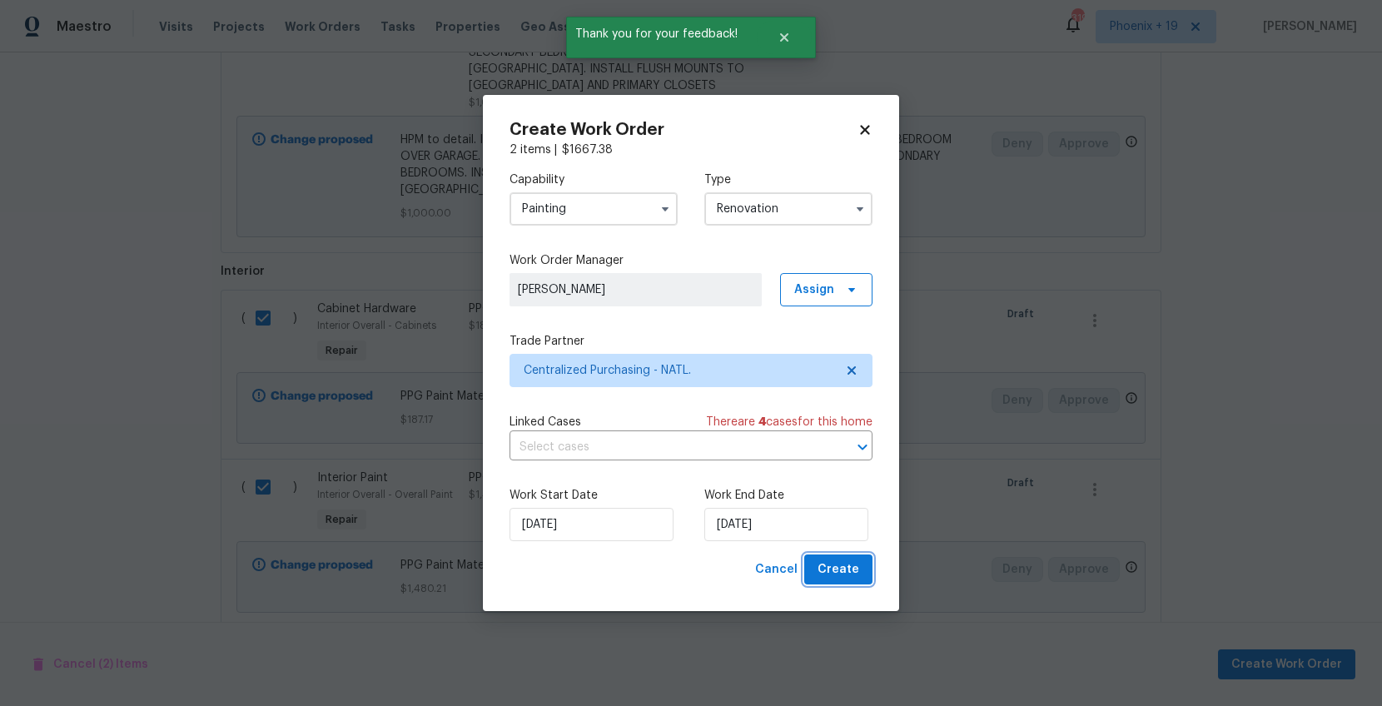
click at [816, 565] on button "Create" at bounding box center [838, 570] width 68 height 31
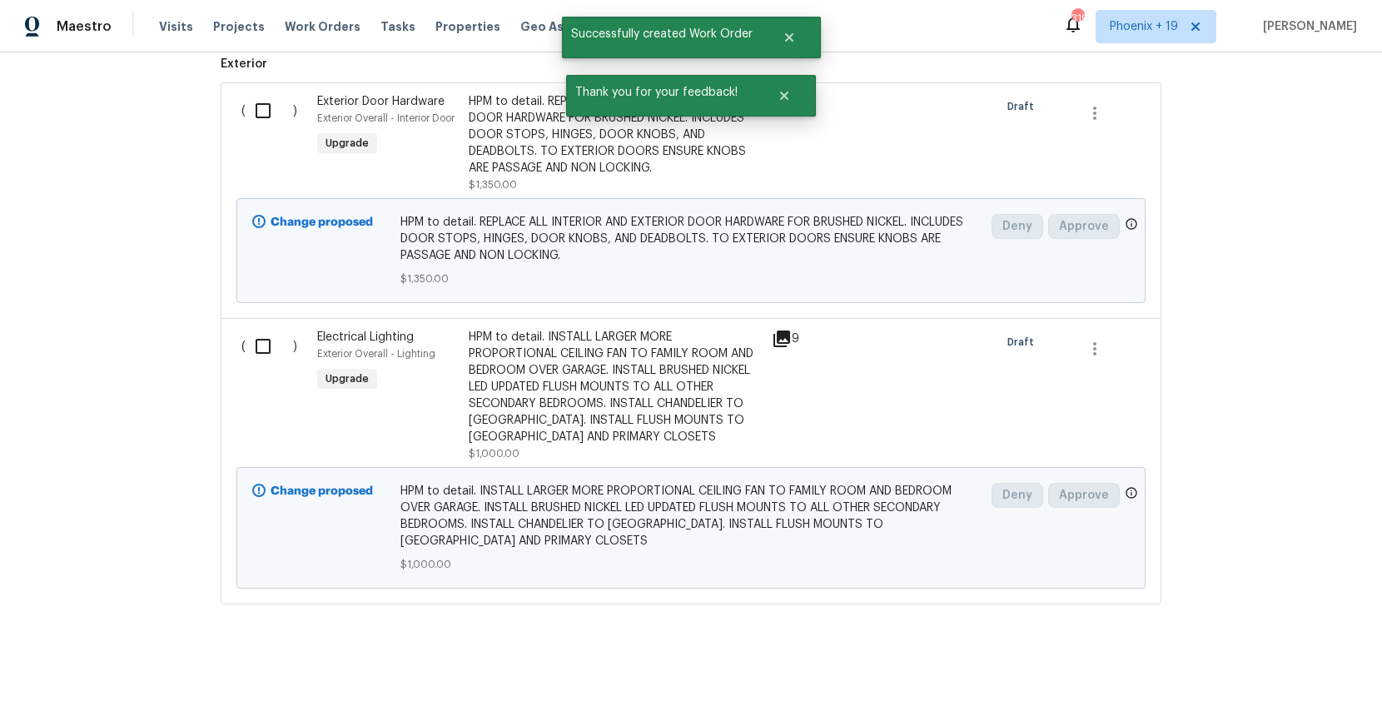
scroll to position [0, 0]
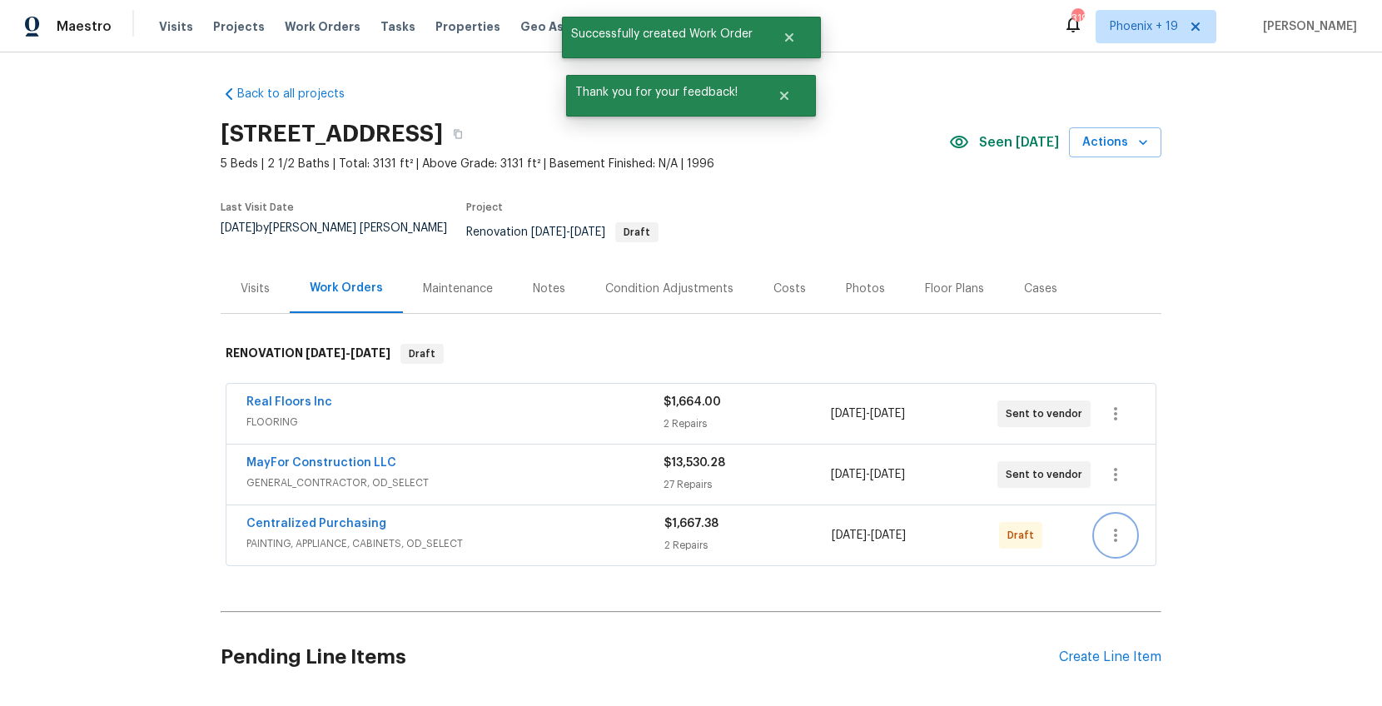
click at [1118, 527] on icon "button" at bounding box center [1116, 535] width 20 height 20
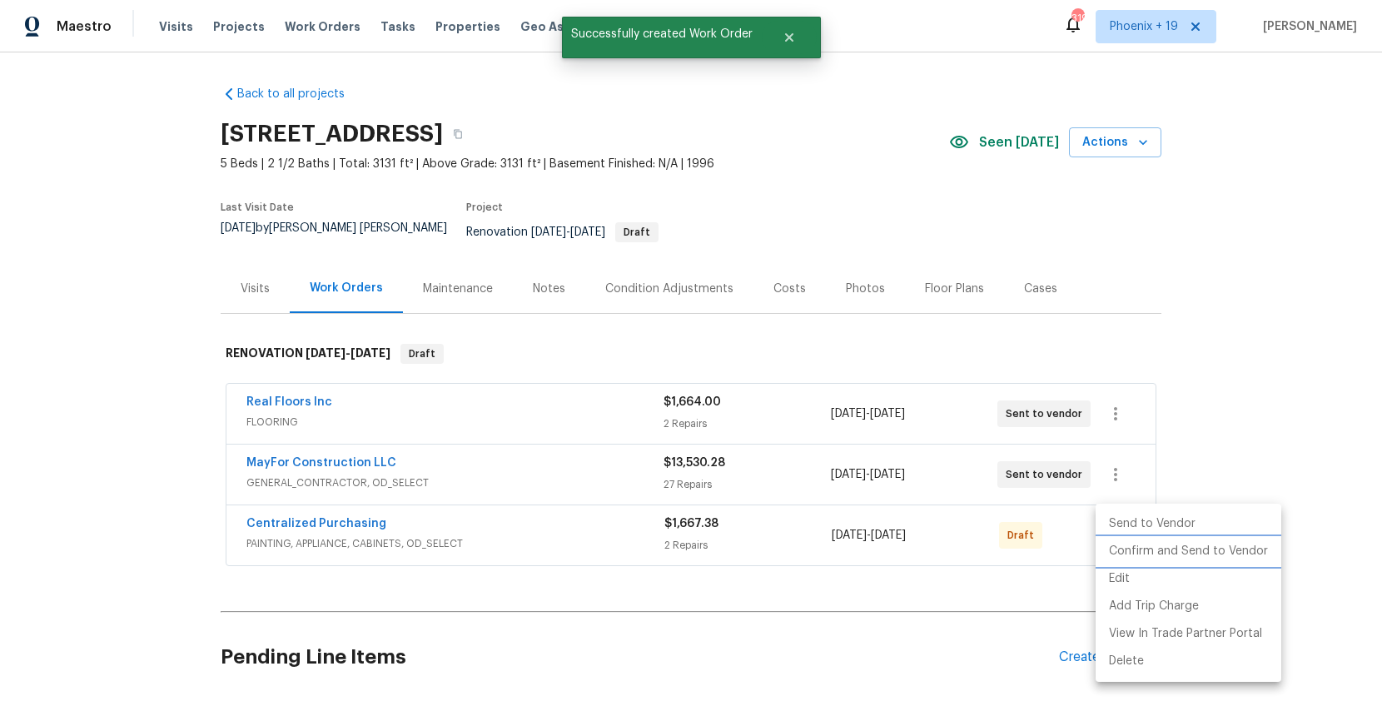
click at [1125, 541] on li "Confirm and Send to Vendor" at bounding box center [1189, 551] width 186 height 27
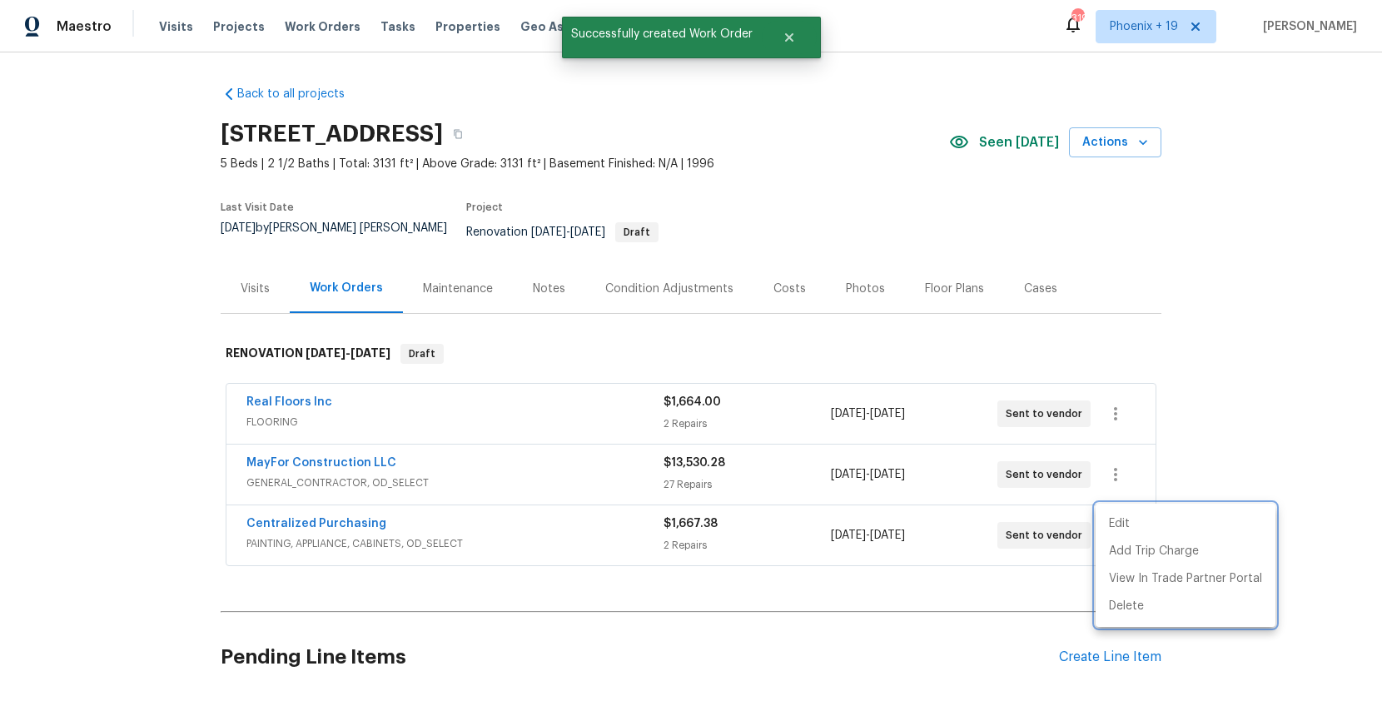
click at [330, 496] on div at bounding box center [691, 353] width 1382 height 706
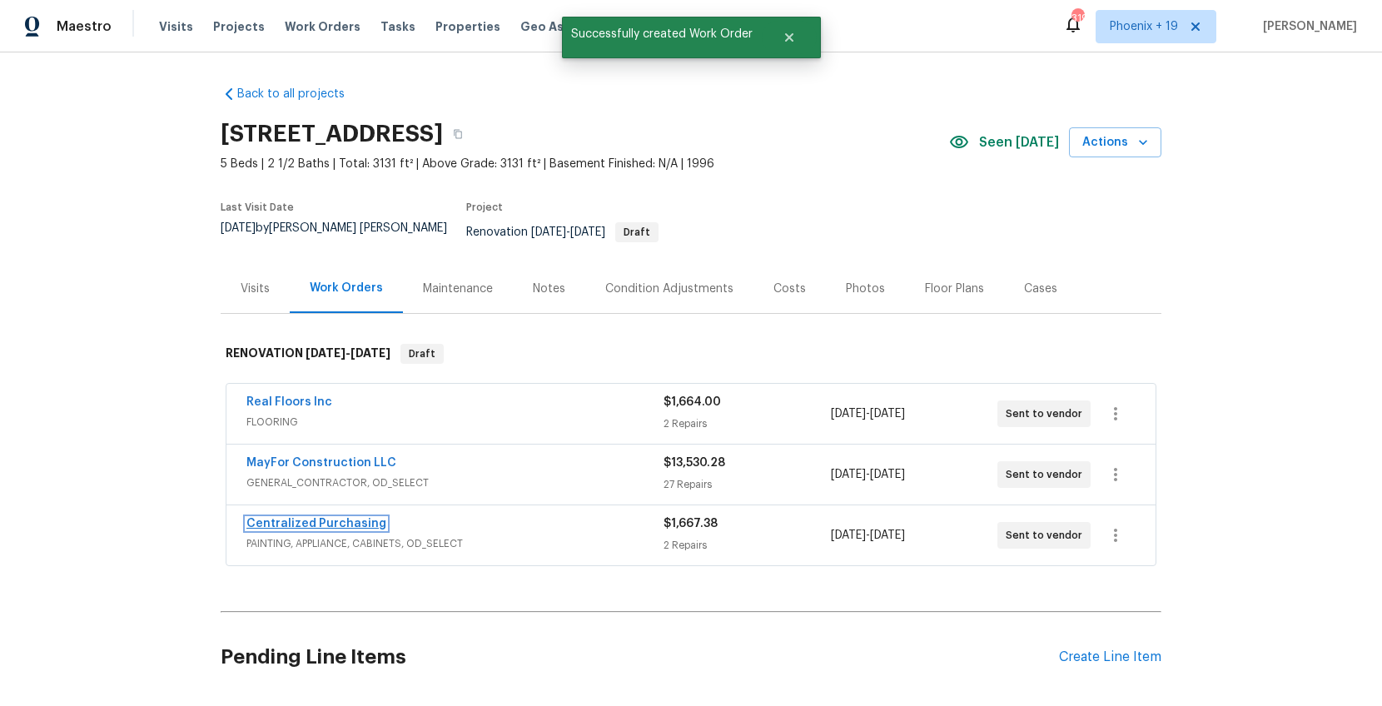
click at [331, 518] on link "Centralized Purchasing" at bounding box center [316, 524] width 140 height 12
